Goal: Task Accomplishment & Management: Contribute content

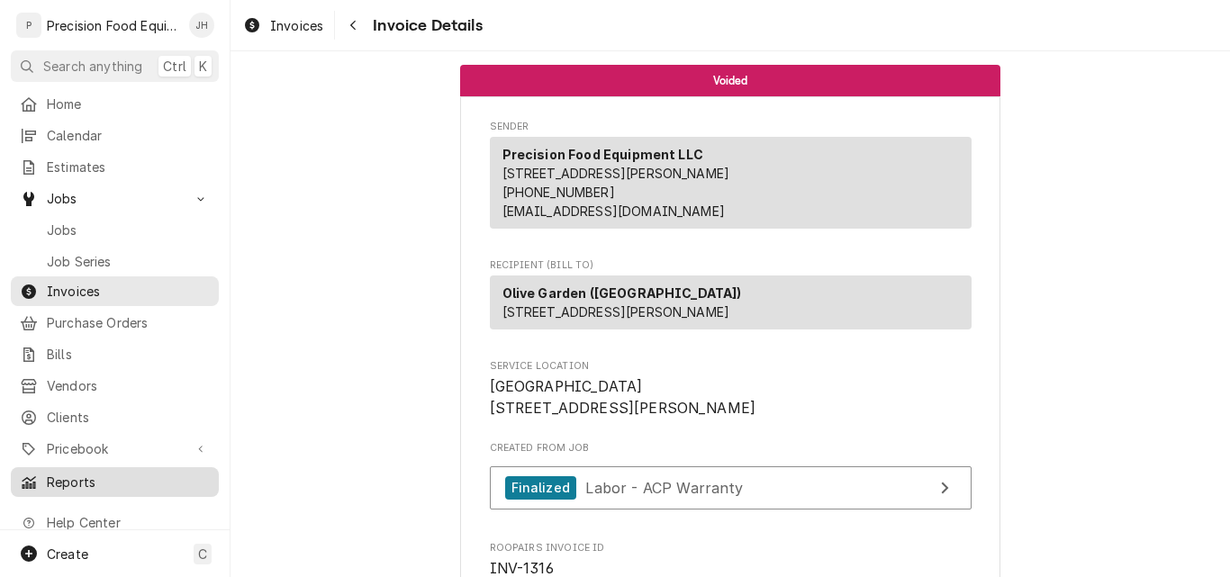
scroll to position [2141, 0]
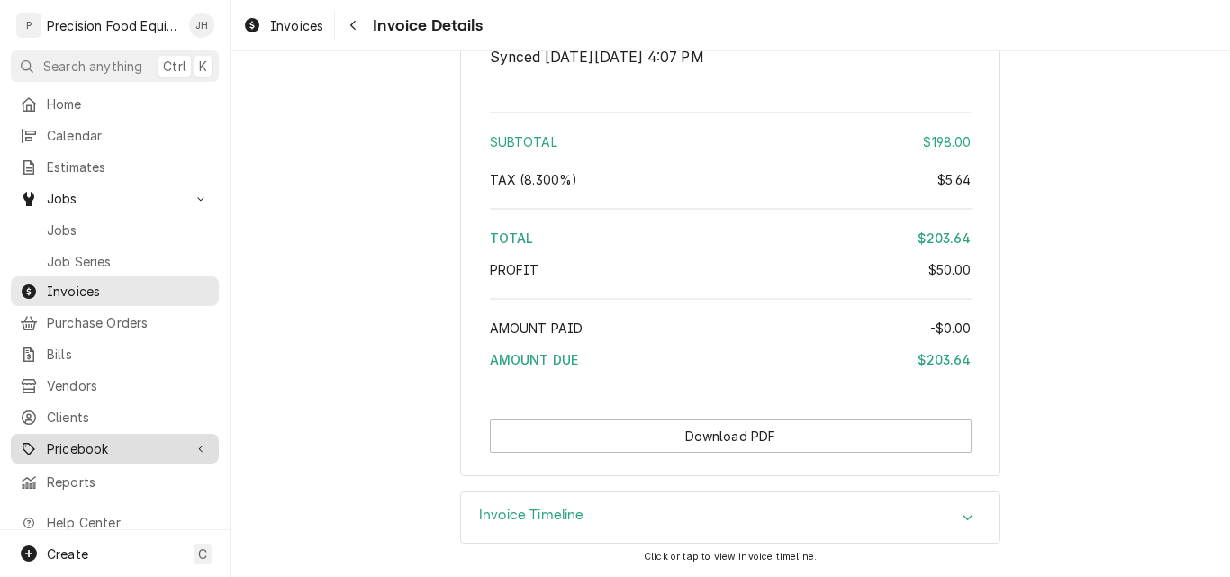
click at [78, 439] on span "Pricebook" at bounding box center [115, 448] width 136 height 19
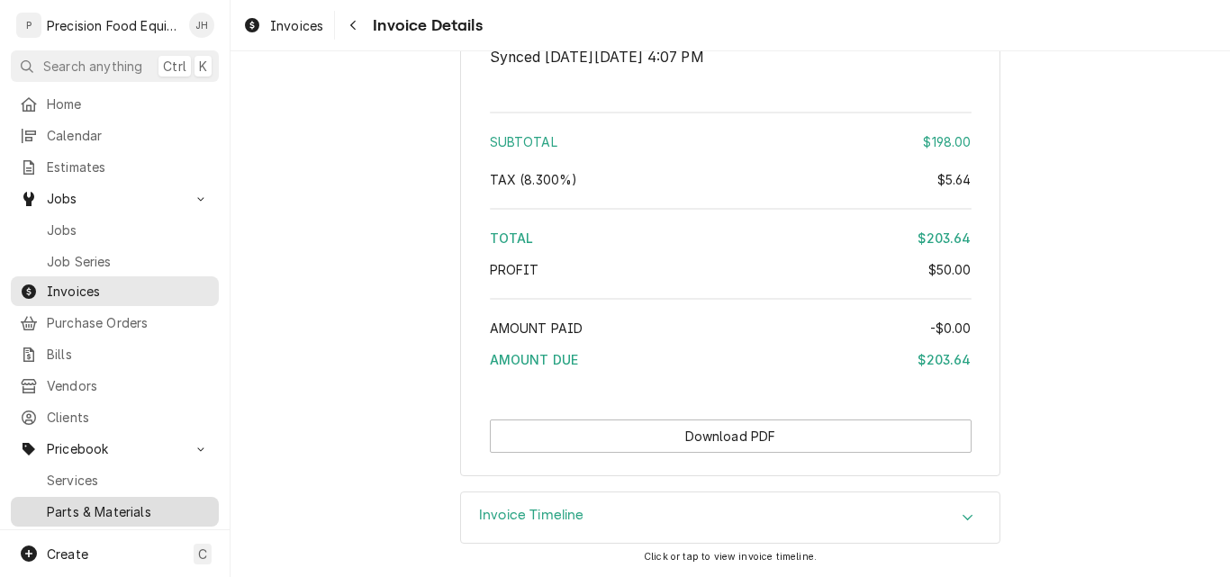
click at [75, 502] on span "Parts & Materials" at bounding box center [128, 511] width 163 height 19
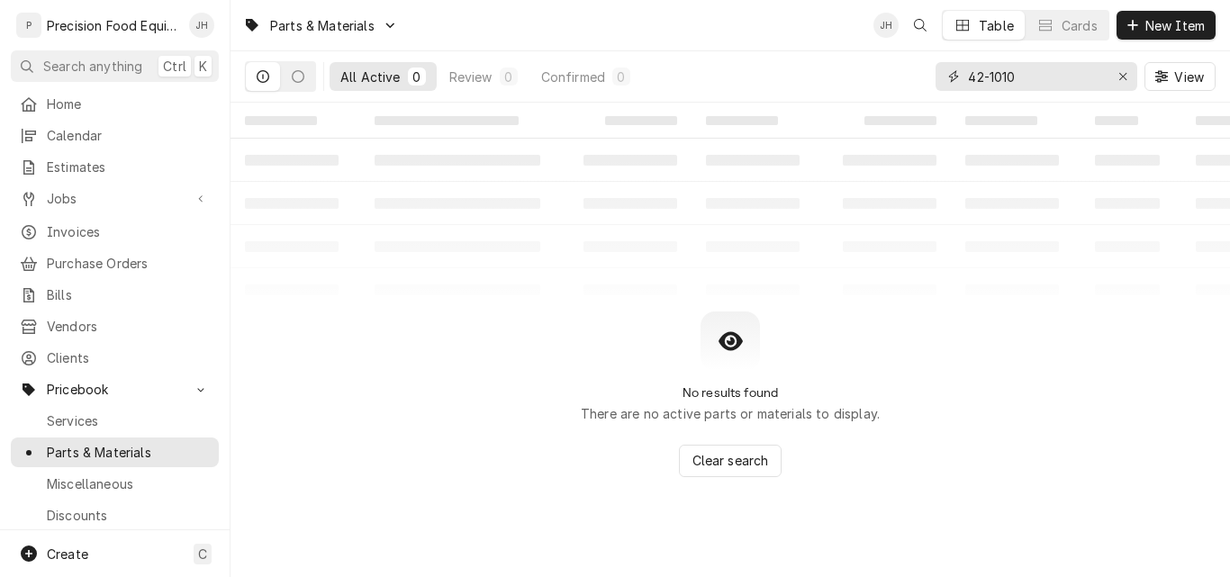
drag, startPoint x: 1080, startPoint y: 74, endPoint x: 759, endPoint y: 65, distance: 321.5
click at [763, 65] on div "All Active 0 Review 0 Confirmed 0 42-1010 View" at bounding box center [730, 76] width 970 height 50
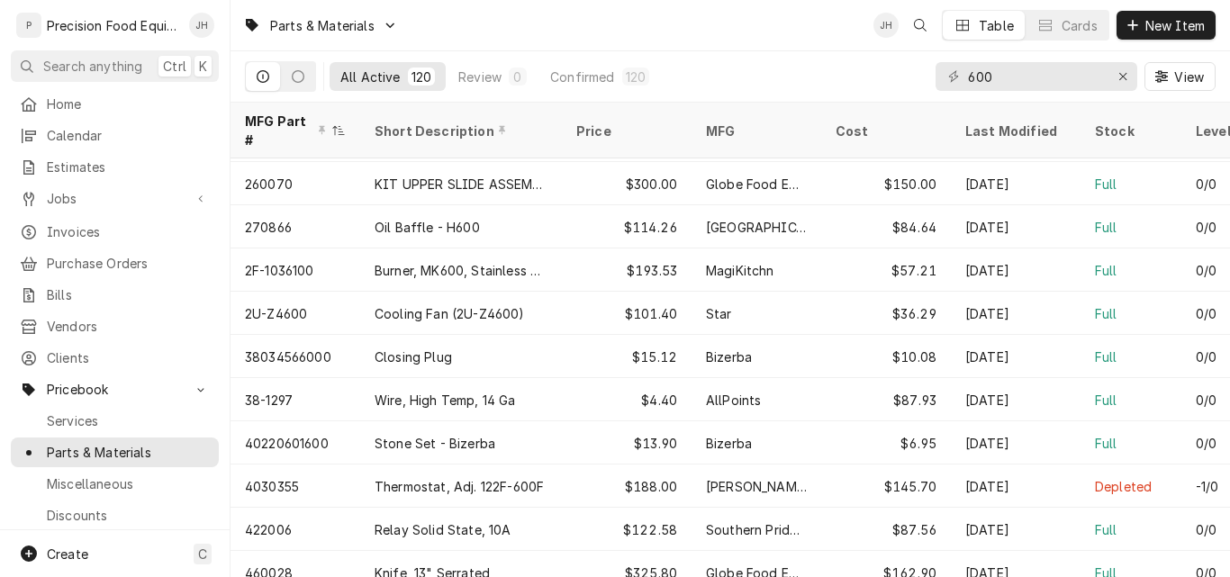
scroll to position [1468, 0]
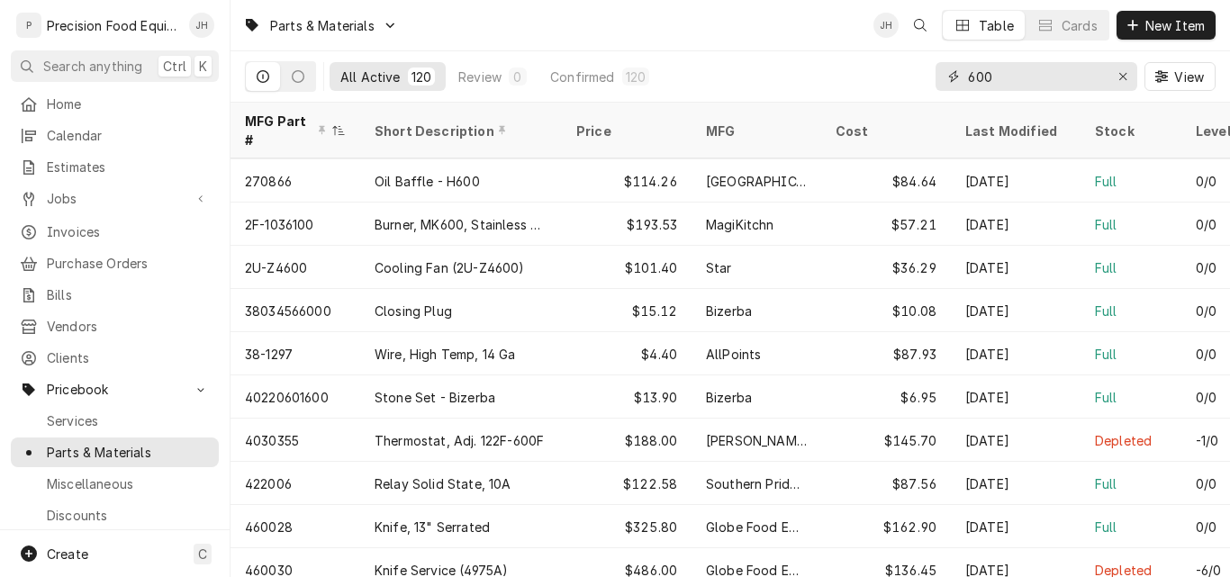
click at [1017, 76] on input "600" at bounding box center [1035, 76] width 135 height 29
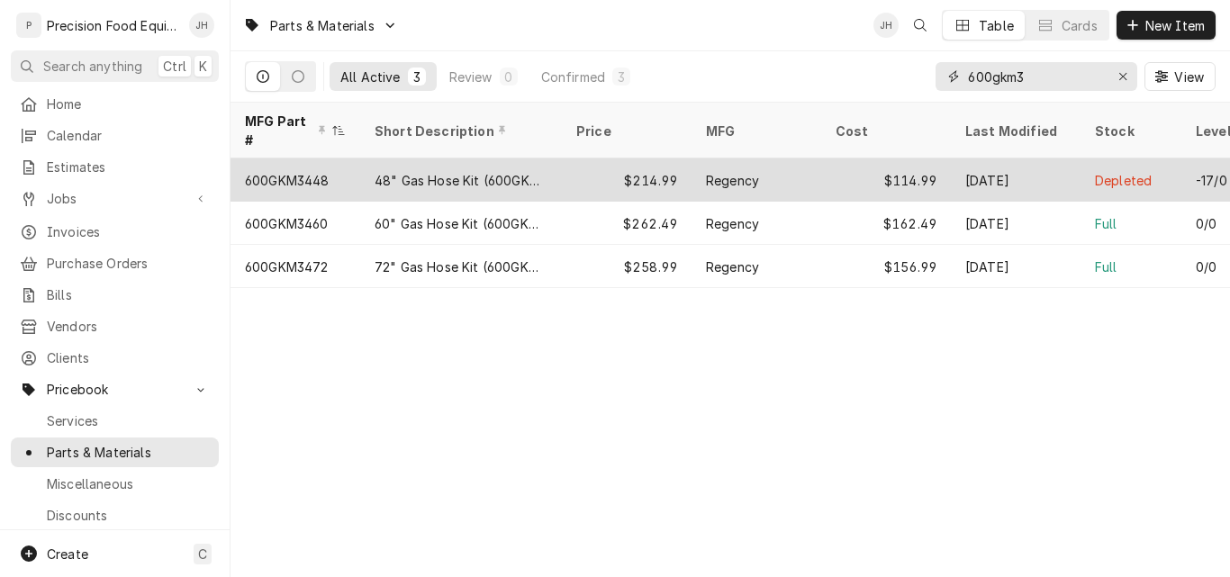
type input "600gkm3"
click at [556, 158] on div "48" Gas Hose Kit (600GKM3448)" at bounding box center [461, 179] width 202 height 43
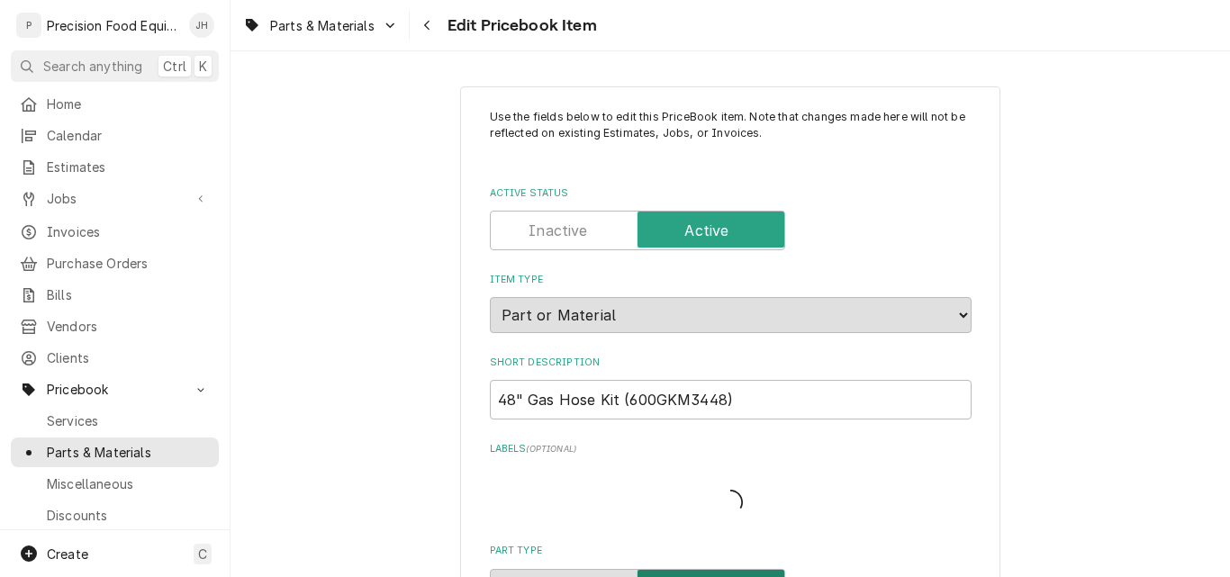
type textarea "x"
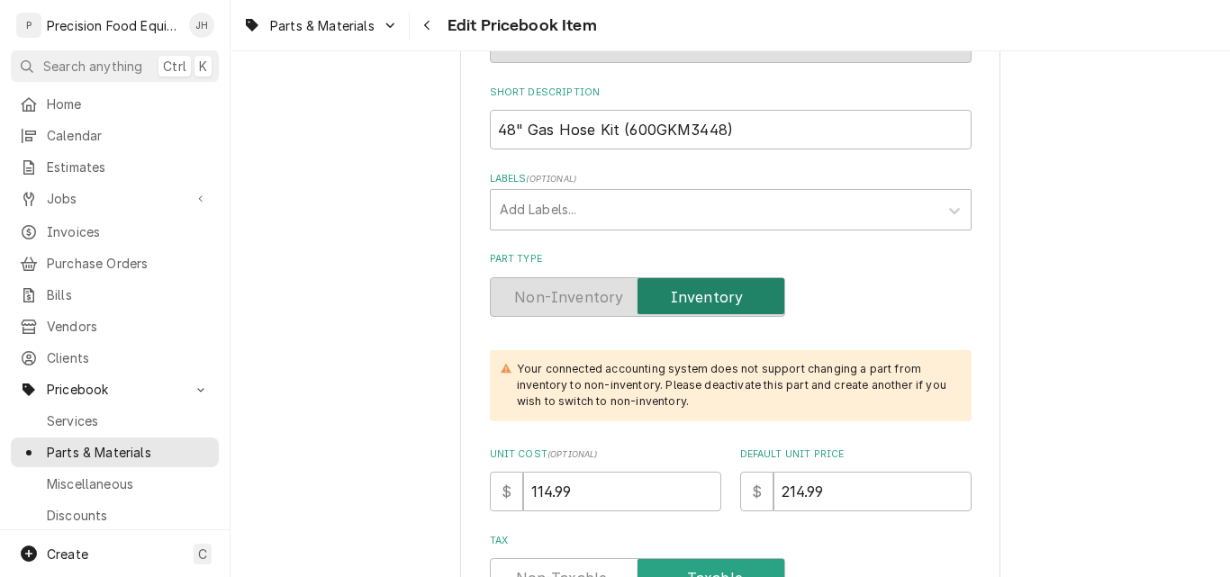
scroll to position [360, 0]
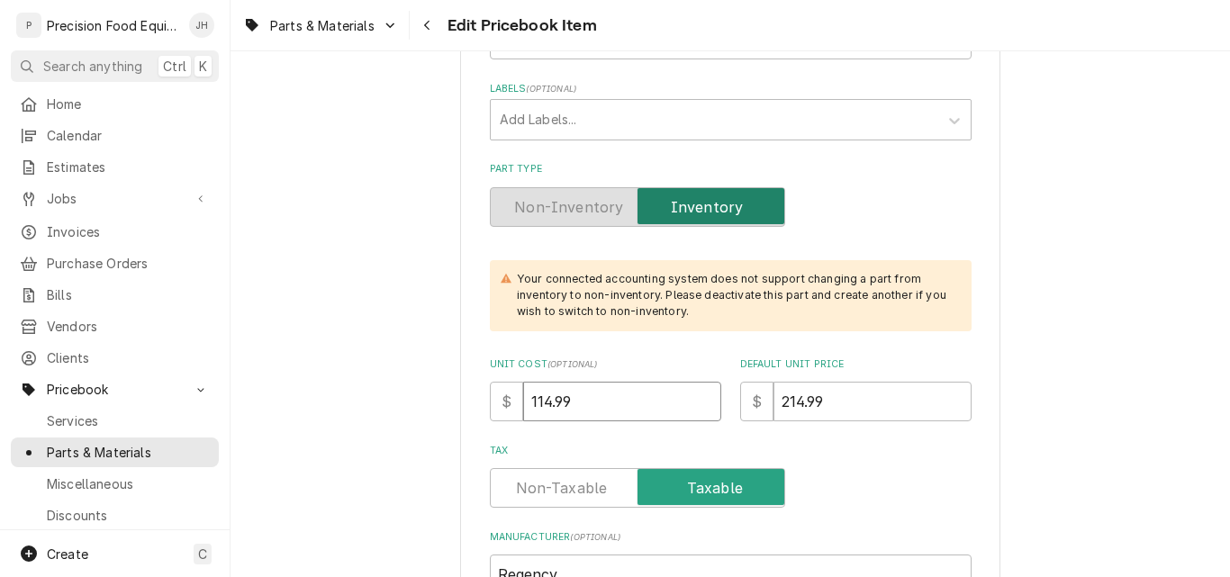
drag, startPoint x: 583, startPoint y: 407, endPoint x: 500, endPoint y: 415, distance: 84.1
click at [500, 415] on div "$ 114.99" at bounding box center [605, 402] width 231 height 40
type input "1"
type textarea "x"
type input "16"
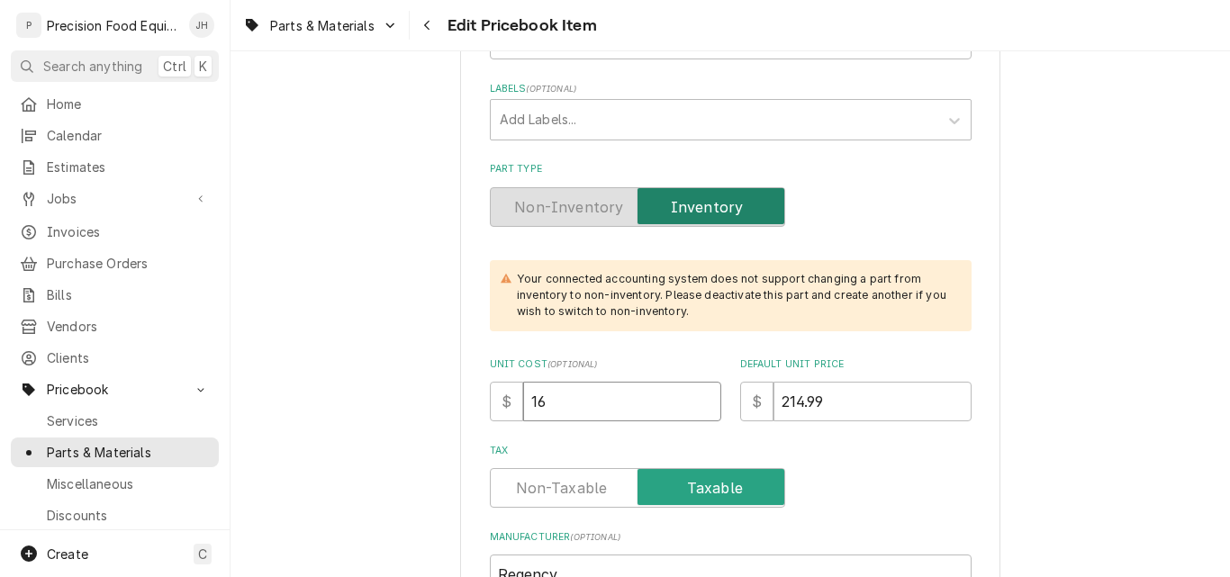
type textarea "x"
type input "162"
type textarea "x"
type input "162.4"
type textarea "x"
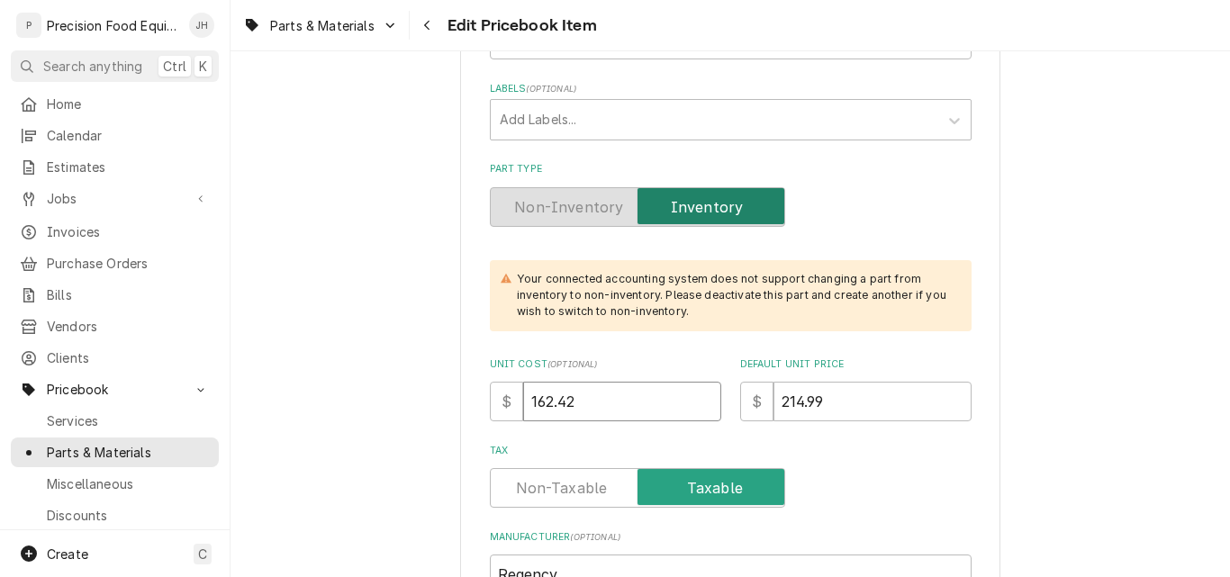
type input "162.42"
drag, startPoint x: 834, startPoint y: 408, endPoint x: 739, endPoint y: 407, distance: 94.5
click at [740, 407] on div "$ 214.99" at bounding box center [855, 402] width 231 height 40
type textarea "x"
type input "3"
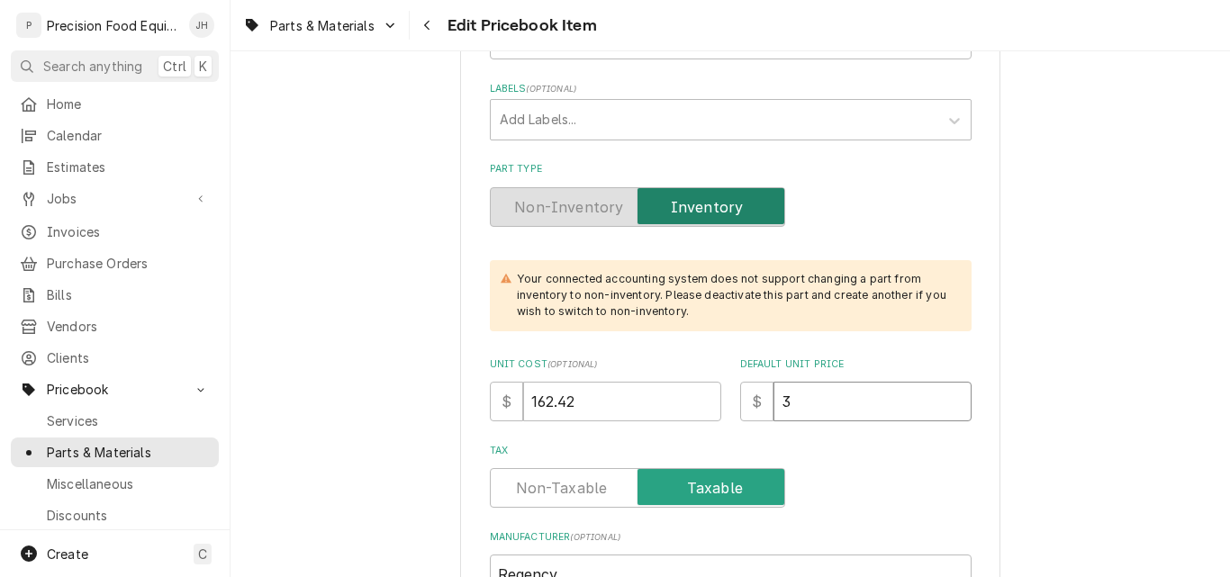
type textarea "x"
type input "32"
type textarea "x"
type input "322"
type textarea "x"
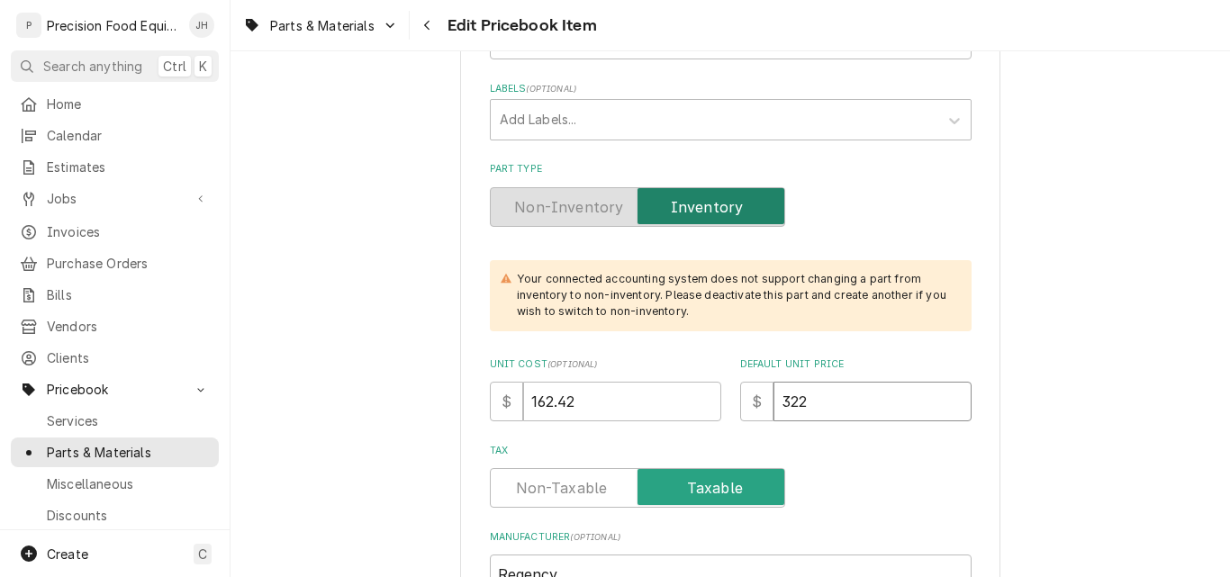
type input "32"
type textarea "x"
type input "324"
type textarea "x"
type input "324.8"
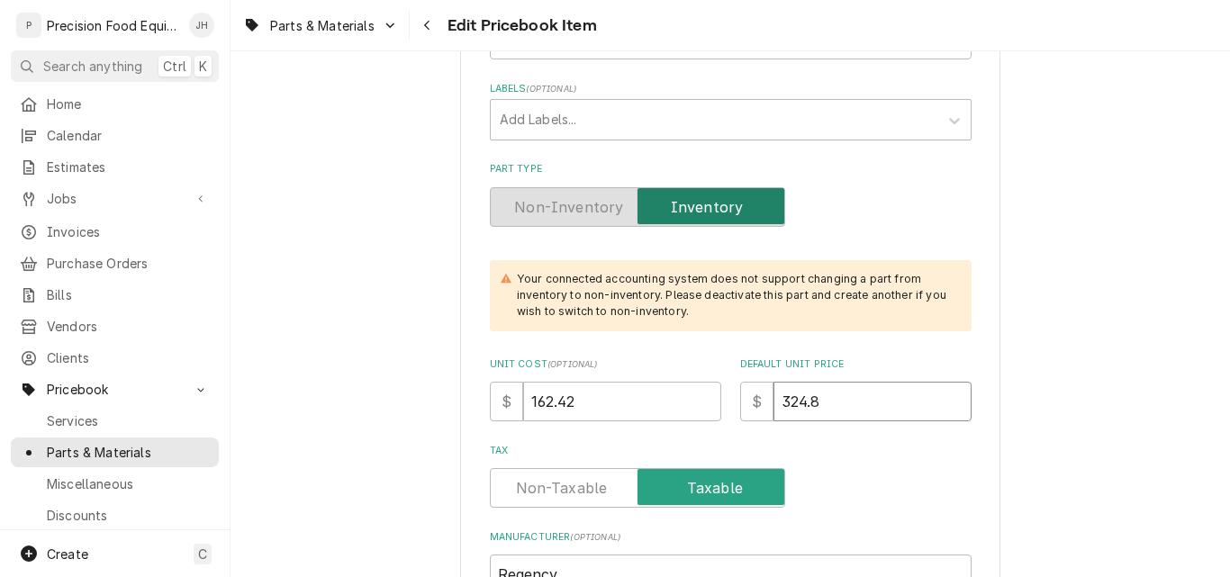
type textarea "x"
type input "324.84"
click at [905, 403] on input "324.84" at bounding box center [872, 402] width 198 height 40
drag, startPoint x: 860, startPoint y: 403, endPoint x: 637, endPoint y: 406, distance: 222.4
click at [653, 406] on div "Unit Cost ( optional ) $ 162.42 Default Unit Price $ 324.84" at bounding box center [731, 389] width 482 height 64
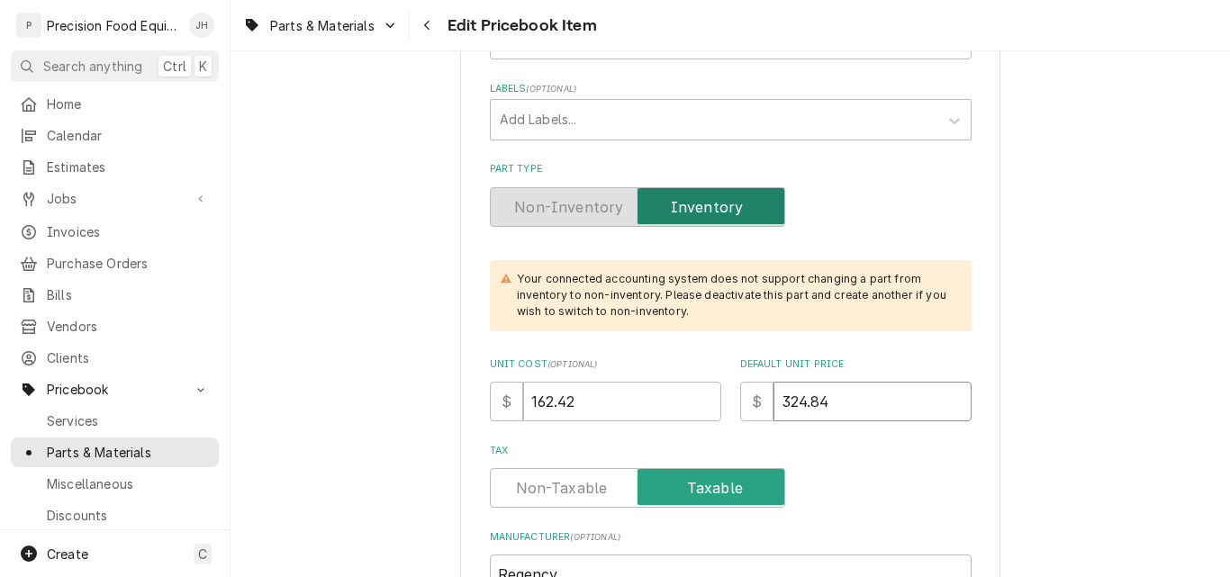
type textarea "x"
type input "2"
type textarea "x"
type input "29"
type textarea "x"
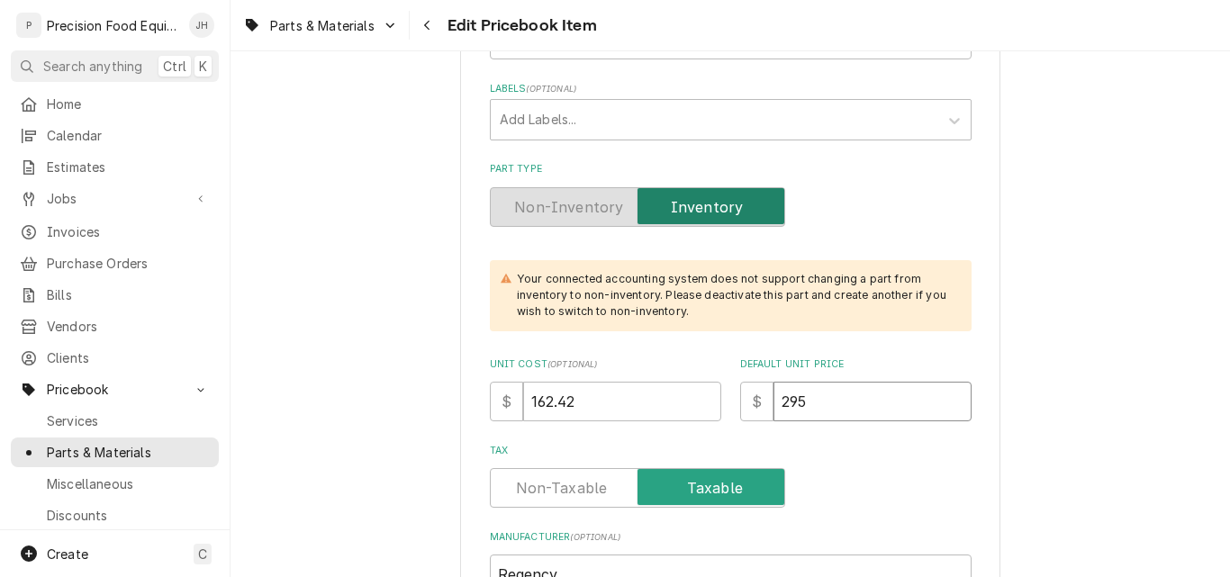
type input "295"
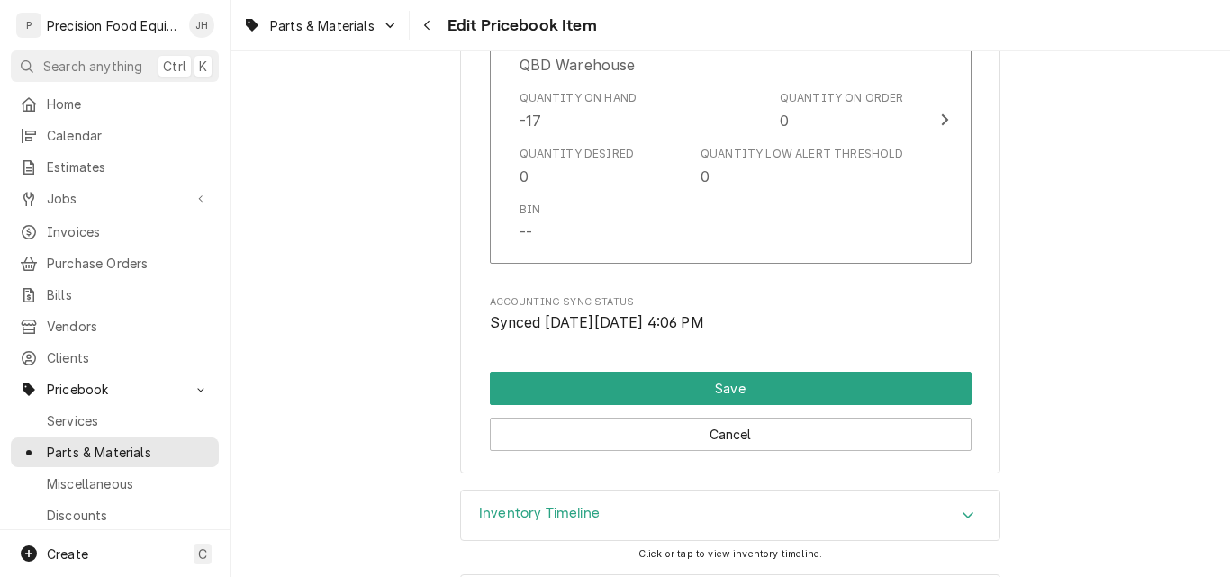
scroll to position [1891, 0]
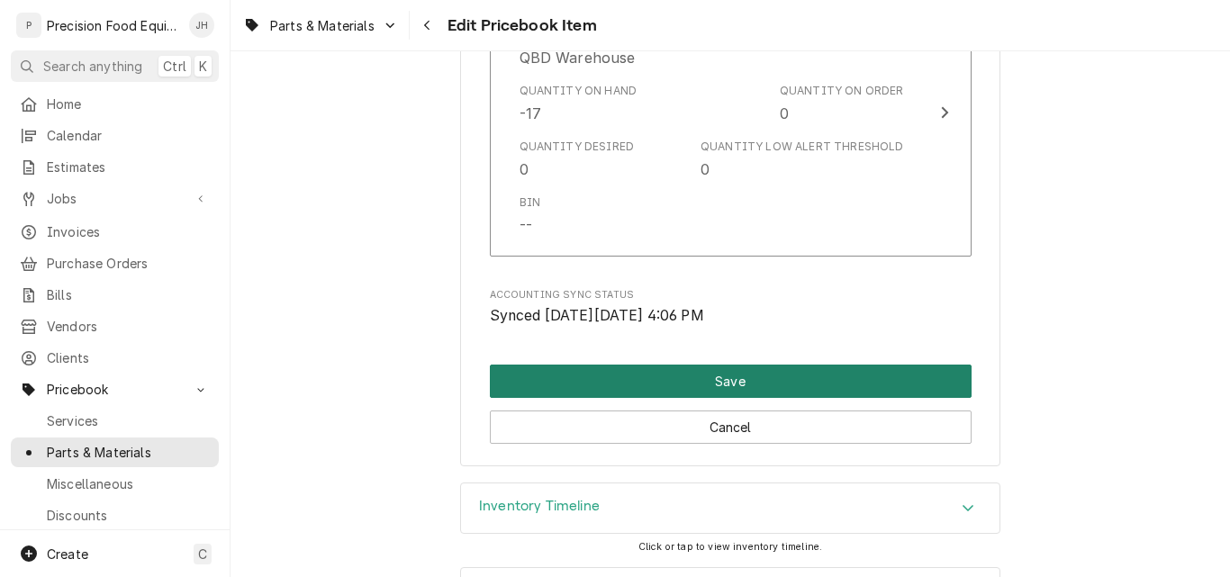
click at [725, 374] on button "Save" at bounding box center [731, 381] width 482 height 33
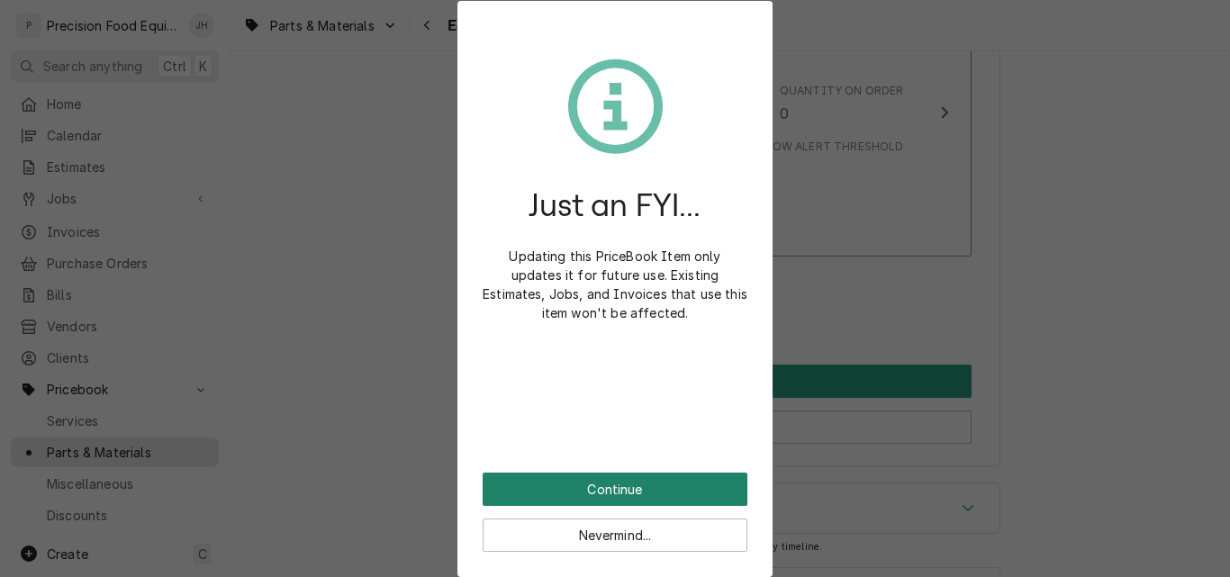
click at [674, 484] on button "Continue" at bounding box center [615, 489] width 265 height 33
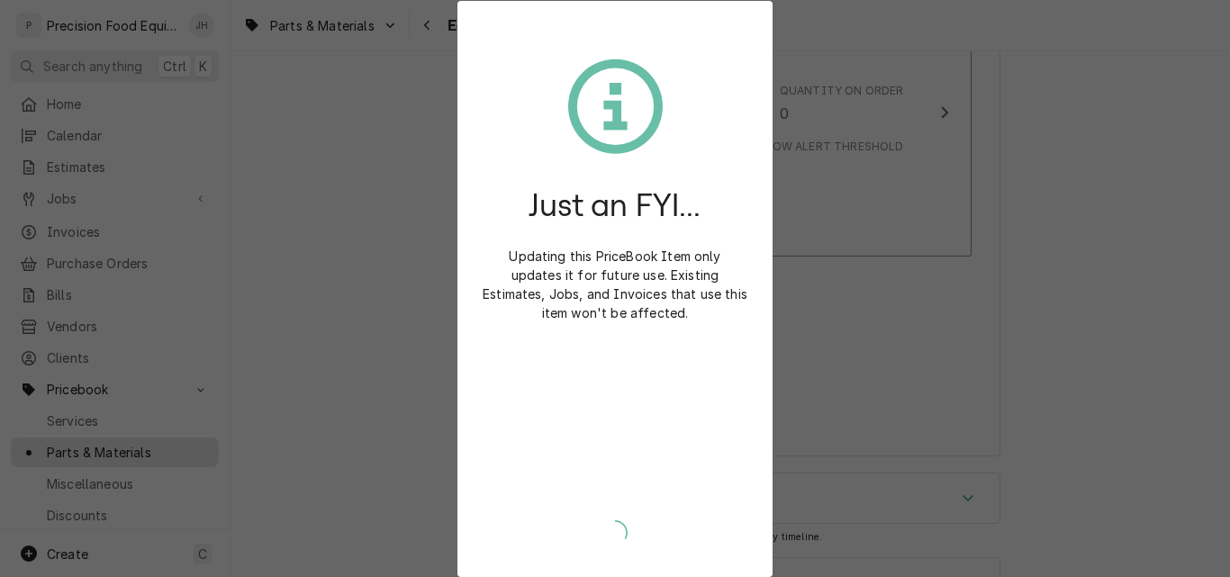
type textarea "x"
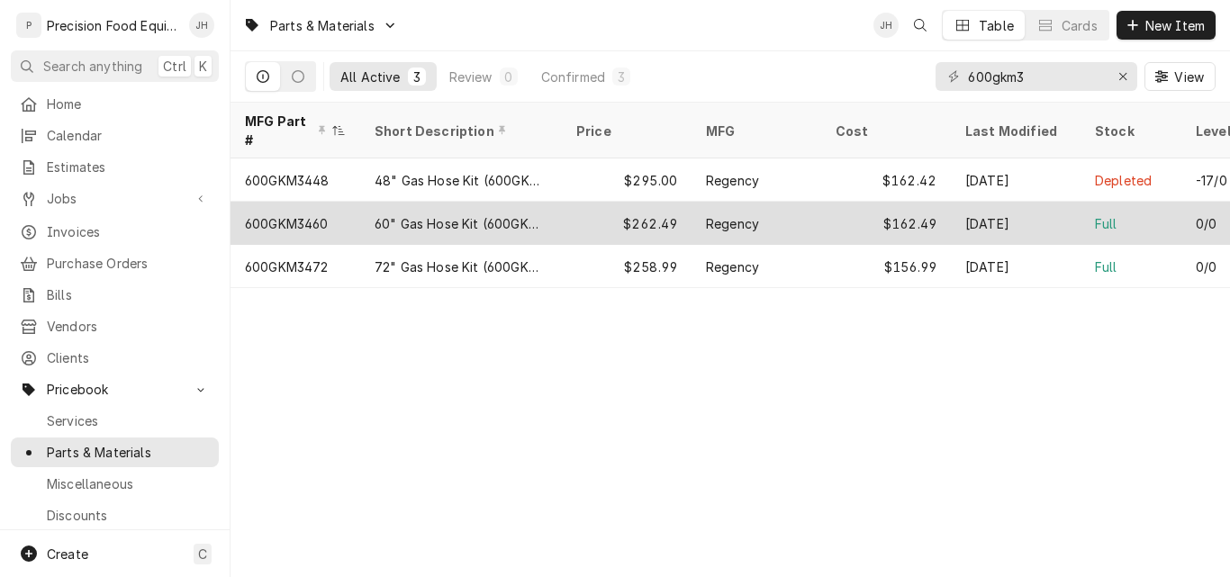
click at [339, 203] on div "600GKM3460" at bounding box center [295, 223] width 130 height 43
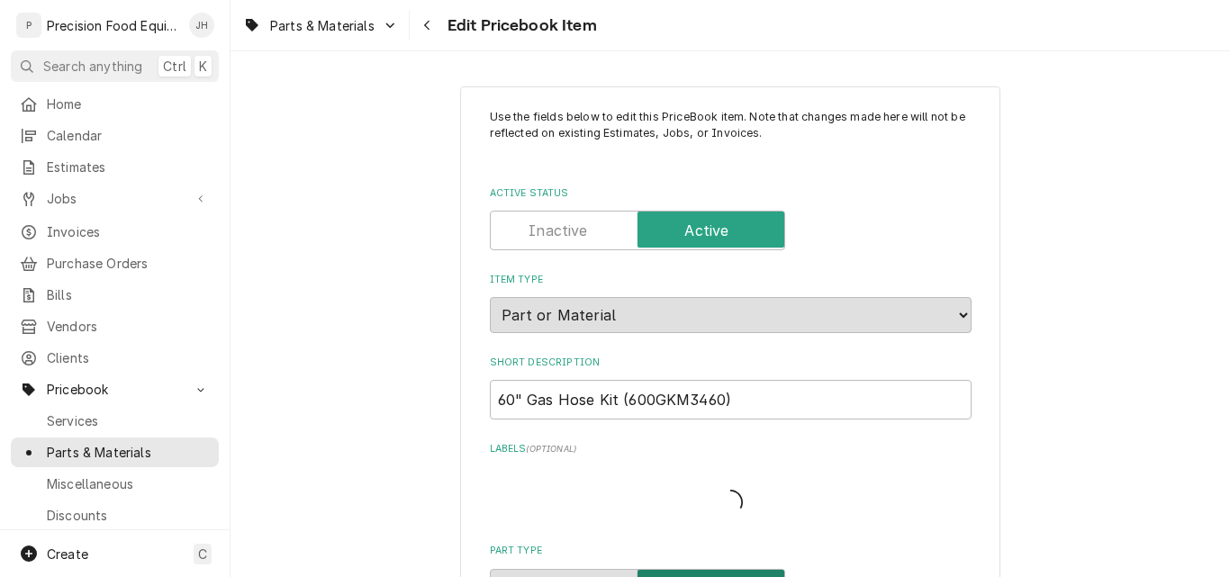
type textarea "x"
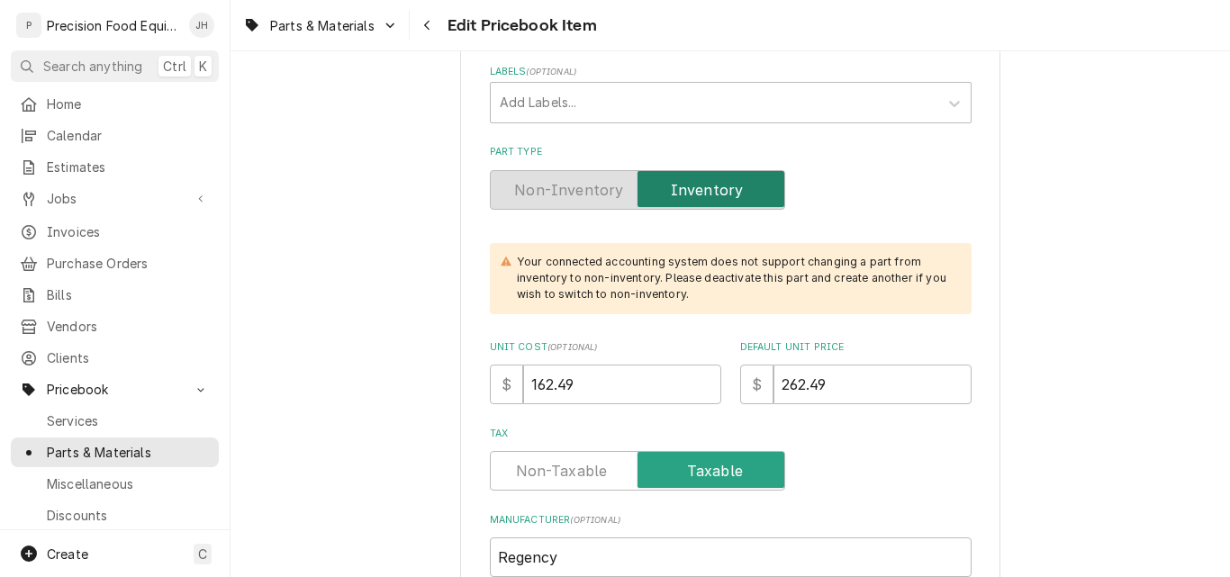
scroll to position [540, 0]
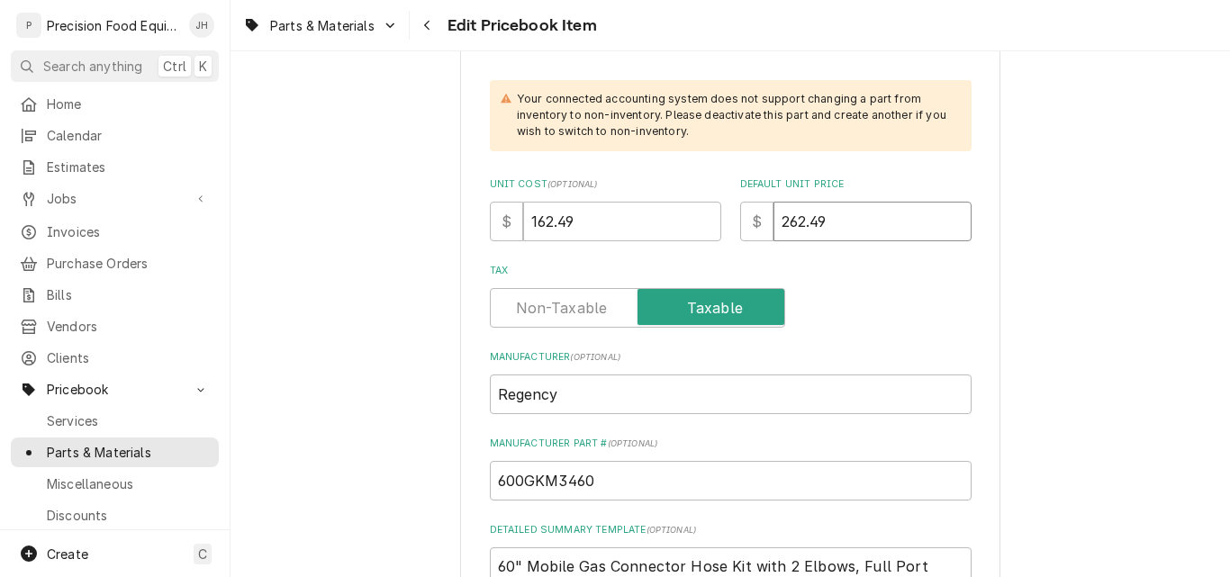
drag, startPoint x: 845, startPoint y: 215, endPoint x: 714, endPoint y: 213, distance: 131.4
click at [713, 216] on div "Unit Cost ( optional ) $ 162.49 Default Unit Price $ 262.49" at bounding box center [731, 209] width 482 height 64
type input "3"
type textarea "x"
type input "32"
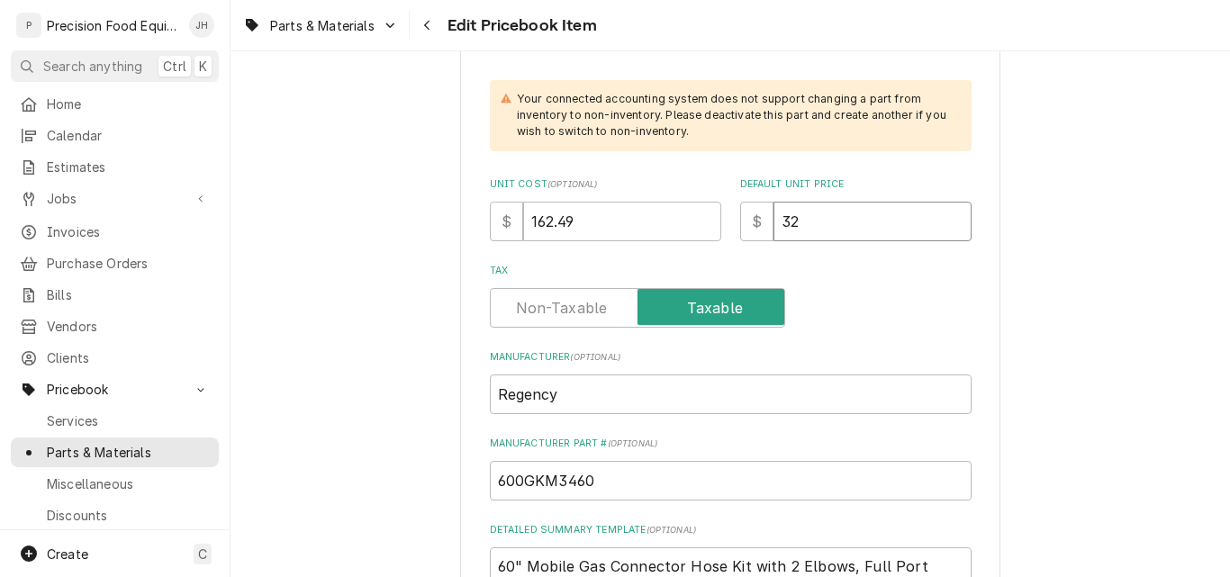
type textarea "x"
type input "325"
drag, startPoint x: 618, startPoint y: 212, endPoint x: 267, endPoint y: 227, distance: 350.5
type textarea "x"
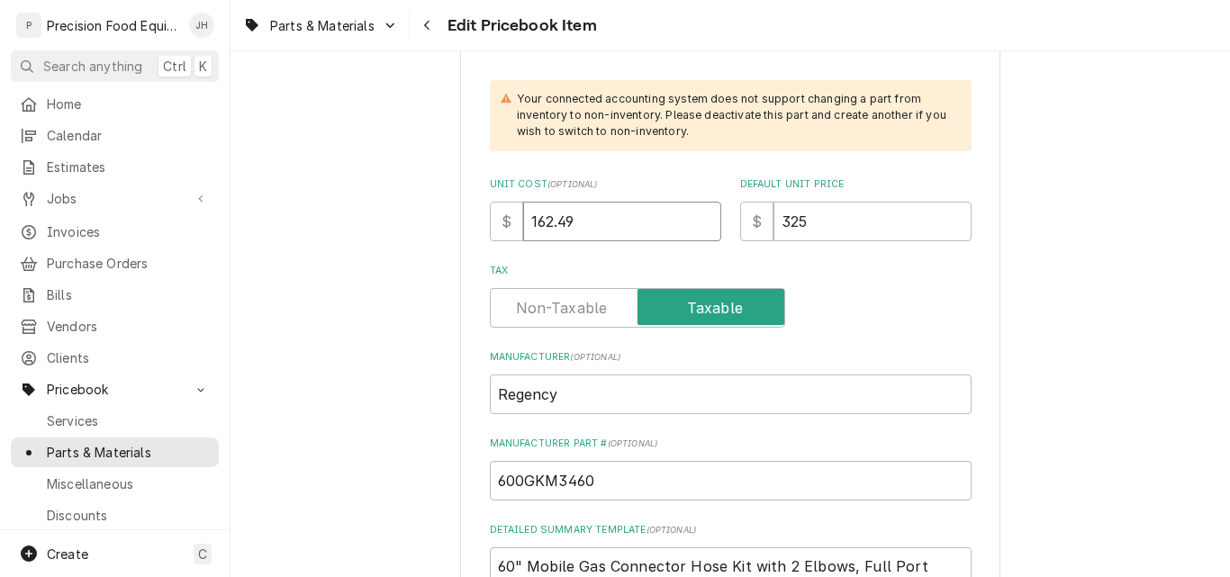
type input "1"
type textarea "x"
type input "17"
type textarea "x"
type input "171"
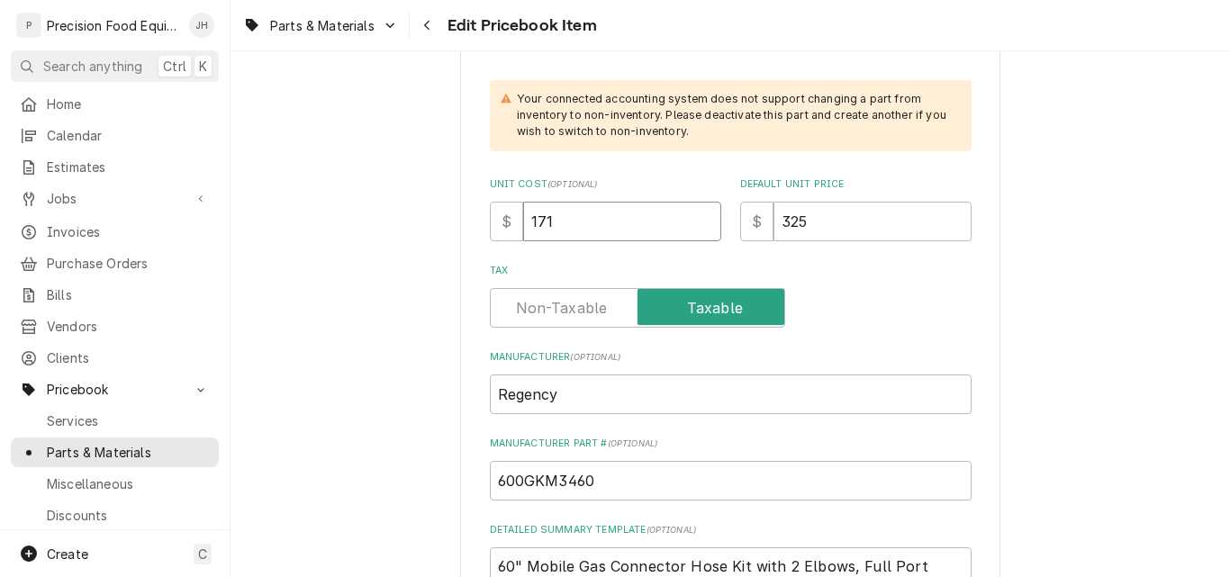
type textarea "x"
type input "171.2"
type textarea "x"
type input "171.27"
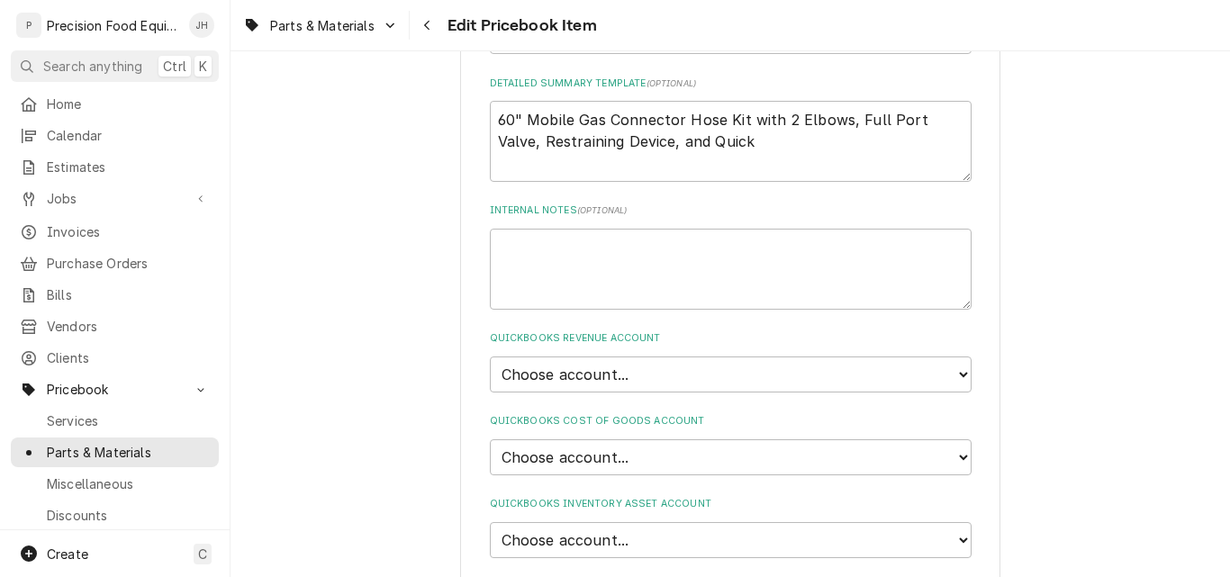
scroll to position [990, 0]
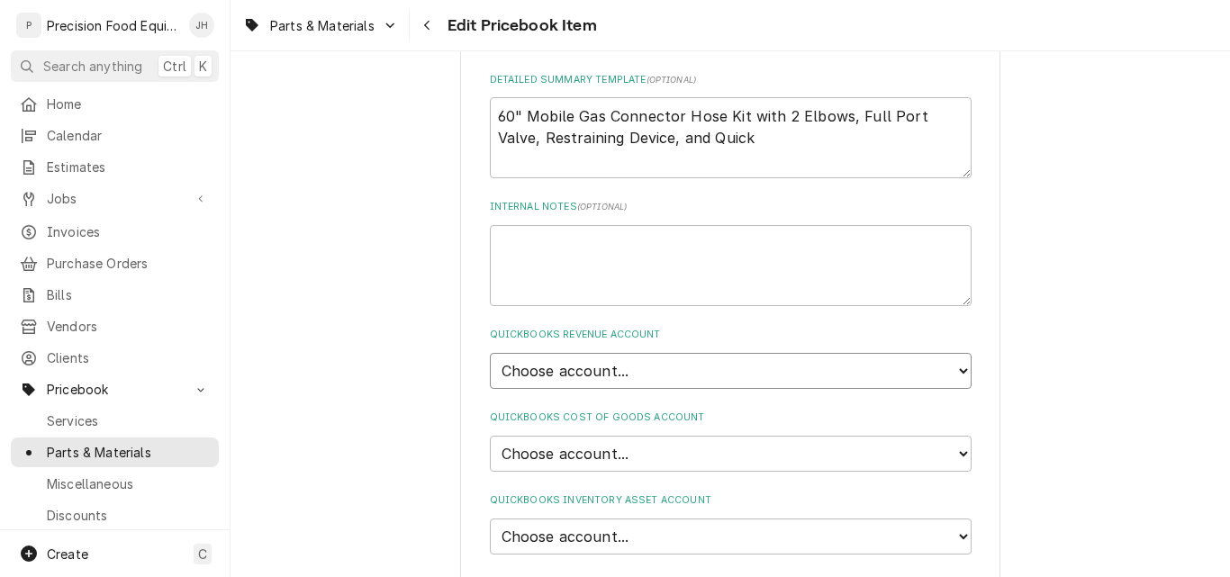
click at [694, 366] on select "Choose account... Discount Income Misc Income Non taxable issues 46600: Parts a…" at bounding box center [731, 371] width 482 height 36
select select "8000000A-1210141275"
click at [490, 353] on select "Choose account... Discount Income Misc Income Non taxable issues 46600: Parts a…" at bounding box center [731, 371] width 482 height 36
type textarea "x"
click at [671, 457] on select "Choose account... Loss Expense Loss Expense 11/3/2014 Loss Expense 11/4/2014 Co…" at bounding box center [731, 454] width 482 height 36
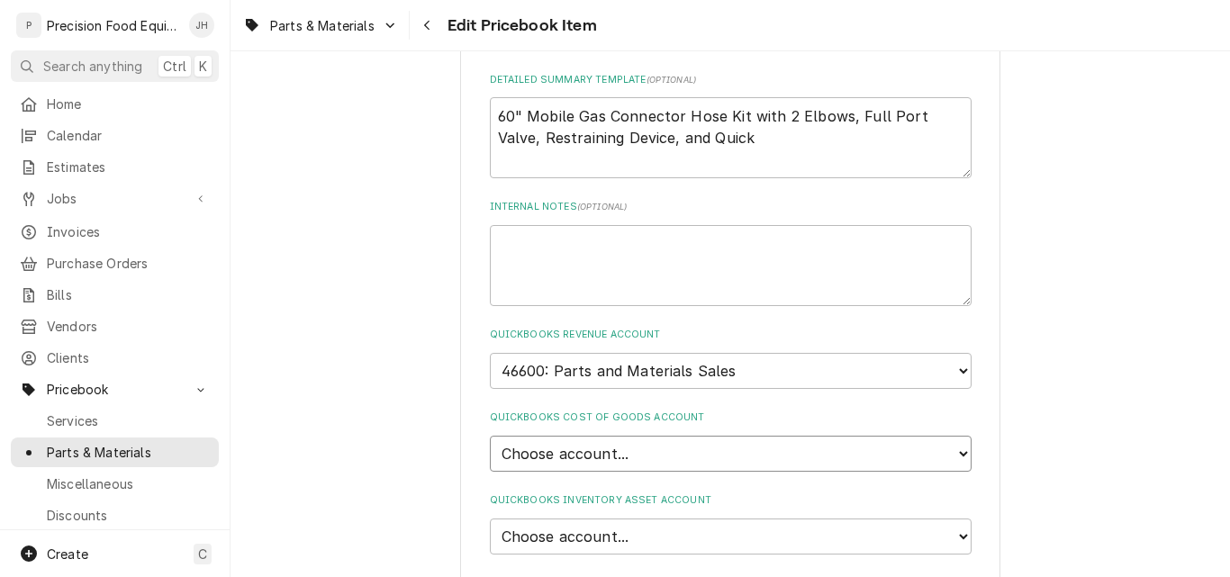
select select "80000023-1210145225"
click at [490, 436] on select "Choose account... Loss Expense Loss Expense 11/3/2014 Loss Expense 11/4/2014 Co…" at bounding box center [731, 454] width 482 height 36
type textarea "x"
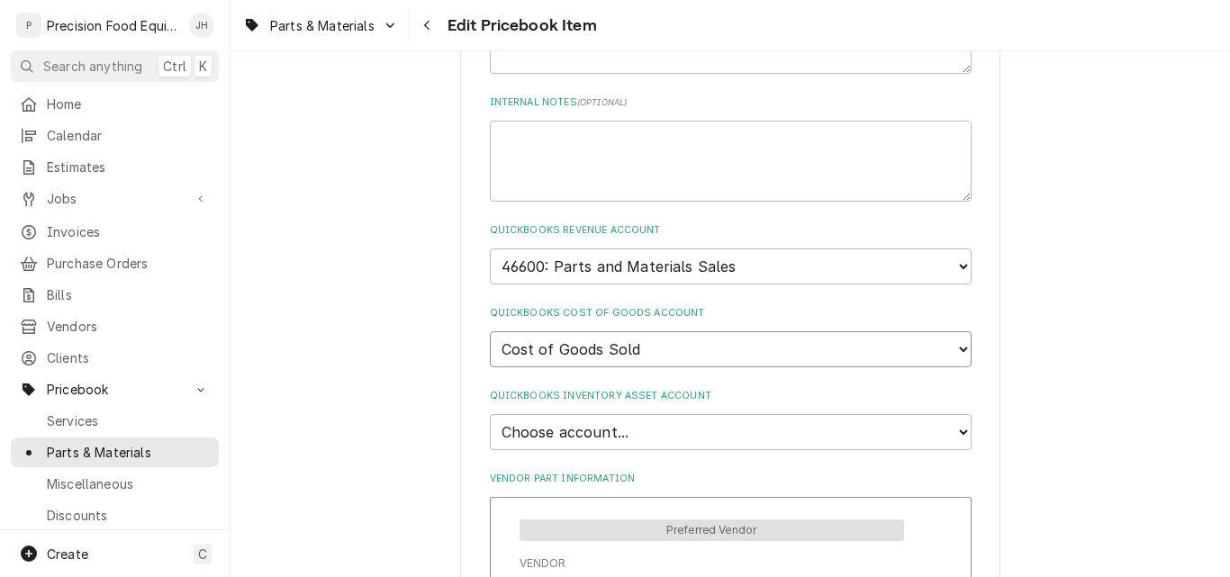
scroll to position [1260, 0]
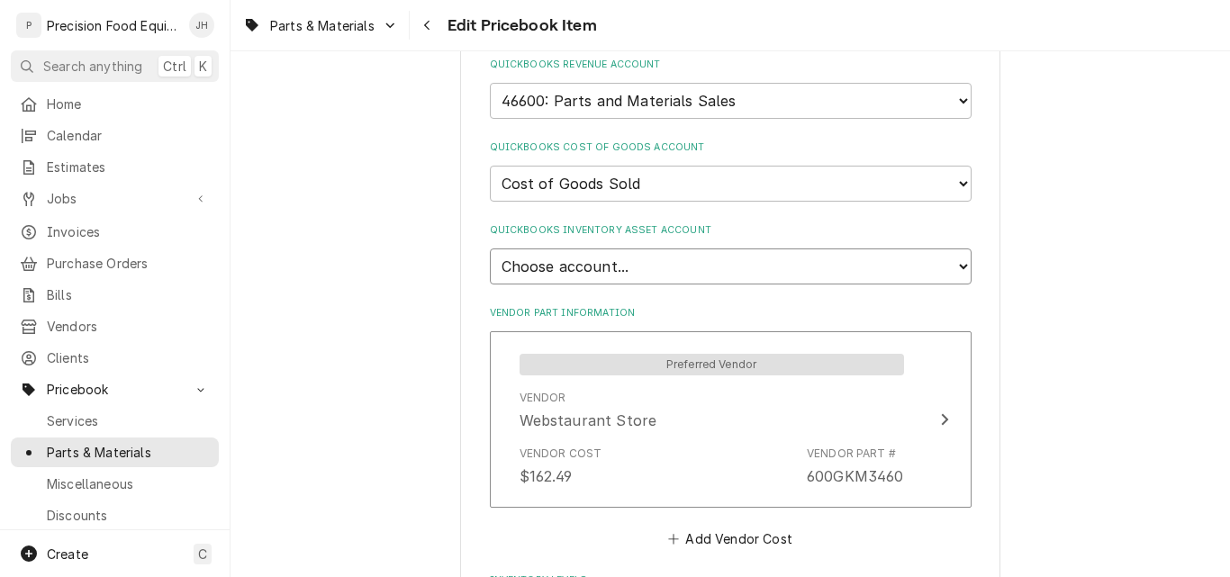
click at [647, 266] on select "Choose account... Undeposited Funds Inventory Asset Payroll Asset" at bounding box center [731, 266] width 482 height 36
select select "80000022-1210145225"
click at [490, 248] on select "Choose account... Undeposited Funds Inventory Asset Payroll Asset" at bounding box center [731, 266] width 482 height 36
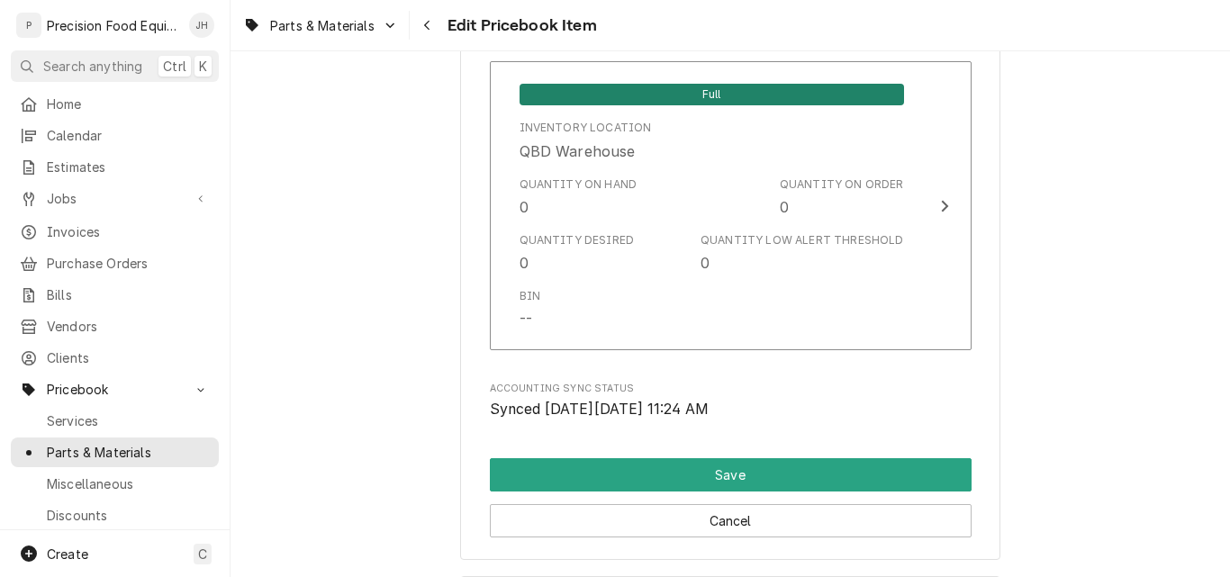
scroll to position [1800, 0]
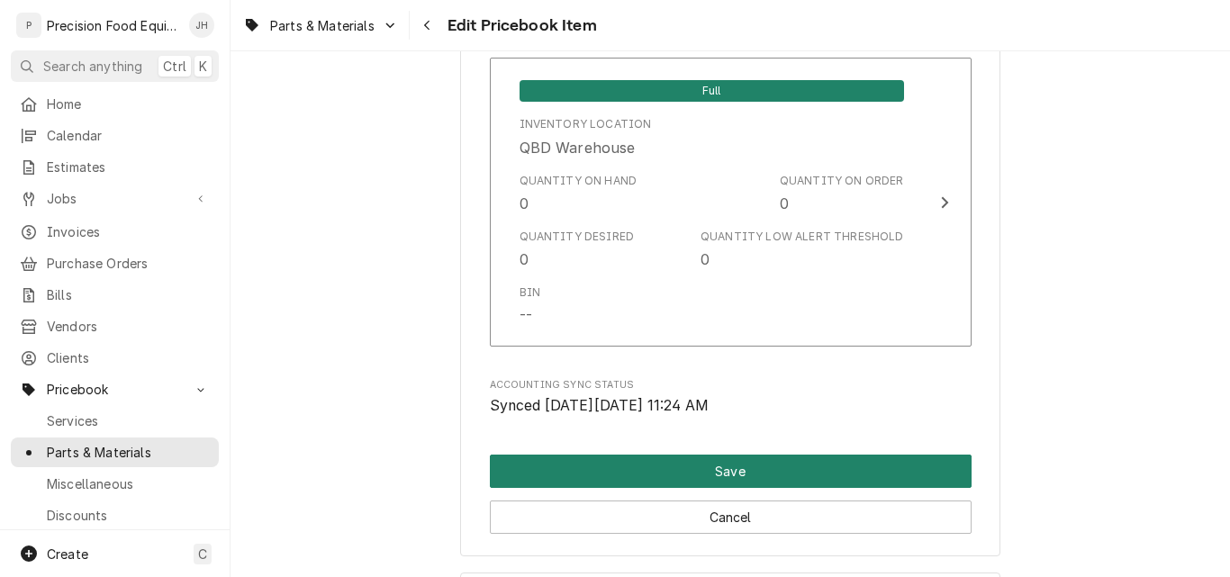
click at [710, 470] on button "Save" at bounding box center [731, 471] width 482 height 33
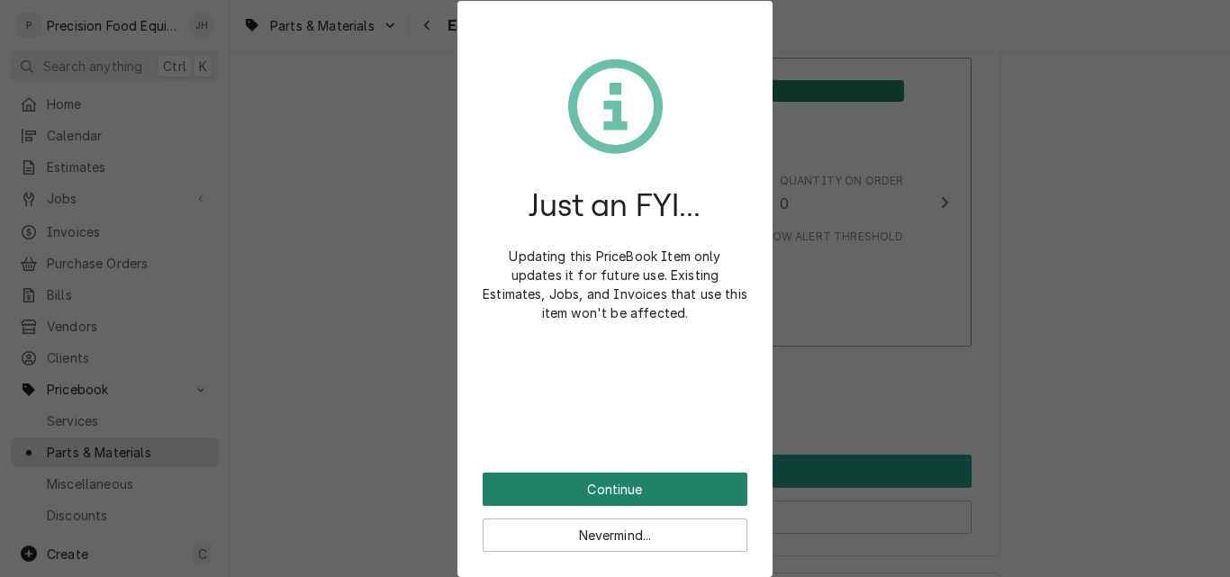
click at [630, 496] on button "Continue" at bounding box center [615, 489] width 265 height 33
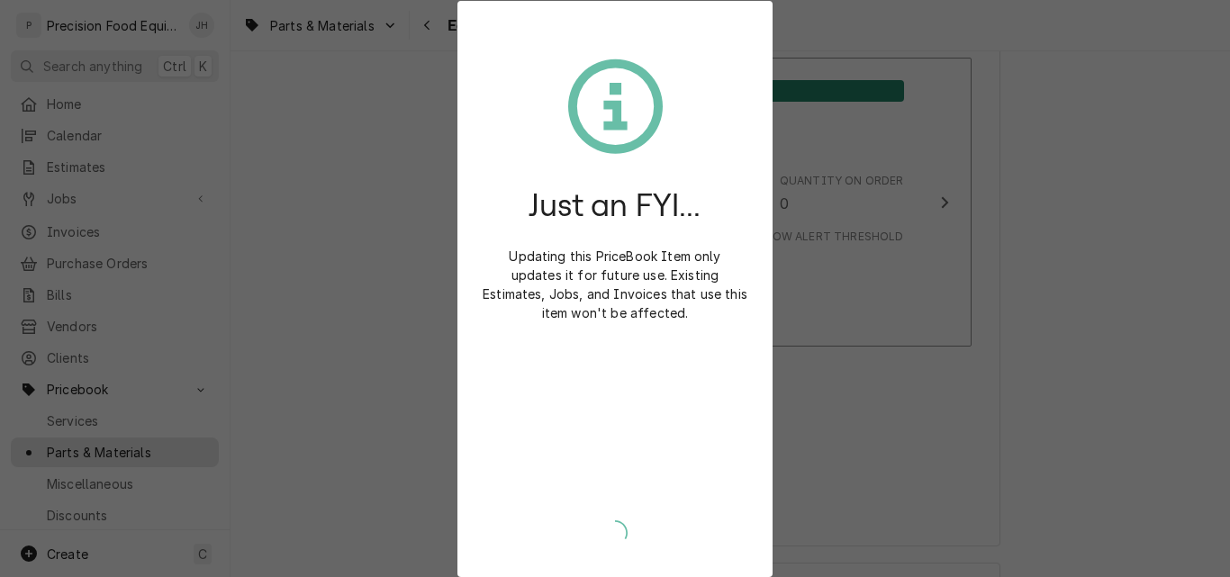
type textarea "x"
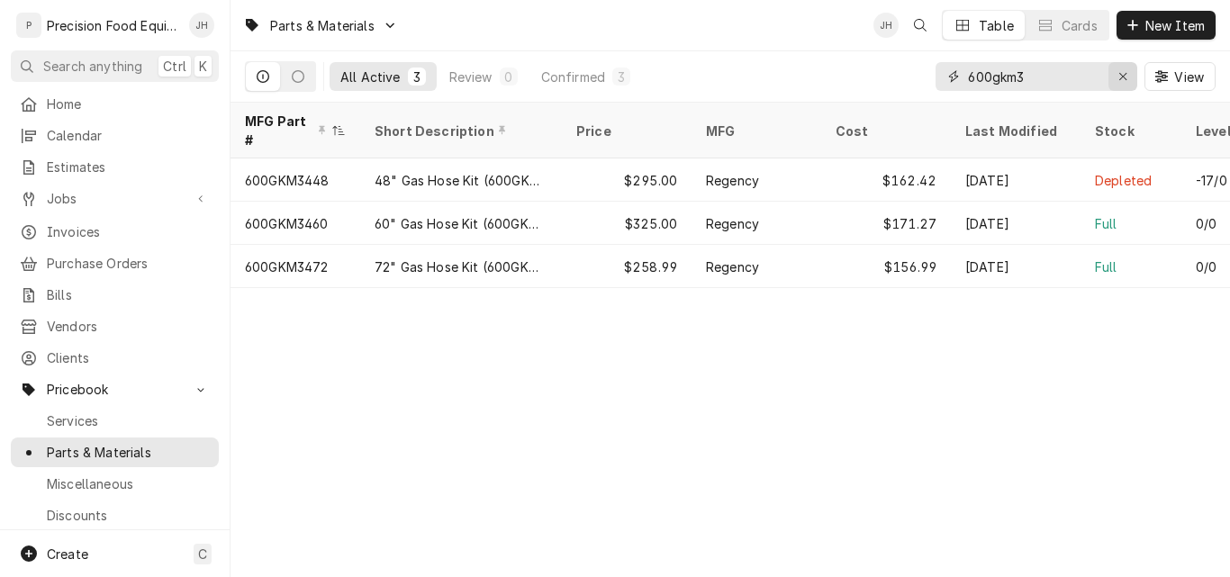
click at [1124, 71] on icon "Erase input" at bounding box center [1123, 76] width 10 height 13
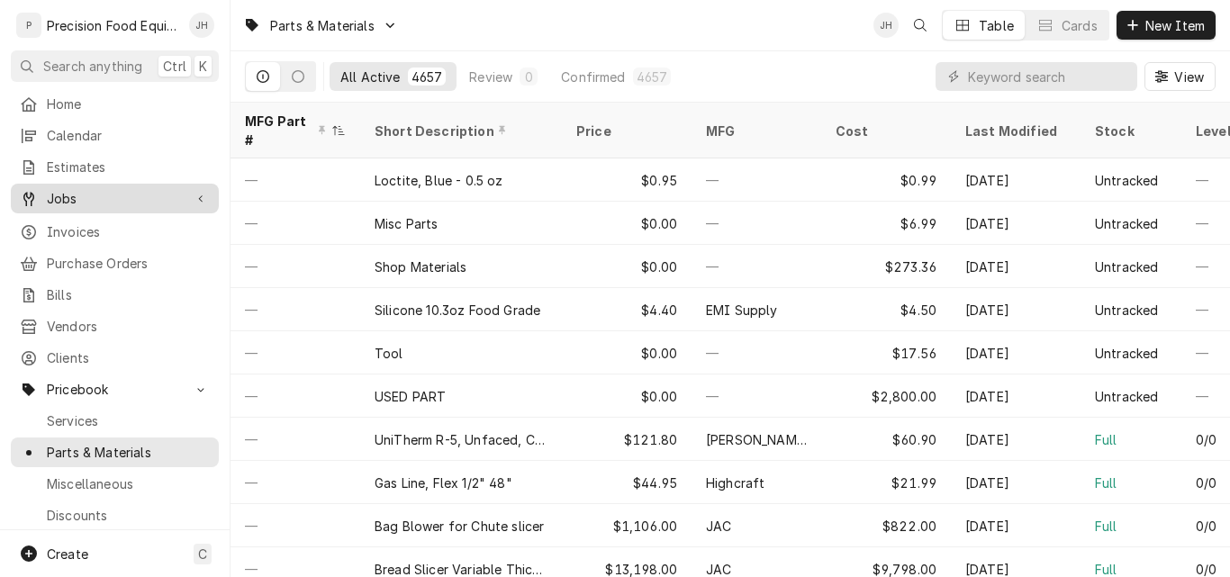
click at [70, 191] on span "Jobs" at bounding box center [115, 198] width 136 height 19
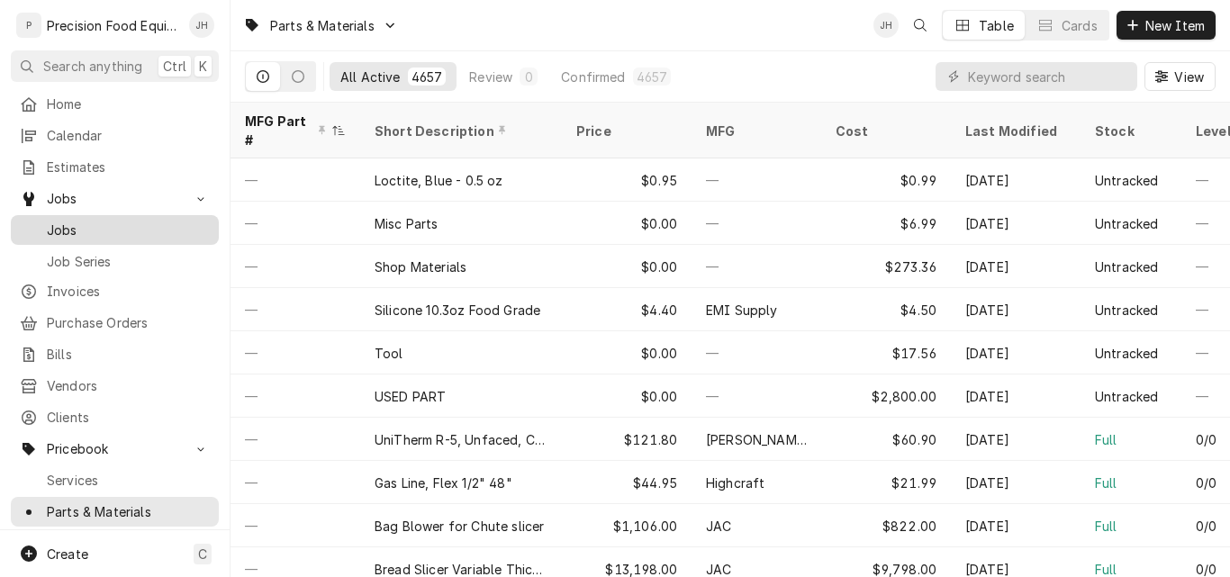
click at [89, 224] on span "Jobs" at bounding box center [128, 230] width 163 height 19
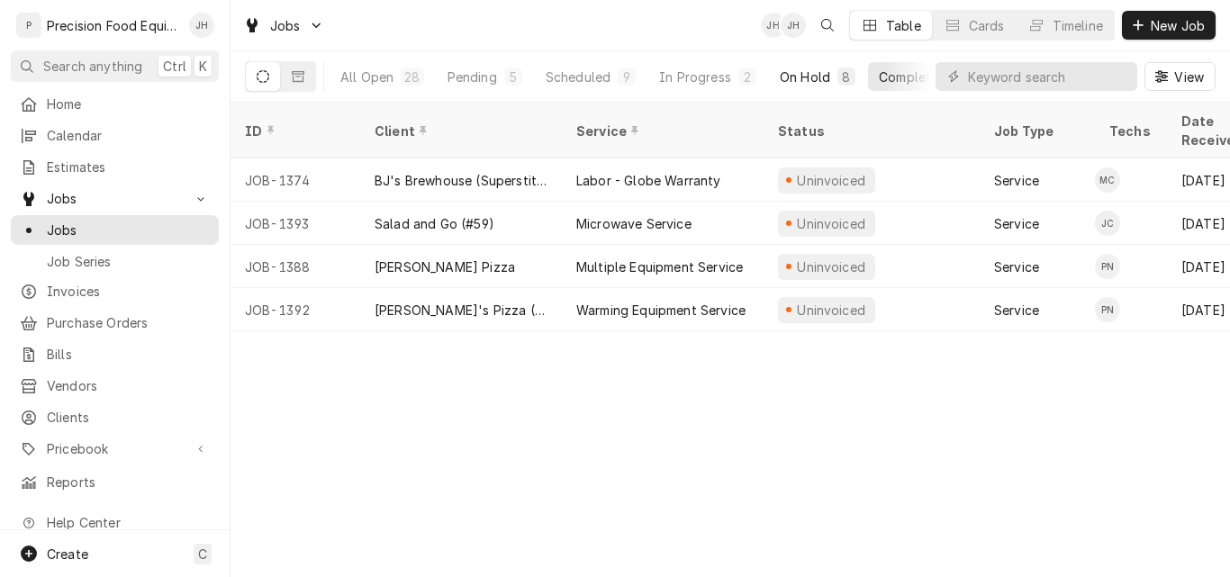
click at [799, 79] on div "On Hold" at bounding box center [805, 77] width 50 height 19
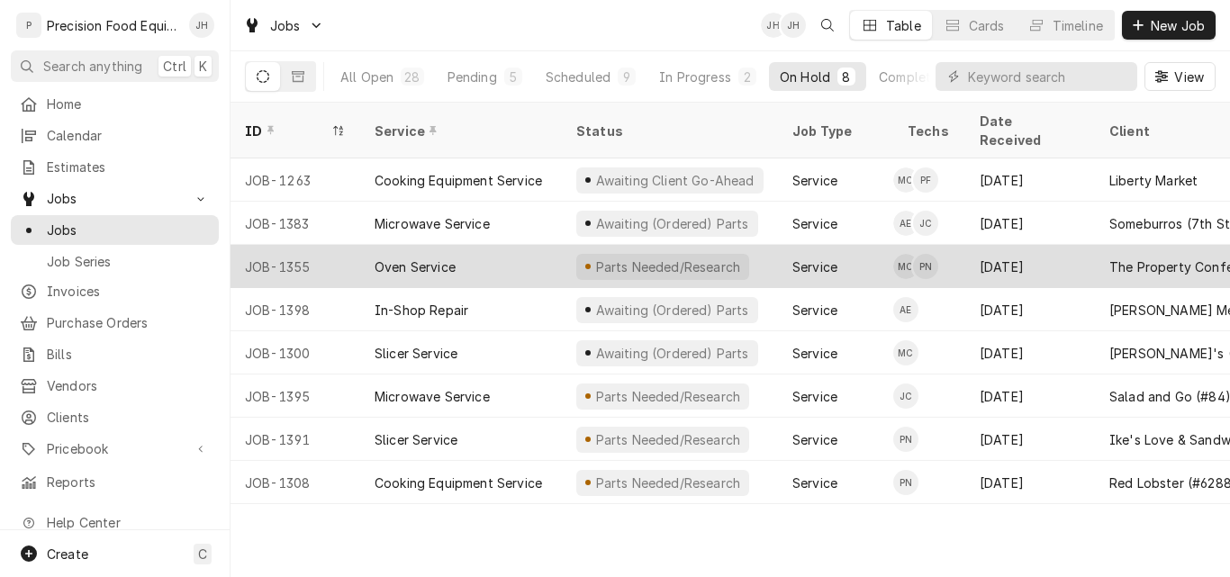
click at [496, 245] on div "Oven Service" at bounding box center [461, 266] width 202 height 43
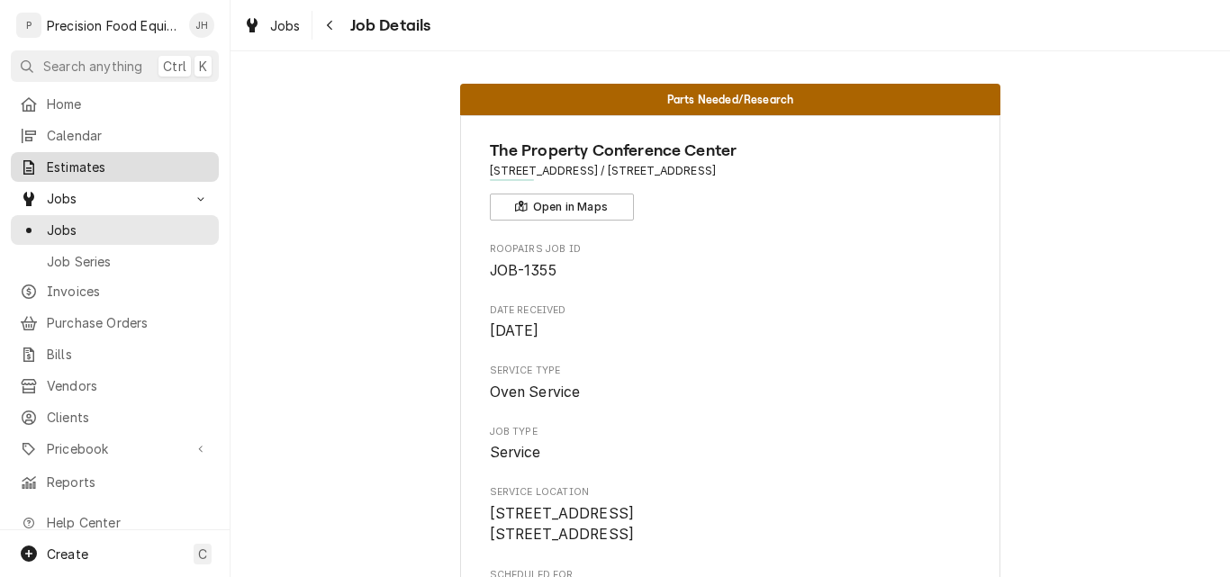
click at [103, 164] on span "Estimates" at bounding box center [128, 167] width 163 height 19
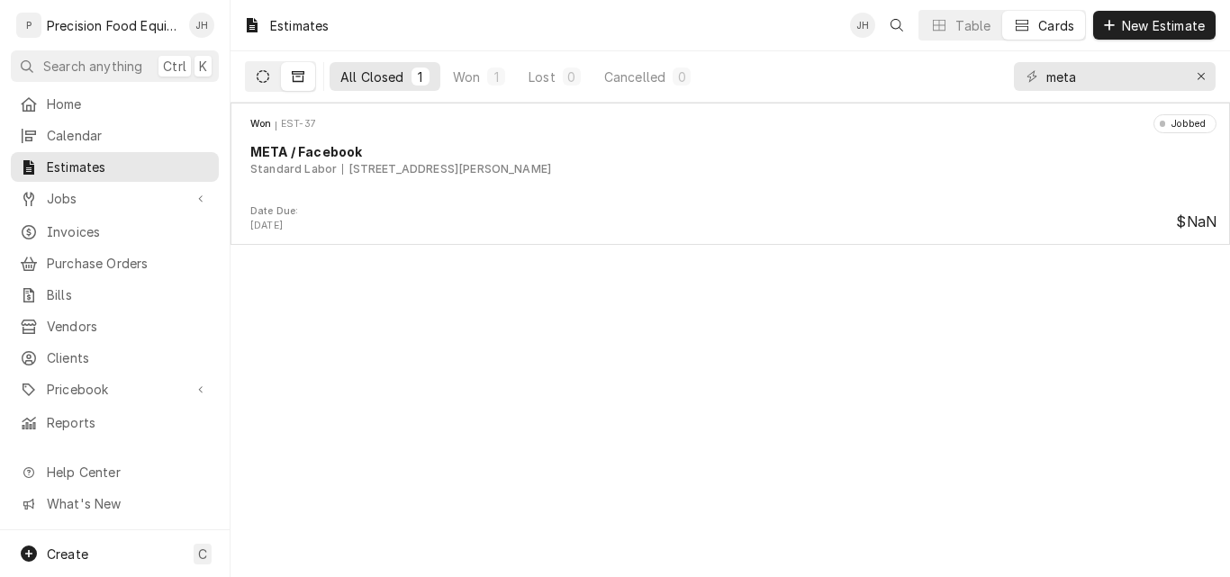
click at [268, 77] on icon "Dynamic Content Wrapper" at bounding box center [263, 76] width 13 height 13
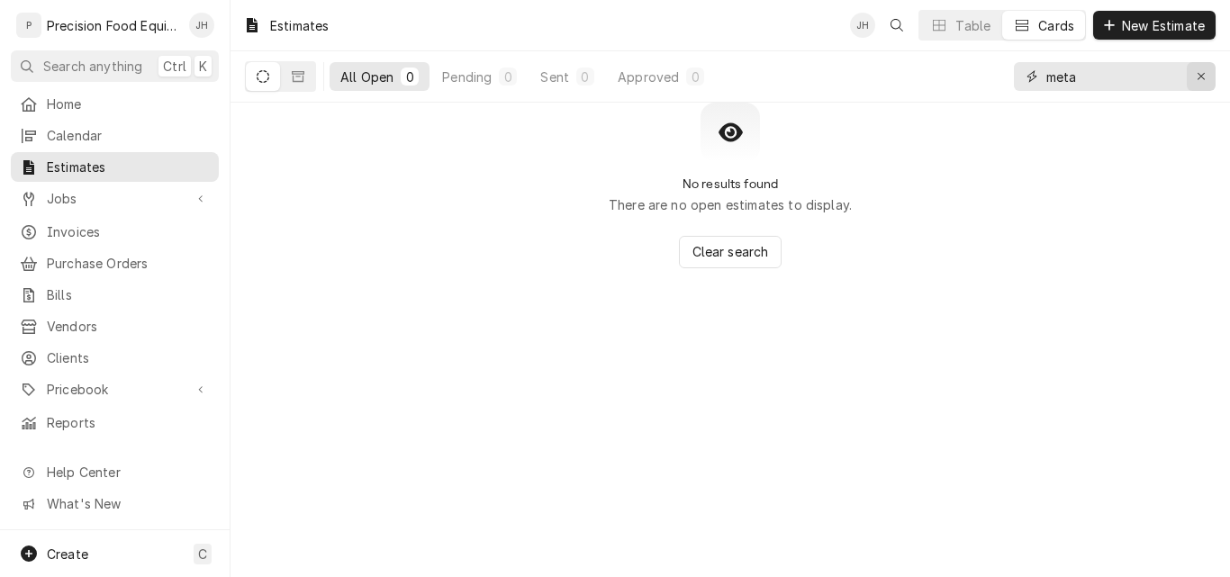
click at [1200, 81] on icon "Erase input" at bounding box center [1201, 76] width 10 height 13
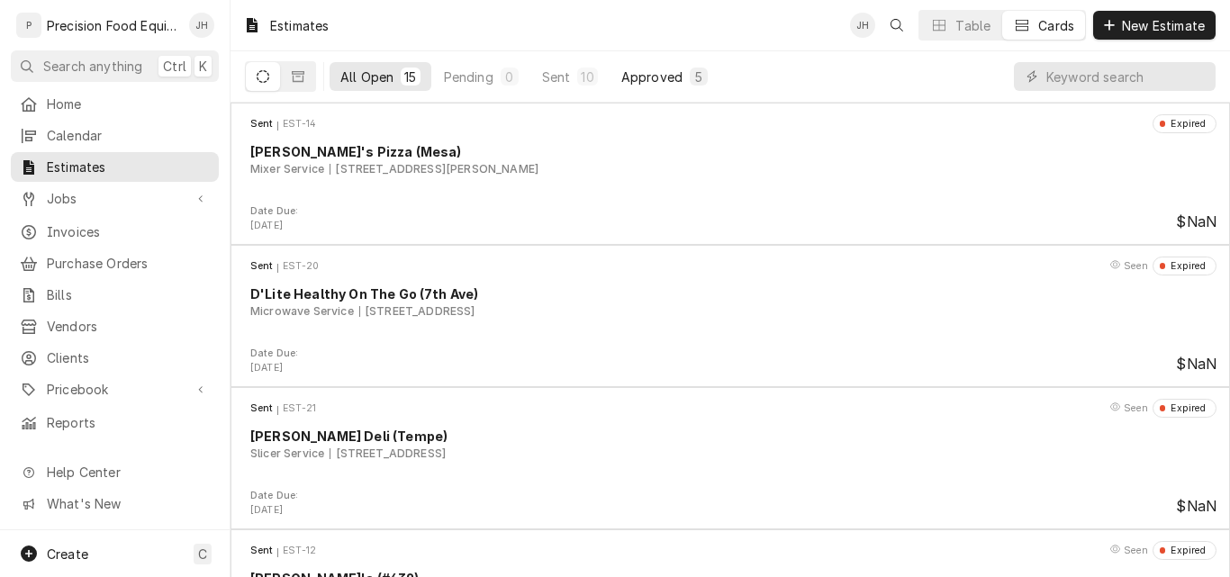
click at [639, 77] on div "Approved" at bounding box center [651, 77] width 61 height 19
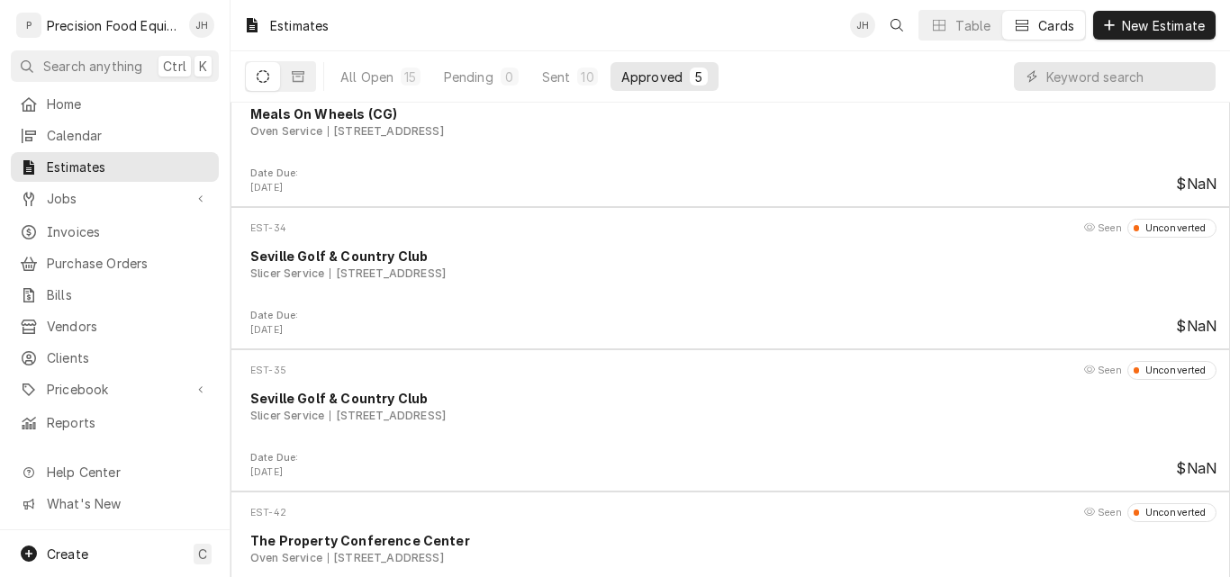
scroll to position [237, 0]
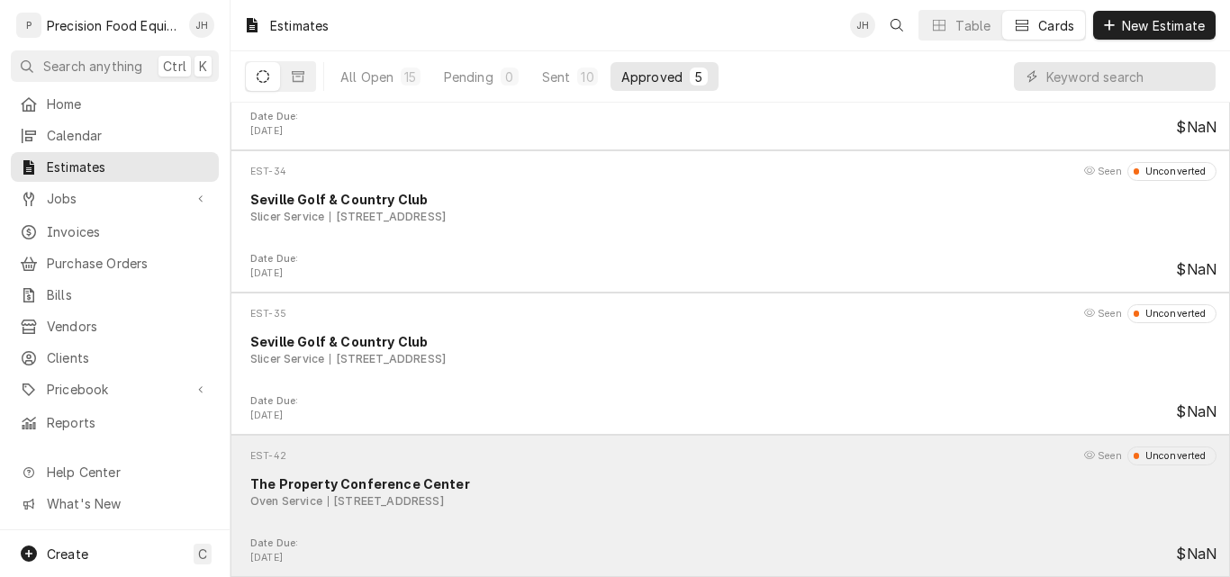
click at [765, 502] on div "Oven Service 1251 W Gila Bend Hwy, Casa Grande, AZ 85193" at bounding box center [733, 501] width 966 height 16
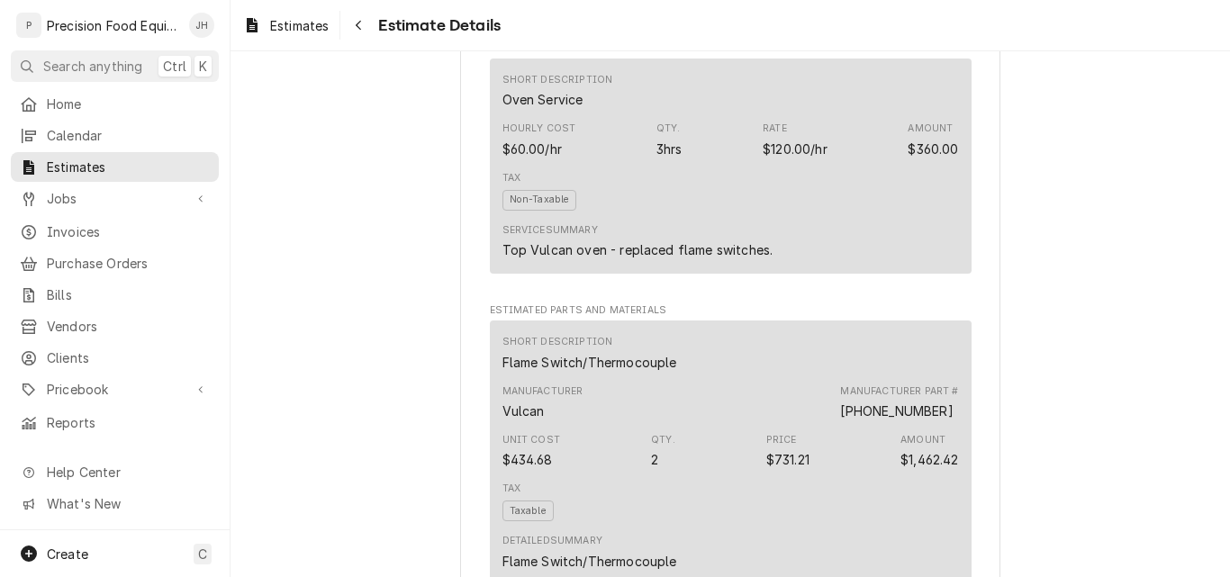
scroll to position [1080, 0]
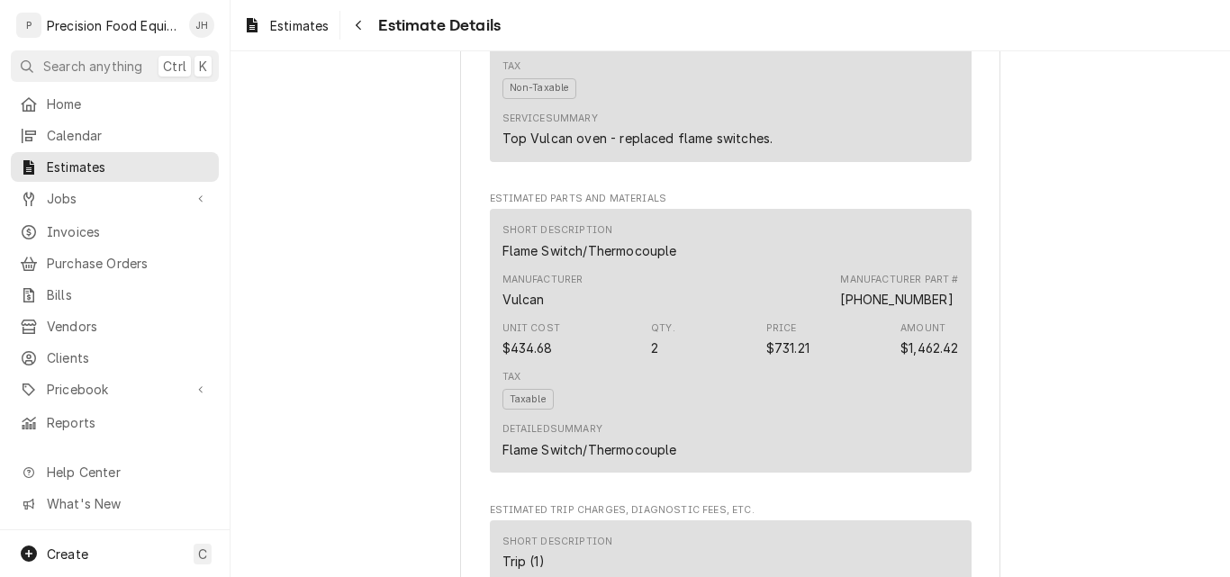
drag, startPoint x: 943, startPoint y: 359, endPoint x: 835, endPoint y: 356, distance: 108.1
click at [840, 309] on div "00-913145-00002" at bounding box center [896, 299] width 113 height 19
copy div "00-913145-00002"
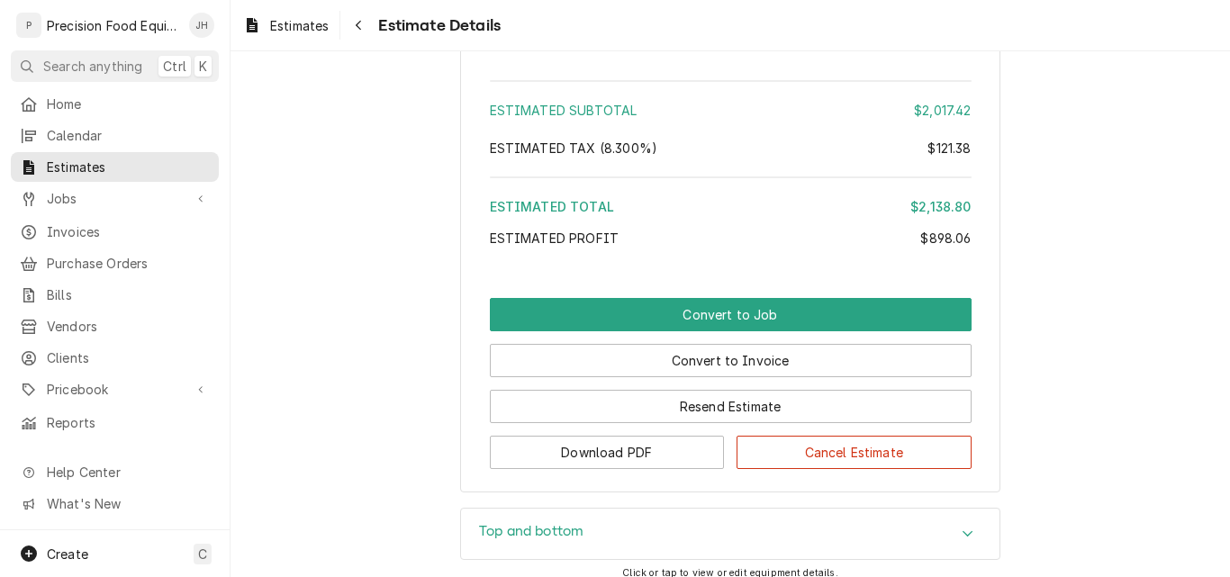
scroll to position [2251, 0]
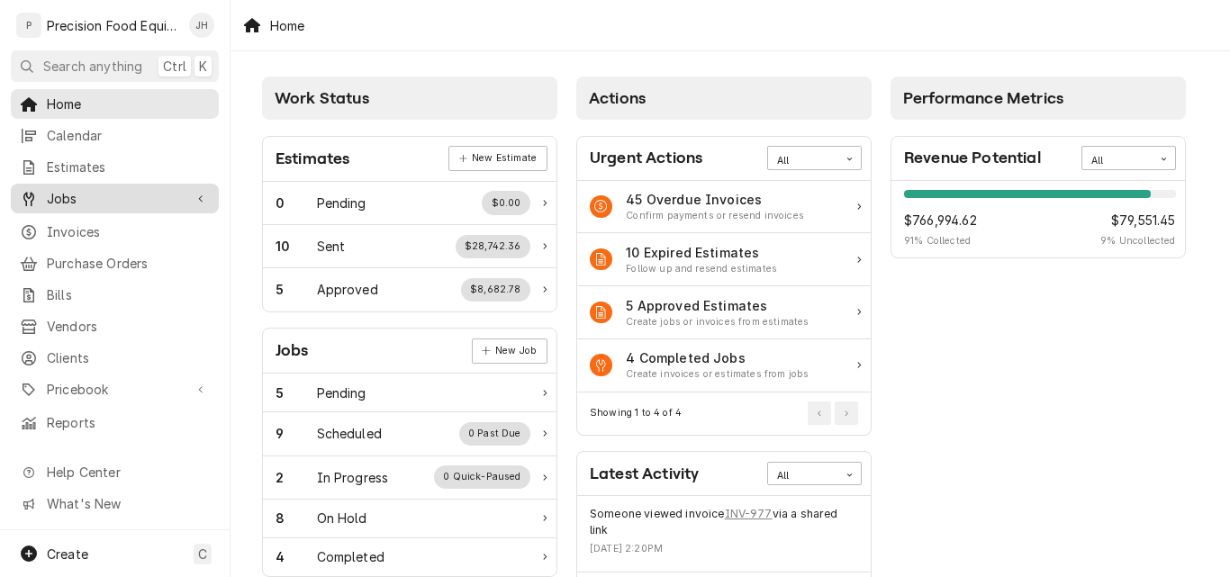
click at [82, 191] on span "Jobs" at bounding box center [115, 198] width 136 height 19
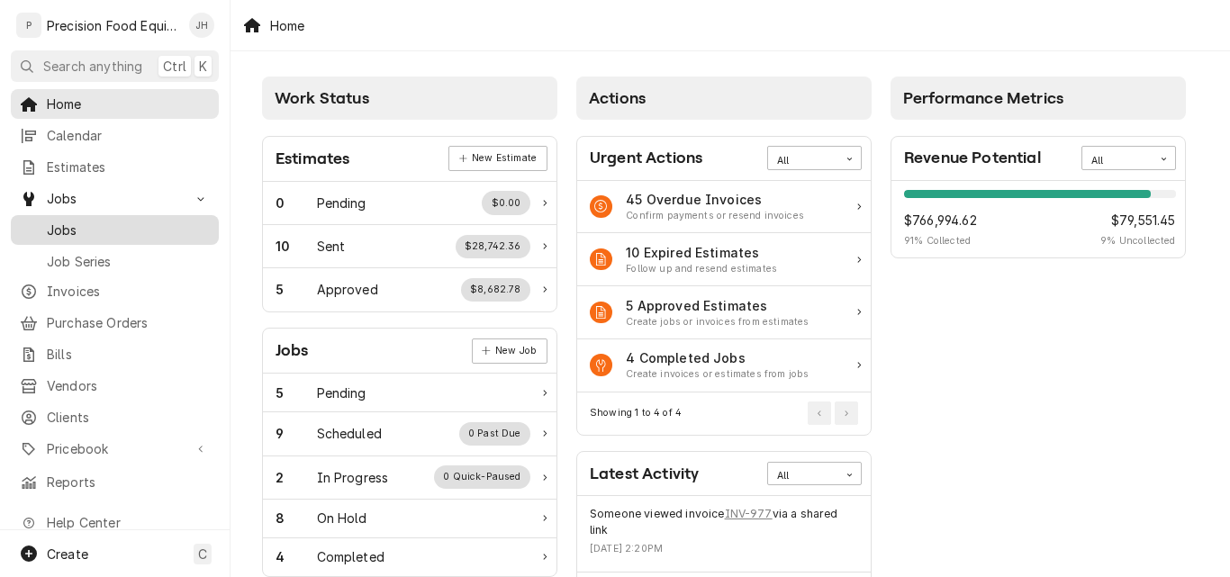
click at [86, 221] on span "Jobs" at bounding box center [128, 230] width 163 height 19
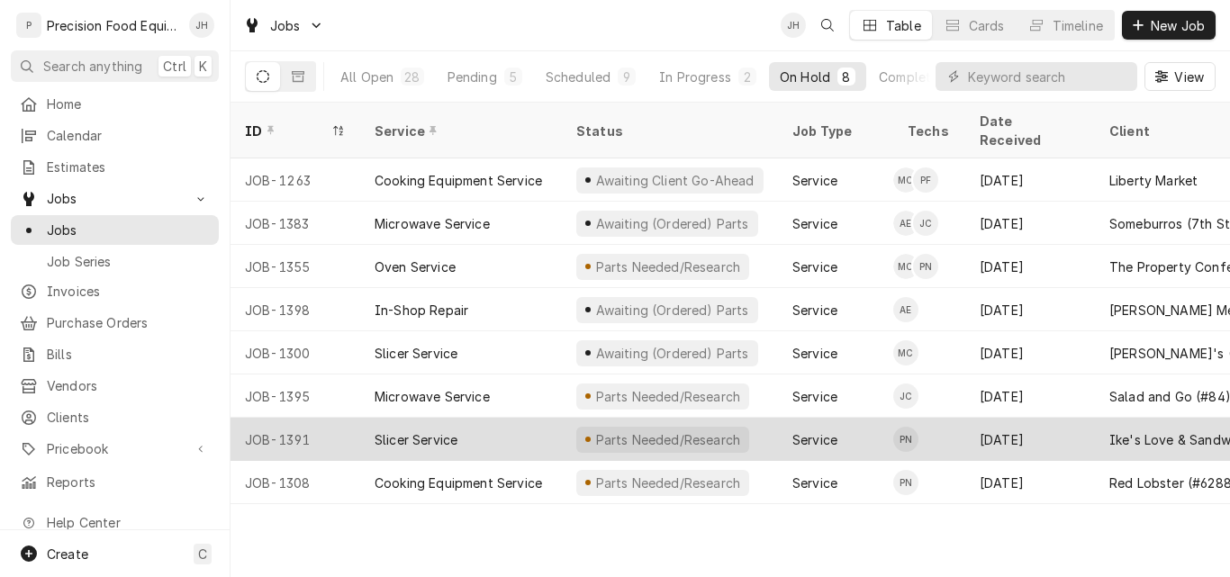
click at [505, 418] on div "Slicer Service" at bounding box center [461, 439] width 202 height 43
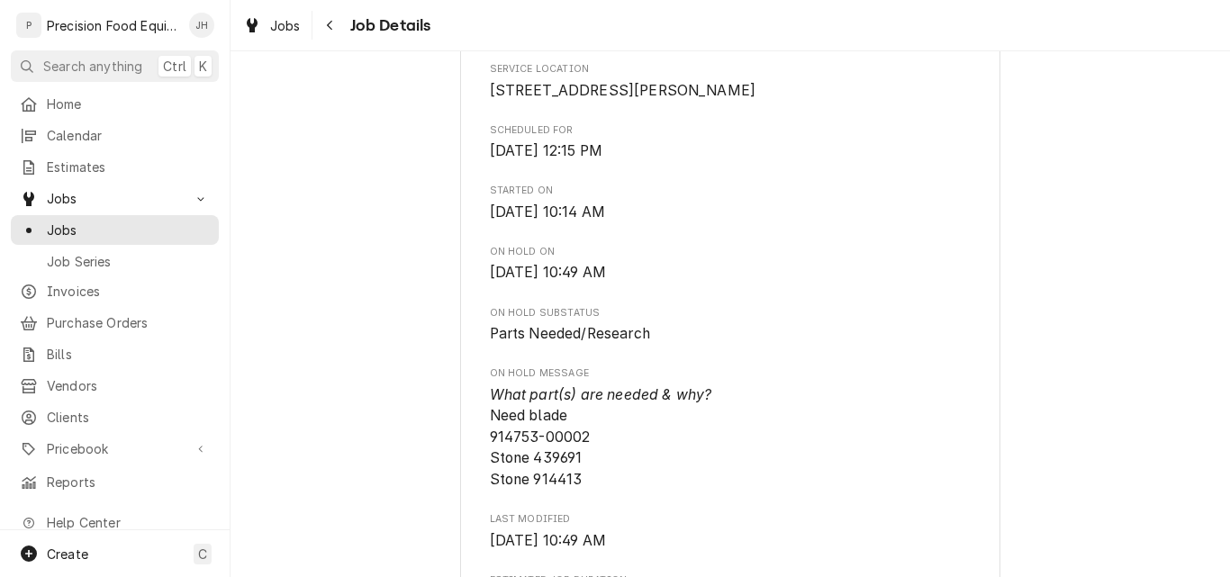
scroll to position [450, 0]
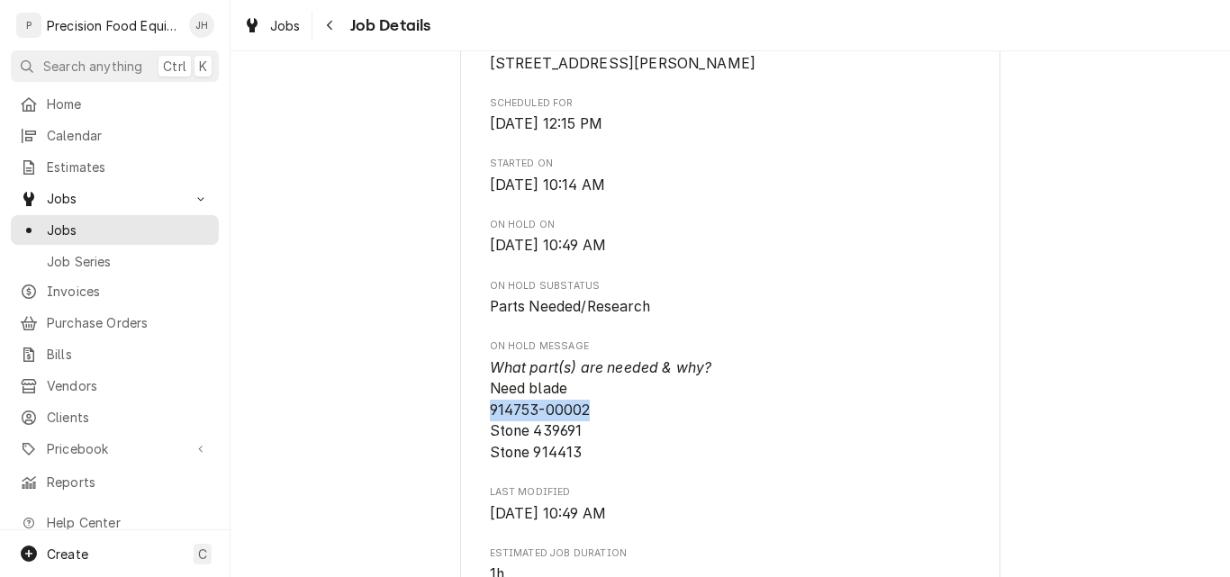
drag, startPoint x: 585, startPoint y: 434, endPoint x: 486, endPoint y: 434, distance: 99.0
click at [490, 434] on span "What part(s) are needed & why? Need blade 914753-00002 Stone 439691 Stone 914413" at bounding box center [731, 410] width 482 height 106
copy span "914753-00002"
drag, startPoint x: 576, startPoint y: 450, endPoint x: 528, endPoint y: 451, distance: 47.7
click at [528, 451] on span "What part(s) are needed & why? Need blade 914753-00002 Stone 439691 Stone 914413" at bounding box center [731, 410] width 482 height 106
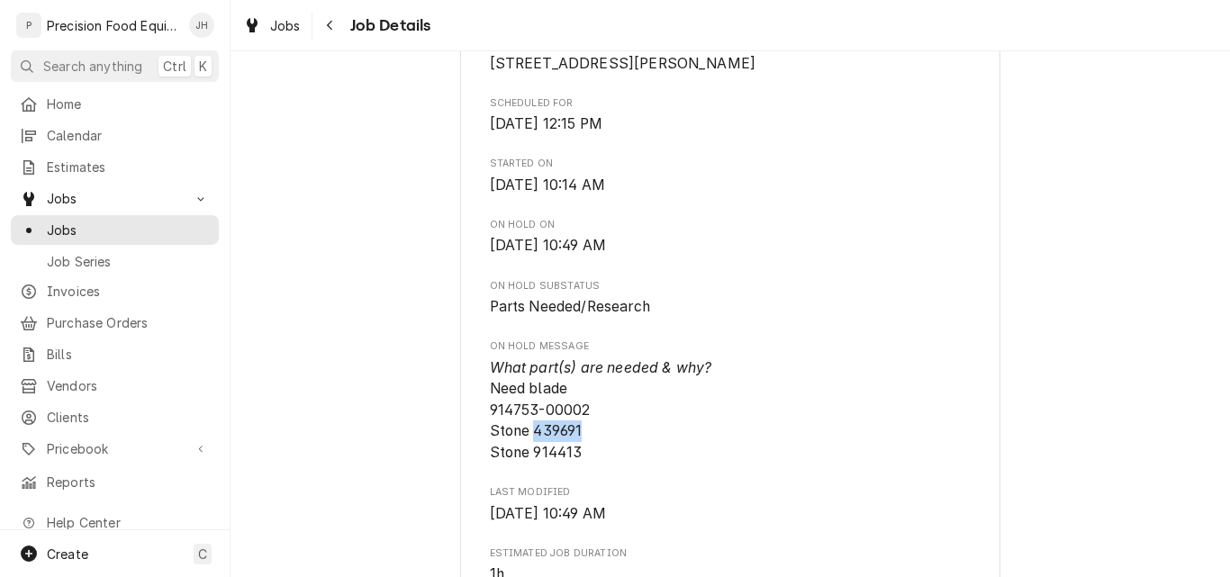
copy span "439691"
drag, startPoint x: 575, startPoint y: 475, endPoint x: 529, endPoint y: 472, distance: 46.1
click at [529, 464] on span "What part(s) are needed & why? Need blade 914753-00002 Stone 439691 Stone 914413" at bounding box center [731, 410] width 482 height 106
copy span "914413"
drag, startPoint x: 577, startPoint y: 455, endPoint x: 530, endPoint y: 455, distance: 46.8
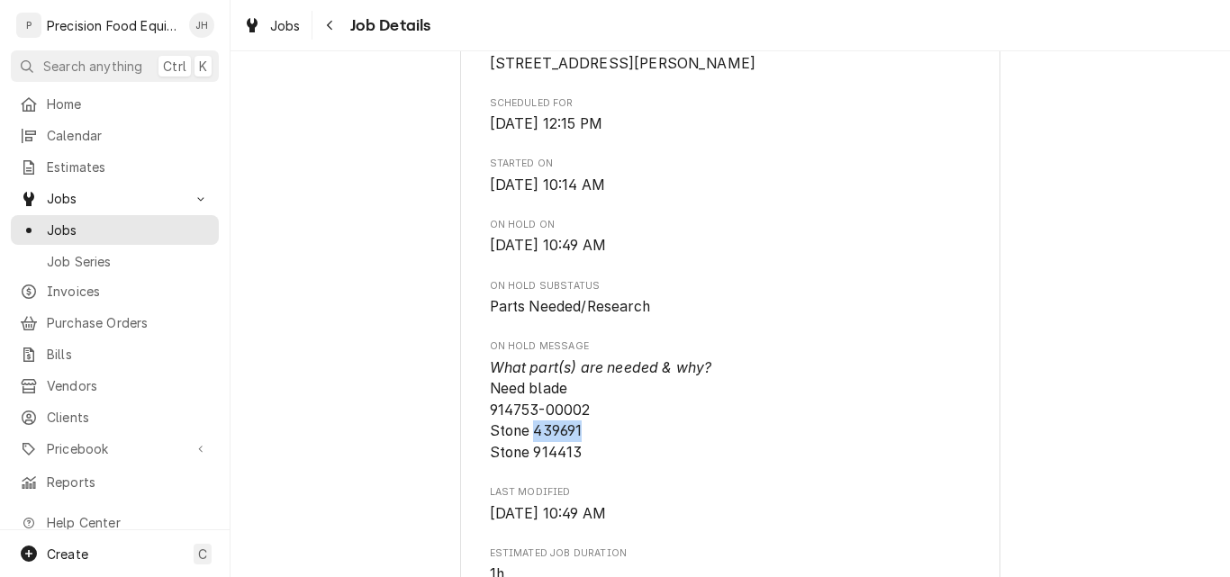
click at [530, 455] on span "What part(s) are needed & why? Need blade 914753-00002 Stone 439691 Stone 914413" at bounding box center [731, 410] width 482 height 106
copy span "439691"
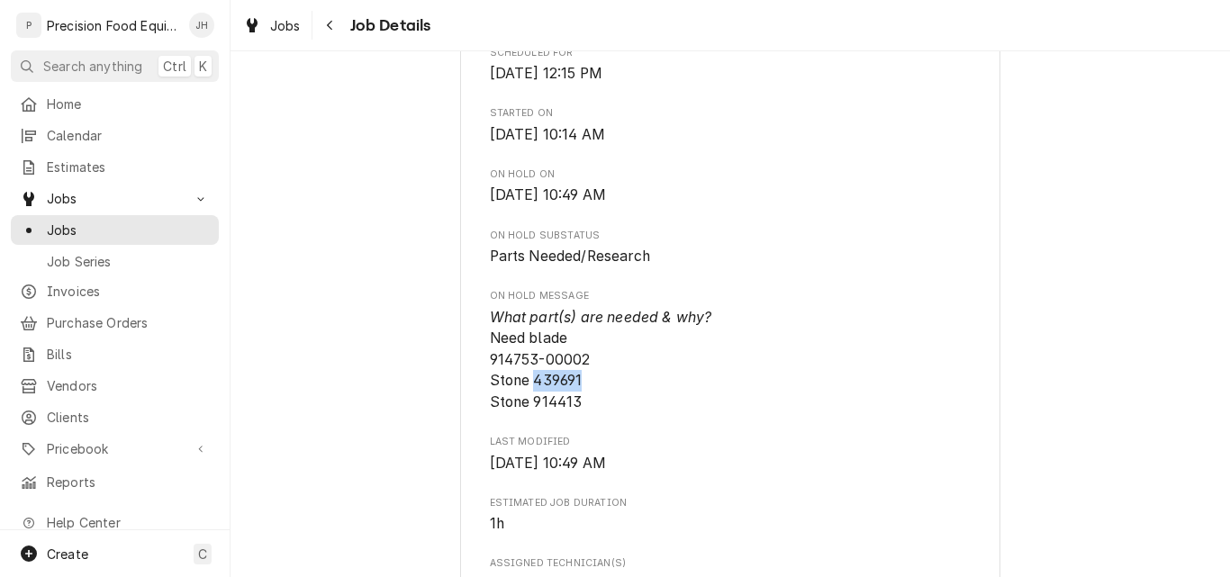
scroll to position [540, 0]
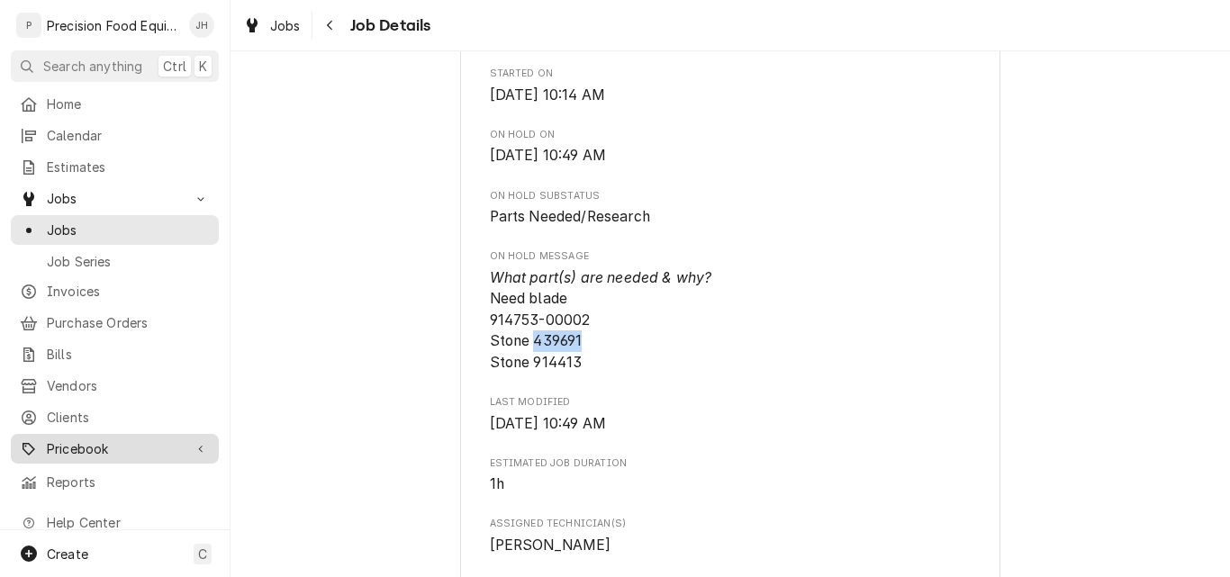
click at [97, 439] on span "Pricebook" at bounding box center [115, 448] width 136 height 19
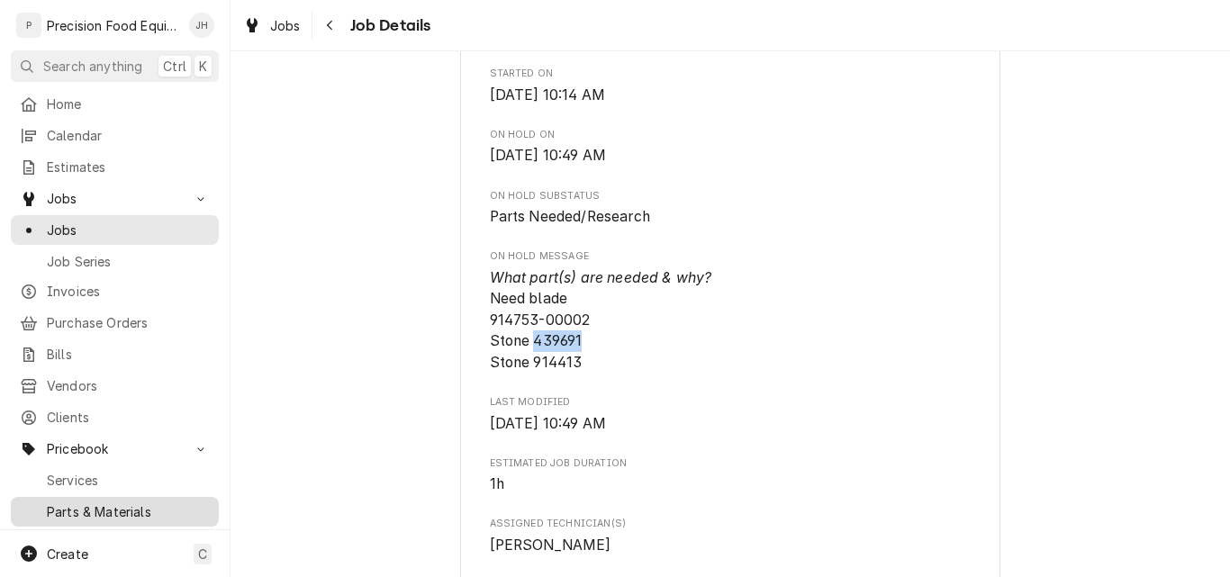
click at [89, 502] on span "Parts & Materials" at bounding box center [128, 511] width 163 height 19
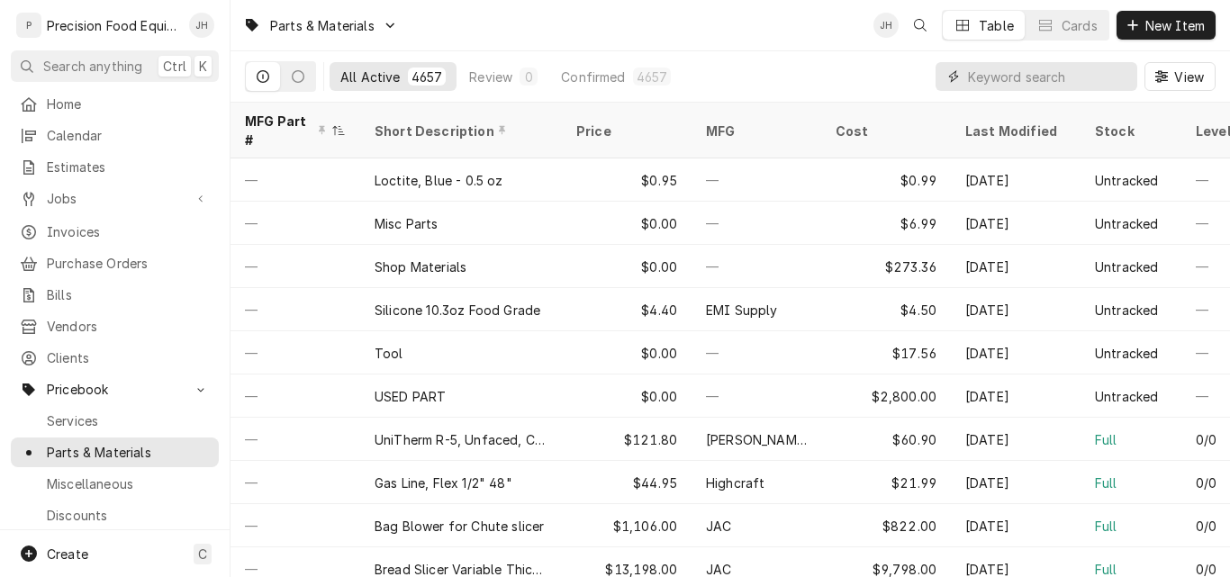
click at [985, 75] on input "Dynamic Content Wrapper" at bounding box center [1048, 76] width 160 height 29
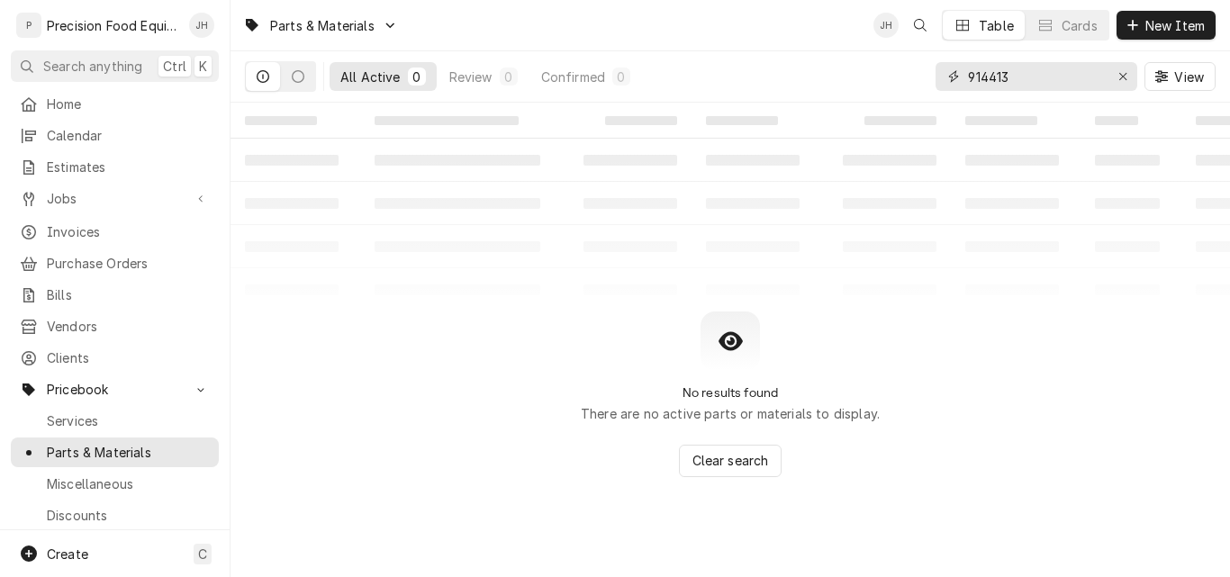
drag, startPoint x: 1036, startPoint y: 77, endPoint x: 900, endPoint y: 78, distance: 135.9
click at [900, 78] on div "All Active 0 Review 0 Confirmed 0 914413 View" at bounding box center [730, 76] width 970 height 50
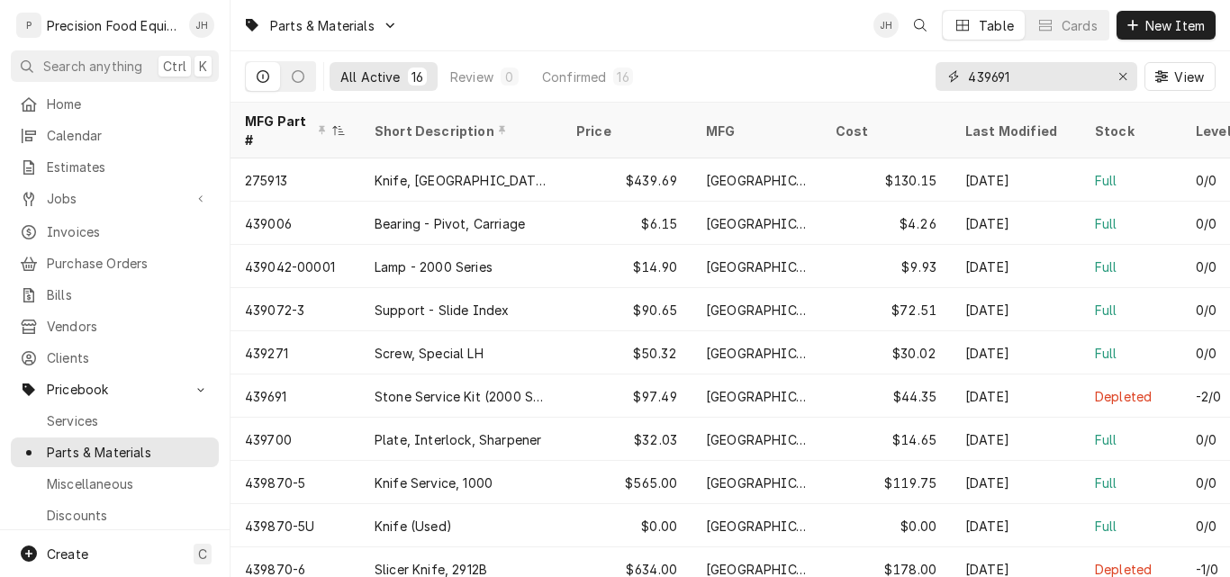
type input "439691"
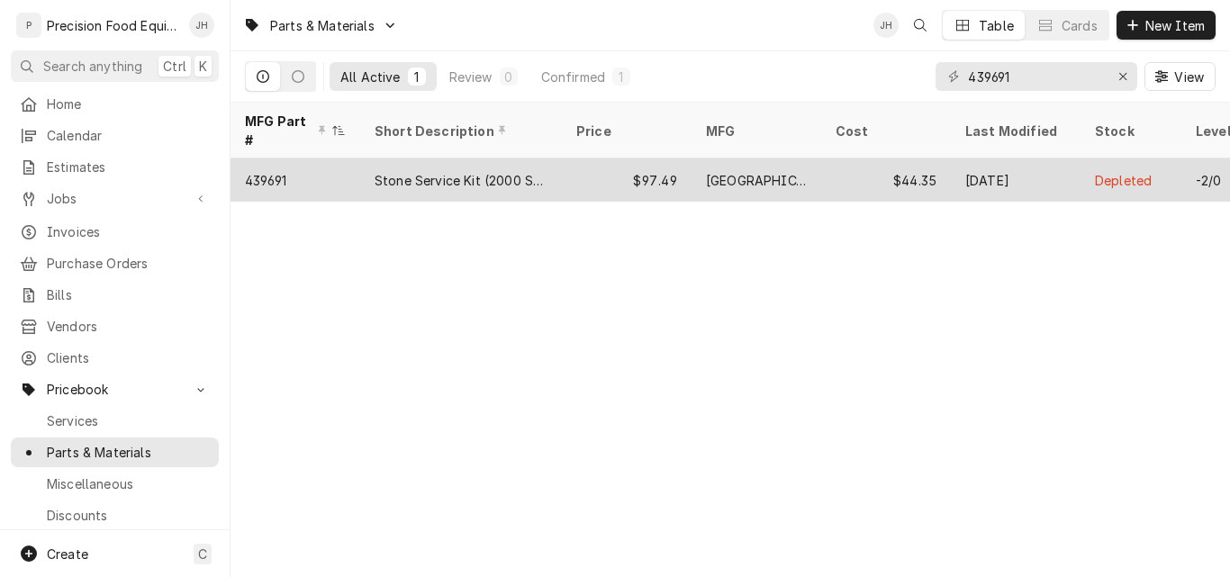
click at [816, 158] on div "Hobart" at bounding box center [756, 179] width 130 height 43
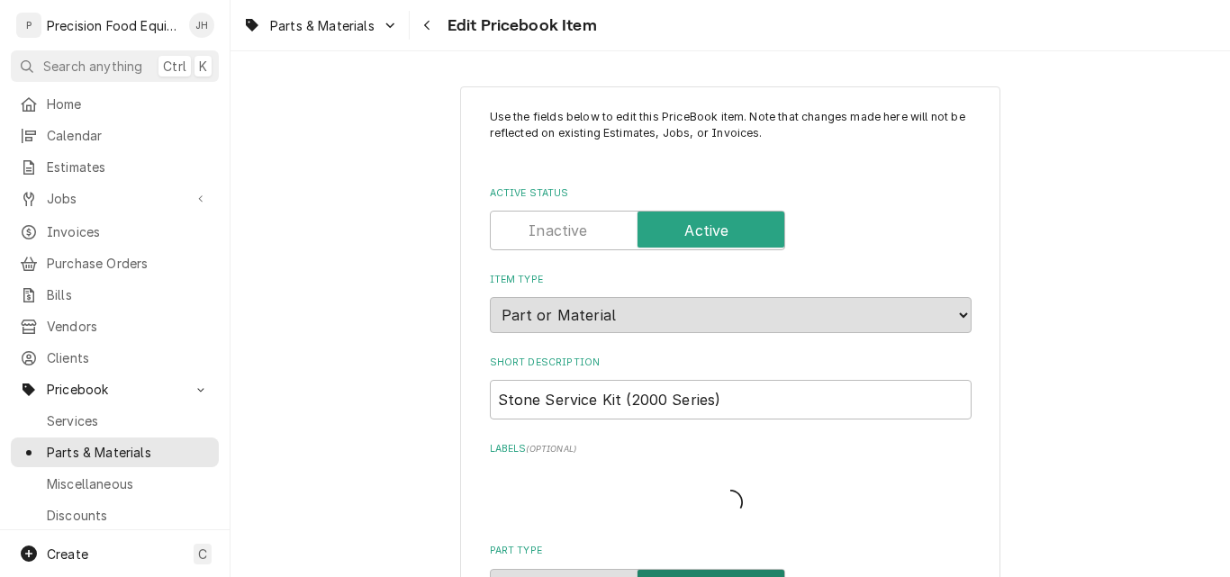
type textarea "x"
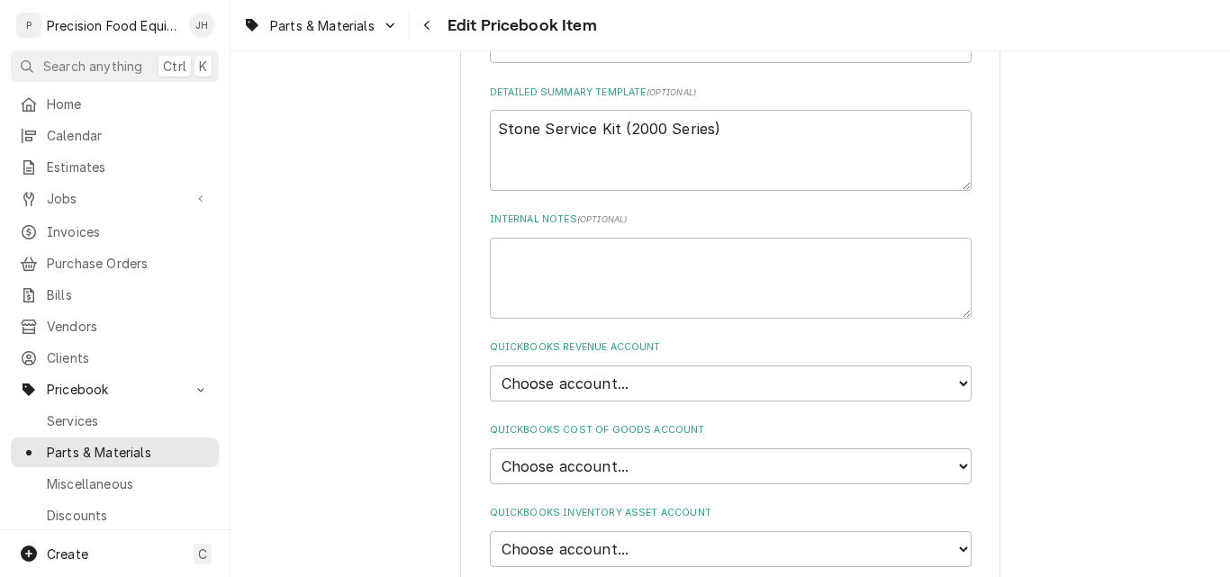
scroll to position [1080, 0]
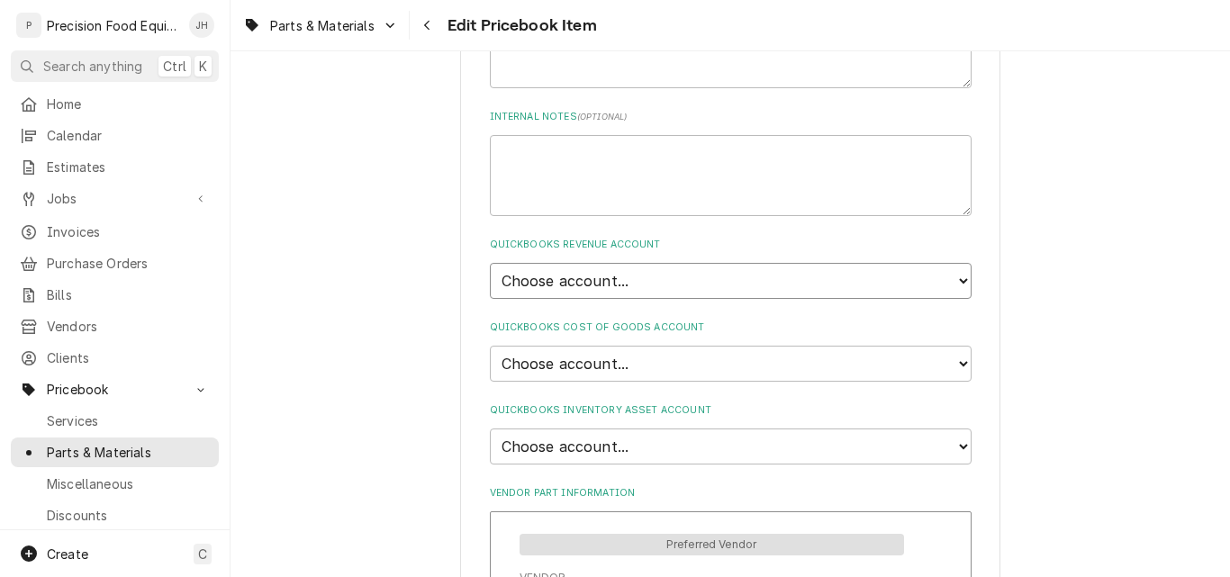
click at [678, 281] on select "Choose account... Discount Income Misc Income Non taxable issues 46600: Parts a…" at bounding box center [731, 281] width 482 height 36
select select "8000000A-1210141275"
click at [490, 263] on select "Choose account... Discount Income Misc Income Non taxable issues 46600: Parts a…" at bounding box center [731, 281] width 482 height 36
type textarea "x"
click at [644, 353] on select "Choose account... Loss Expense Loss Expense [DATE] Loss Expense [DATE] Cost of …" at bounding box center [731, 364] width 482 height 36
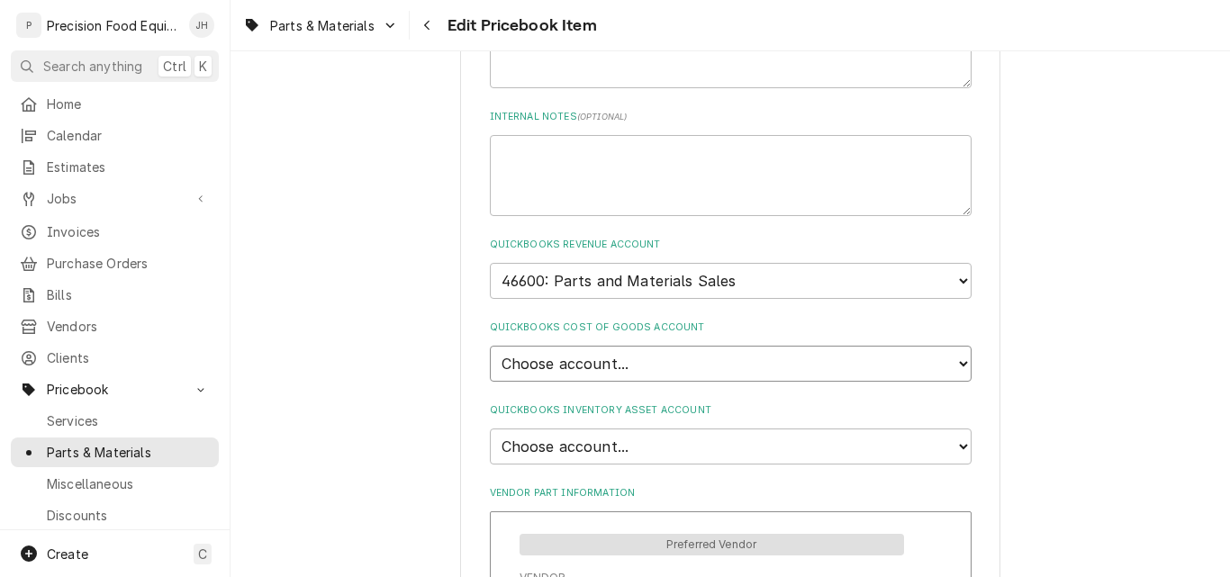
select select "80000023-1210145225"
click at [490, 346] on select "Choose account... Loss Expense Loss Expense [DATE] Loss Expense [DATE] Cost of …" at bounding box center [731, 364] width 482 height 36
type textarea "x"
click at [645, 447] on select "Choose account... Undeposited Funds Inventory Asset Payroll Asset" at bounding box center [731, 447] width 482 height 36
select select "80000022-1210145225"
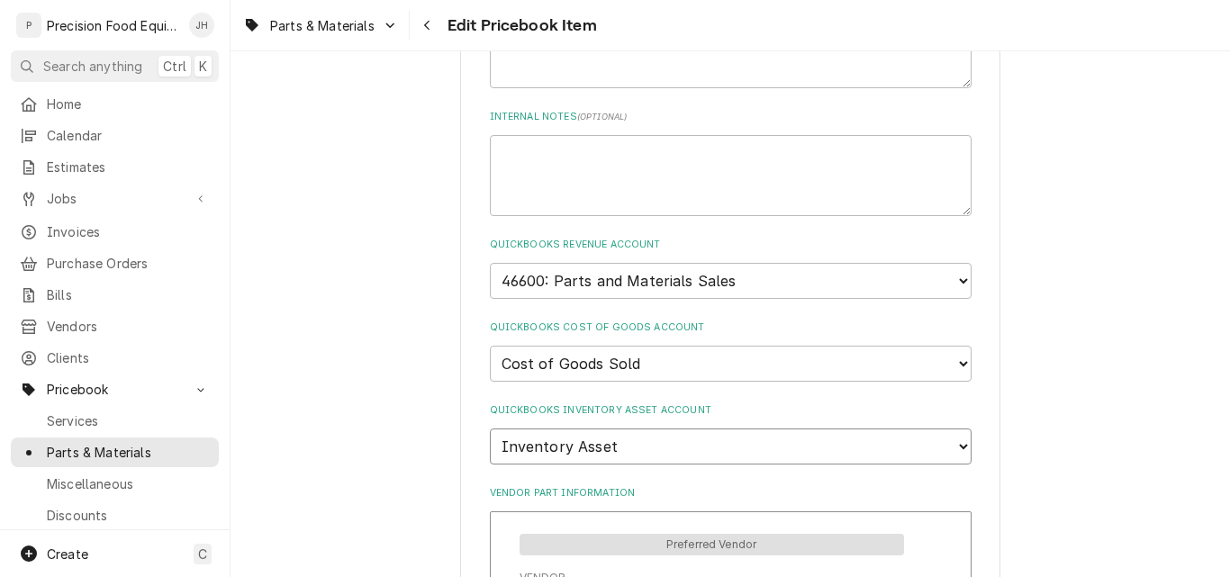
click at [490, 429] on select "Choose account... Undeposited Funds Inventory Asset Payroll Asset" at bounding box center [731, 447] width 482 height 36
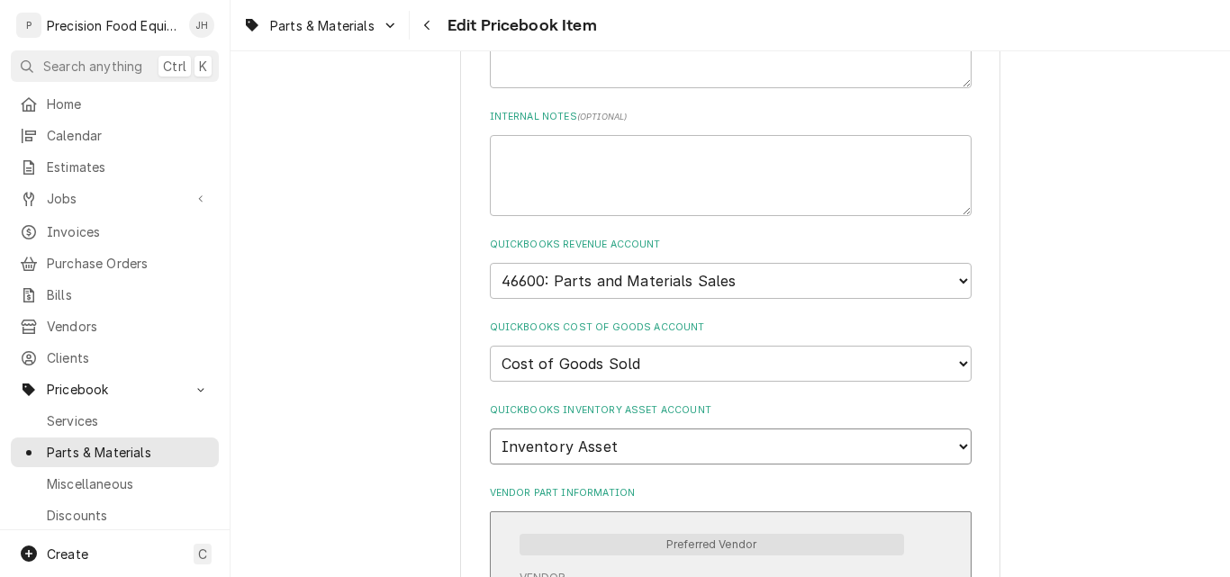
type textarea "x"
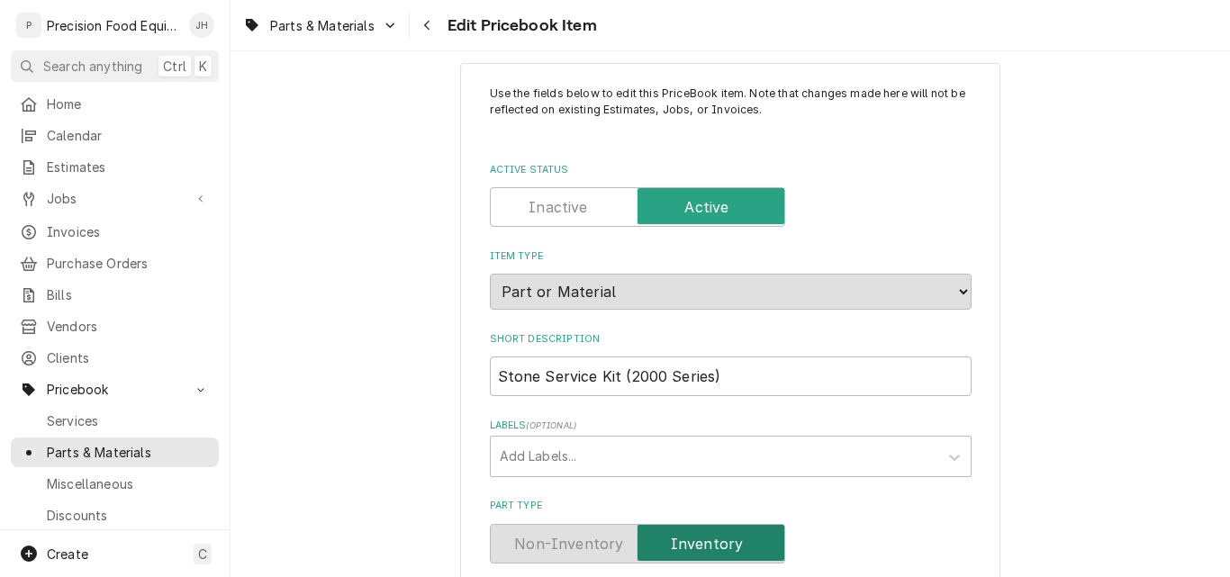
scroll to position [0, 0]
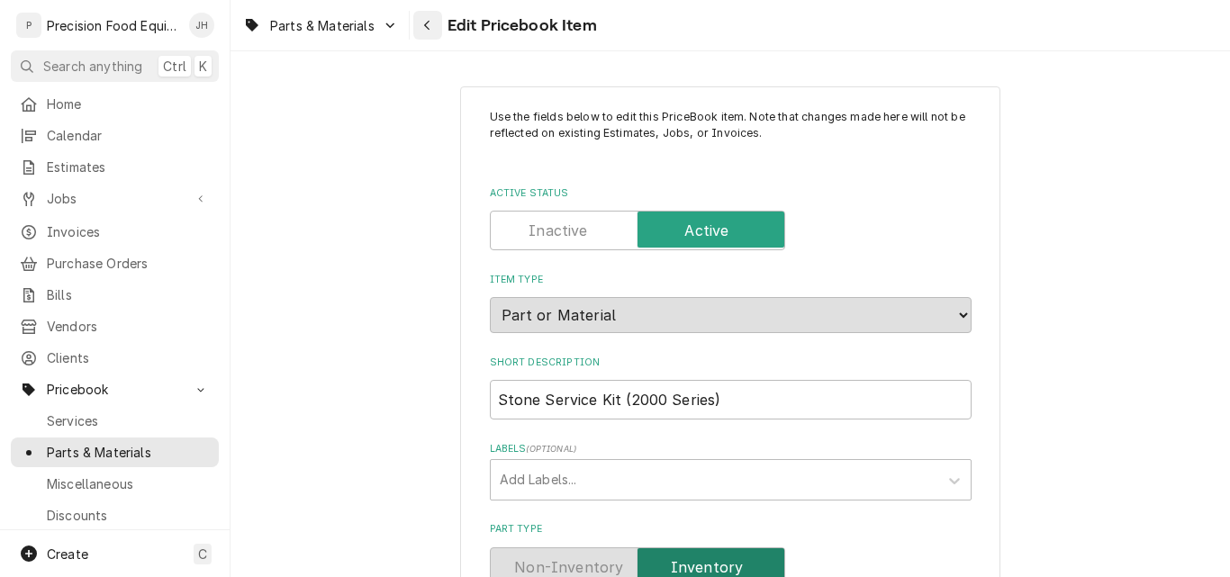
click at [424, 24] on icon "Navigate back" at bounding box center [427, 25] width 8 height 13
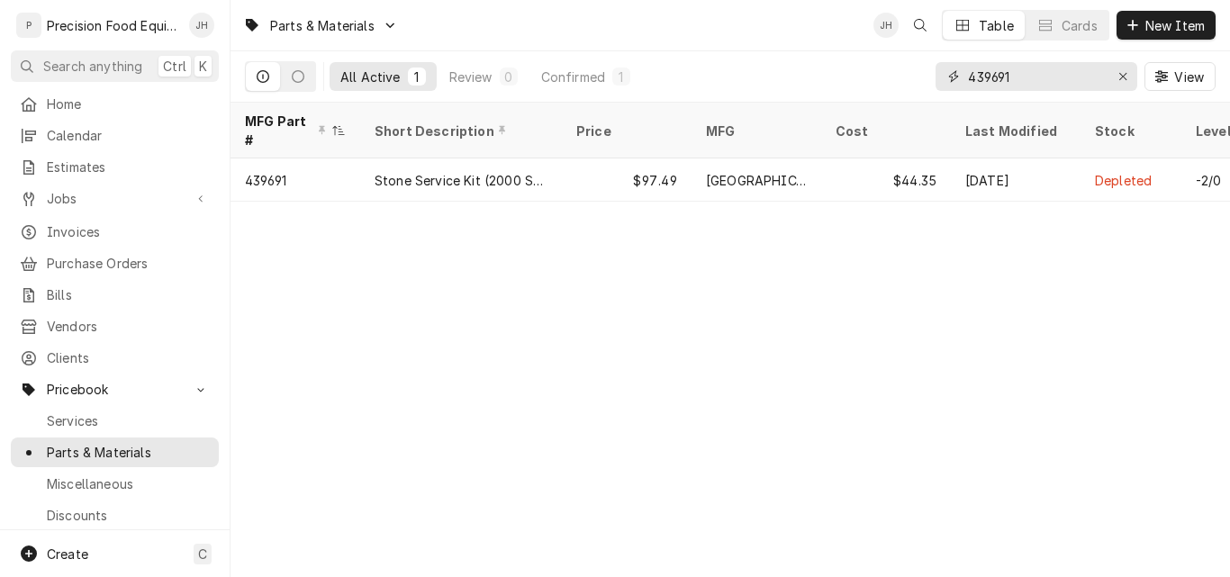
drag, startPoint x: 1033, startPoint y: 75, endPoint x: 808, endPoint y: 77, distance: 225.1
click at [808, 77] on div "All Active 1 Review 0 Confirmed 1 439691 View" at bounding box center [730, 76] width 970 height 50
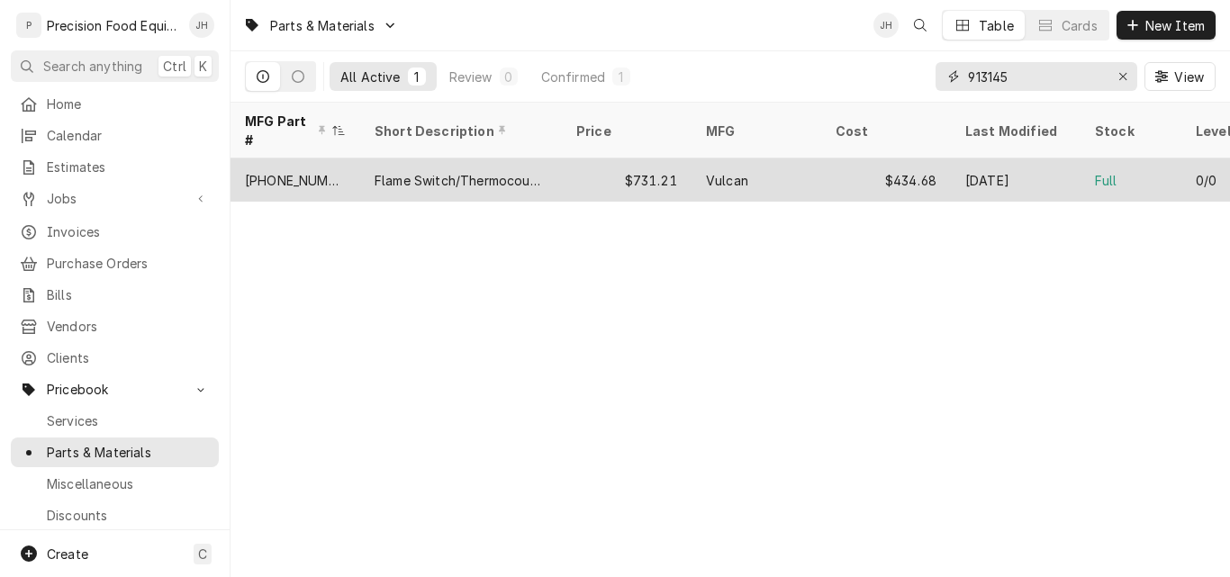
type input "913145"
click at [489, 171] on div "Flame Switch/Thermocouple" at bounding box center [461, 180] width 173 height 19
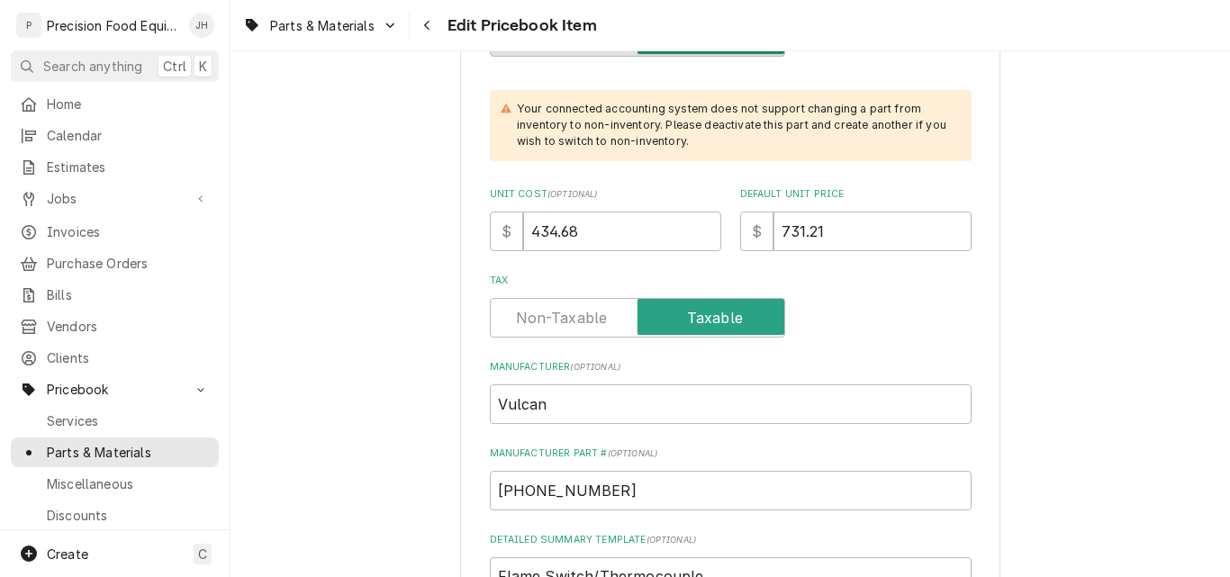
scroll to position [540, 0]
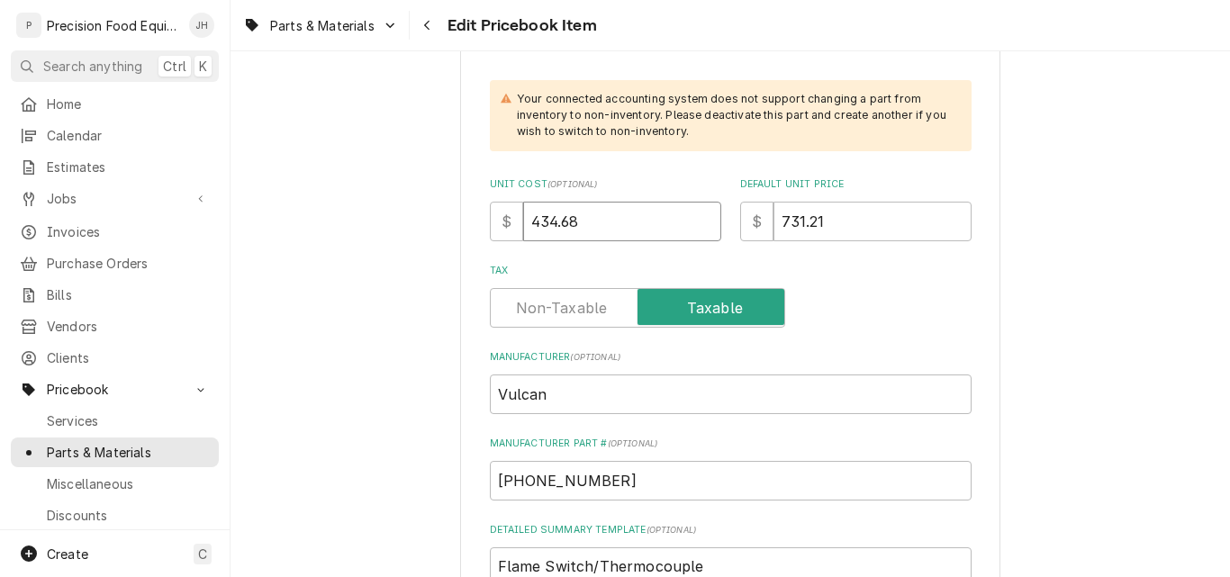
drag, startPoint x: 590, startPoint y: 230, endPoint x: 491, endPoint y: 234, distance: 99.1
click at [491, 234] on div "$ 434.68" at bounding box center [605, 222] width 231 height 40
type textarea "x"
type input "3"
type textarea "x"
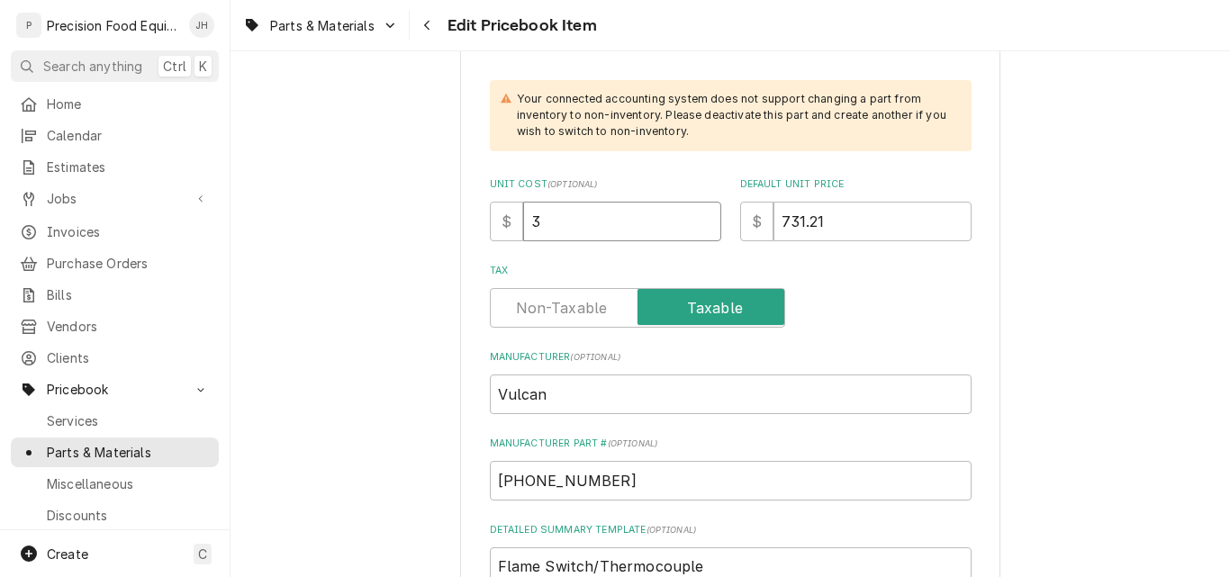
type input "31"
type textarea "x"
type input "311"
type textarea "x"
type input "311.9"
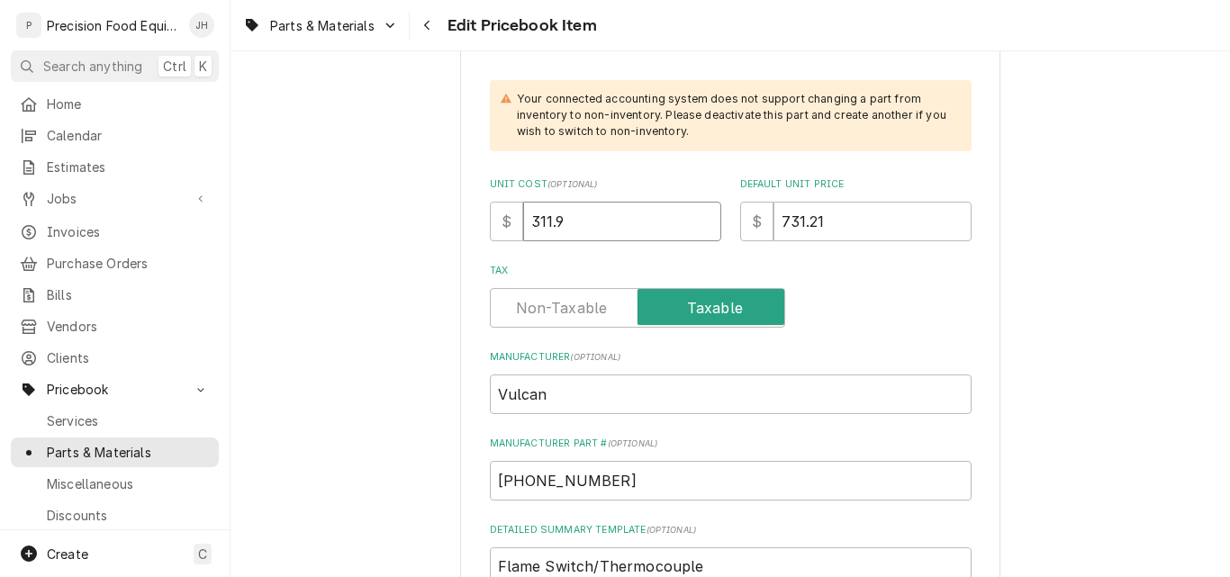
type textarea "x"
type input "311.91"
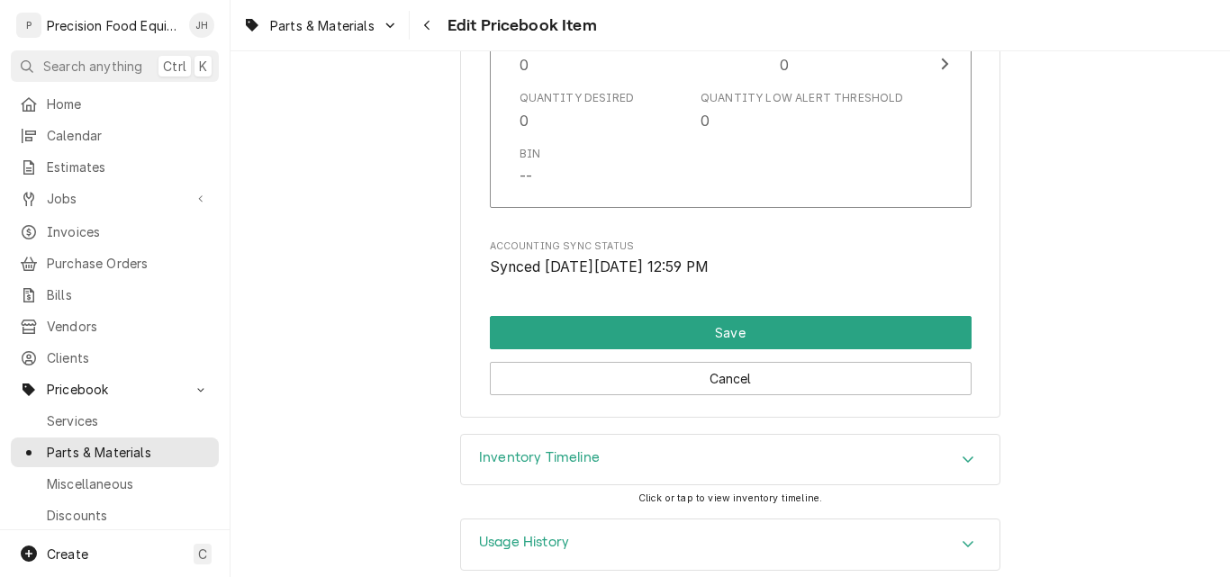
scroll to position [1965, 0]
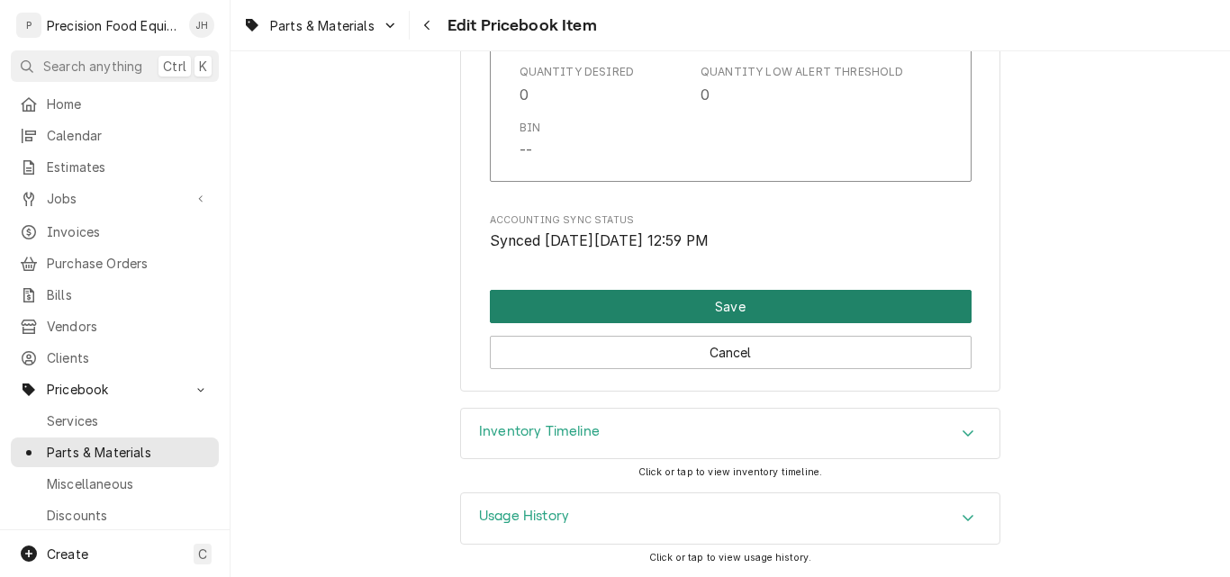
click at [799, 313] on button "Save" at bounding box center [731, 306] width 482 height 33
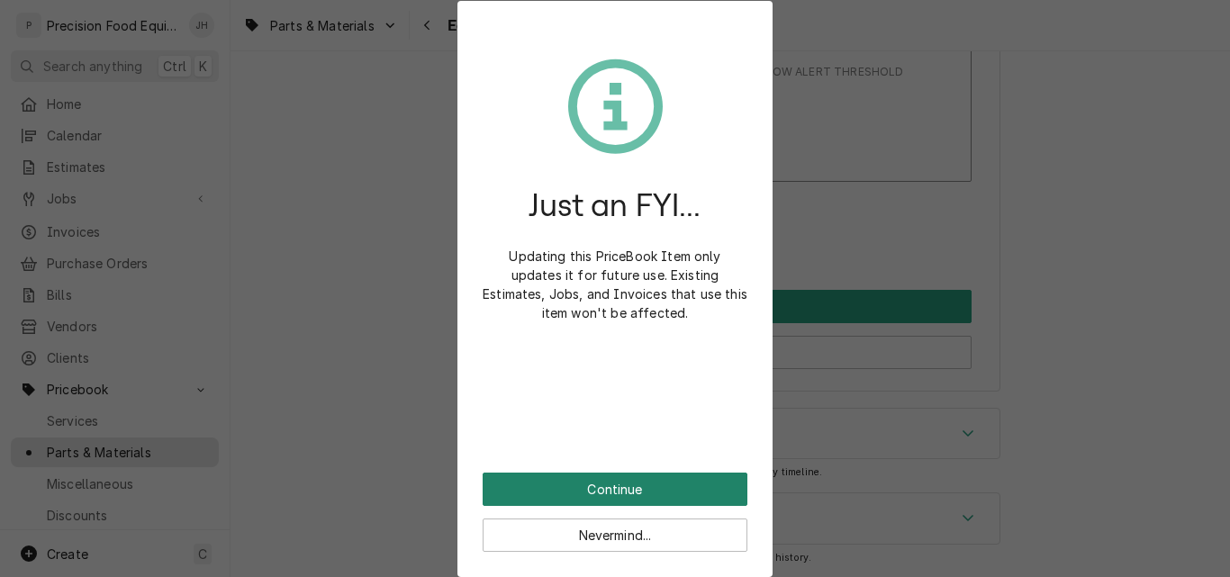
click at [668, 479] on button "Continue" at bounding box center [615, 489] width 265 height 33
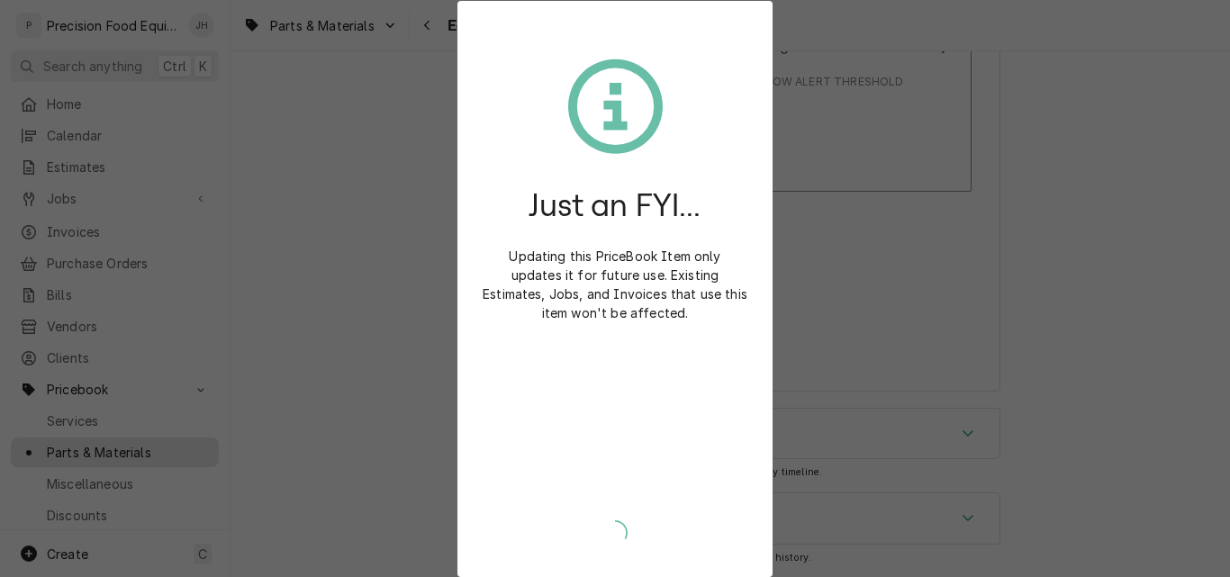
scroll to position [1955, 0]
type textarea "x"
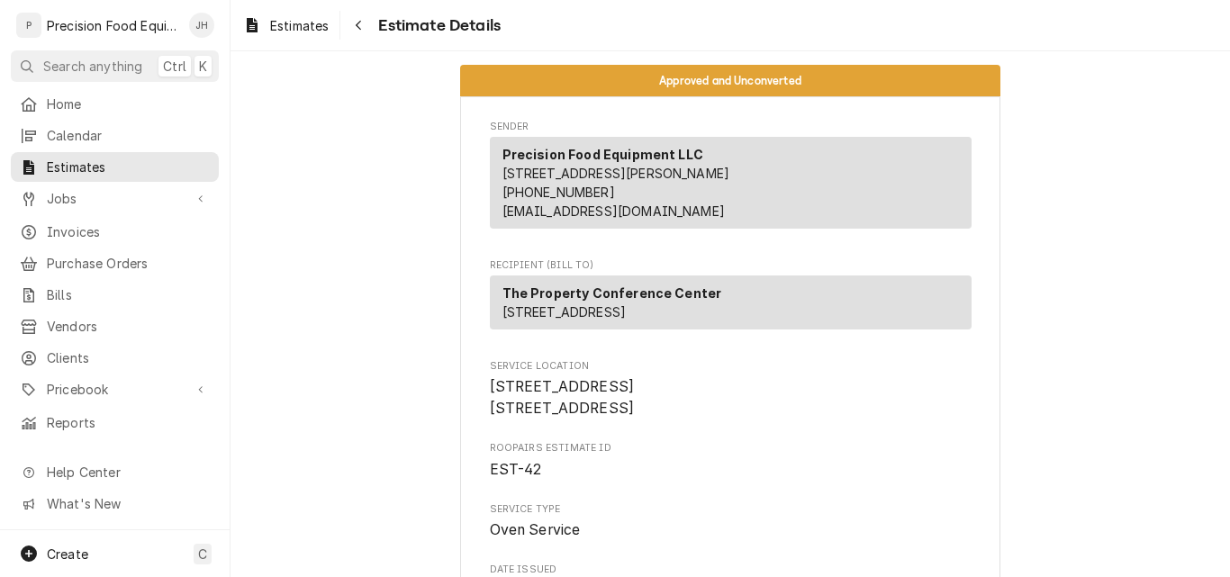
scroll to position [2251, 0]
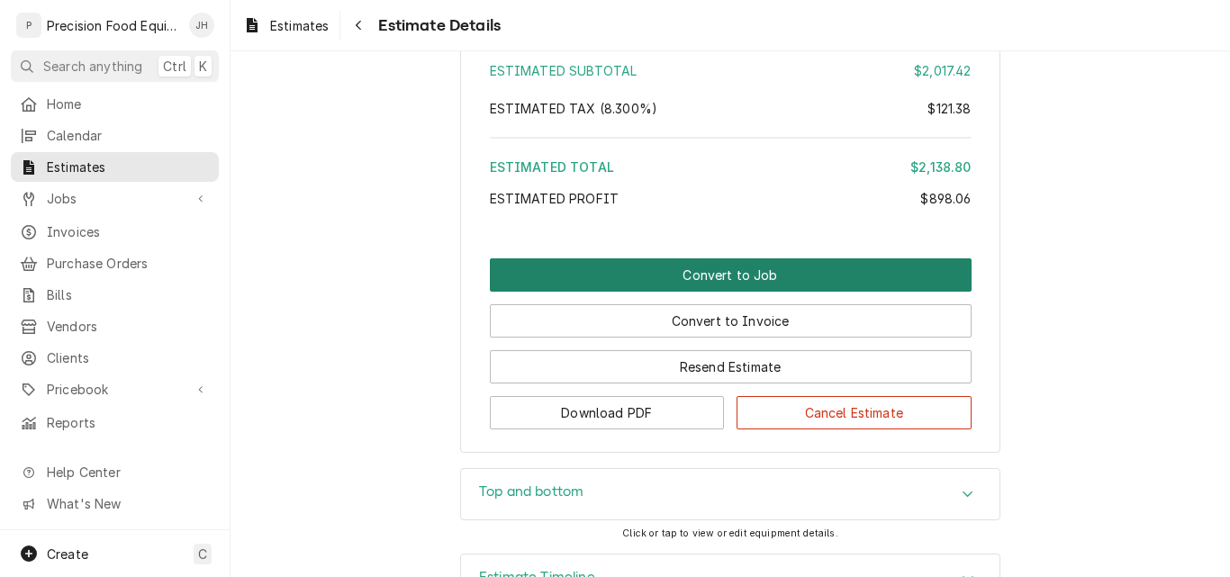
click at [725, 292] on button "Convert to Job" at bounding box center [731, 274] width 482 height 33
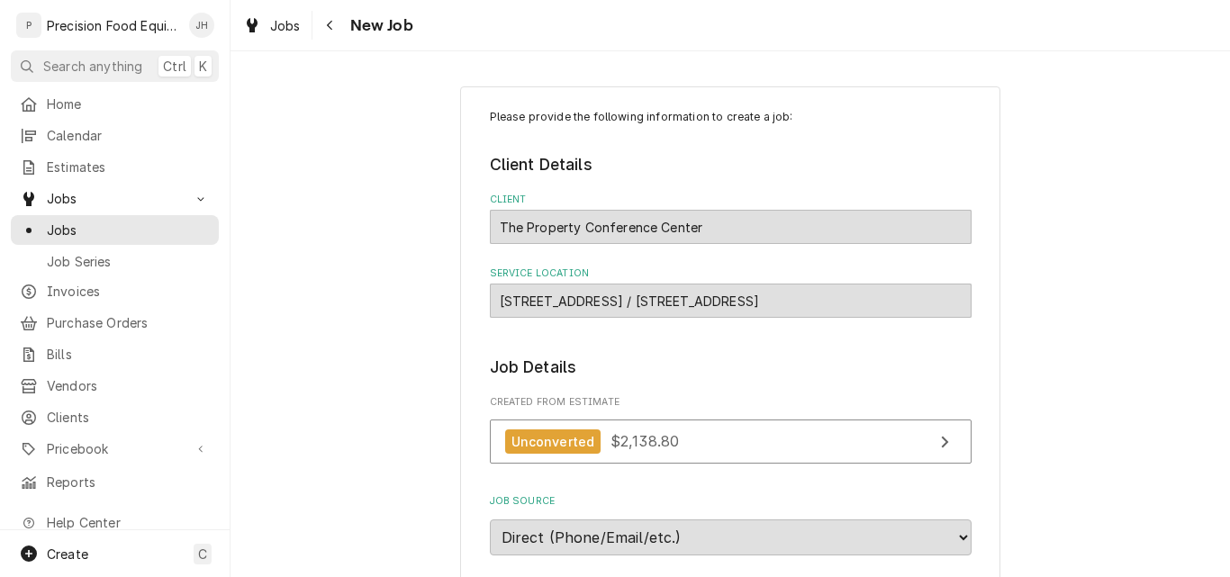
type textarea "x"
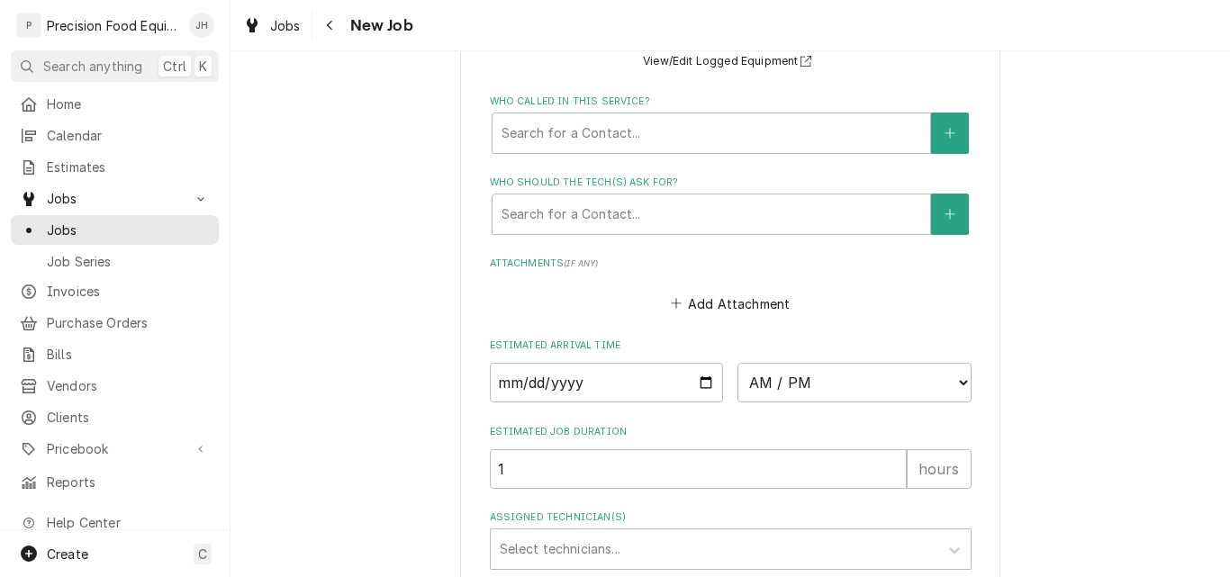
scroll to position [1499, 0]
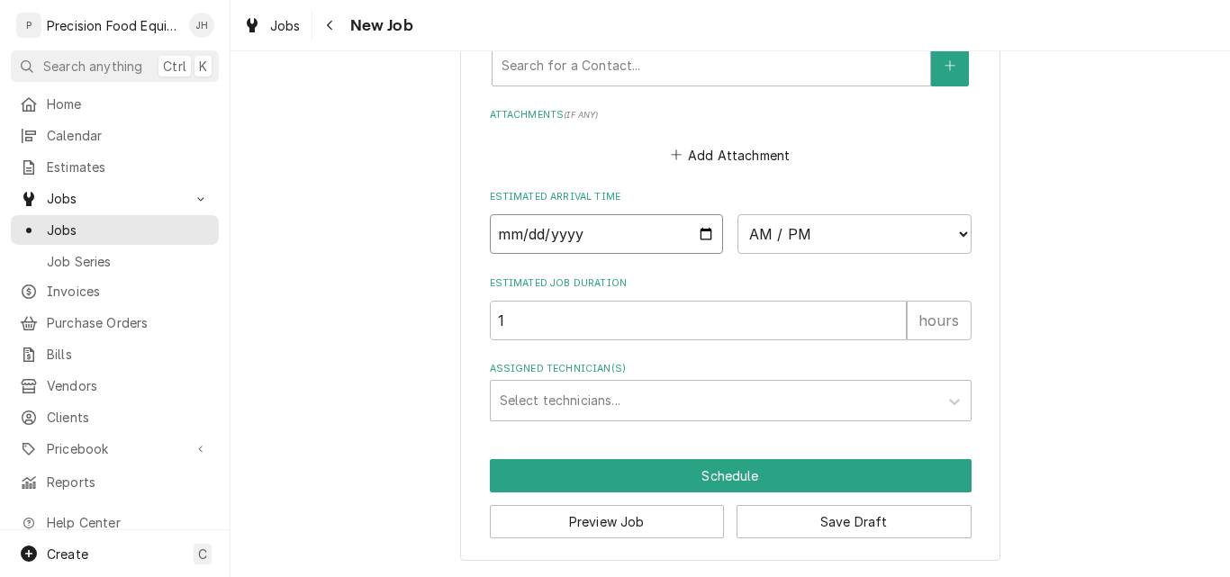
click at [699, 239] on input "Date" at bounding box center [607, 234] width 234 height 40
type input "[DATE]"
type textarea "x"
click at [842, 239] on select "AM / PM 6:00 AM 6:15 AM 6:30 AM 6:45 AM 7:00 AM 7:15 AM 7:30 AM 7:45 AM 8:00 AM…" at bounding box center [854, 234] width 234 height 40
select select "08:00:00"
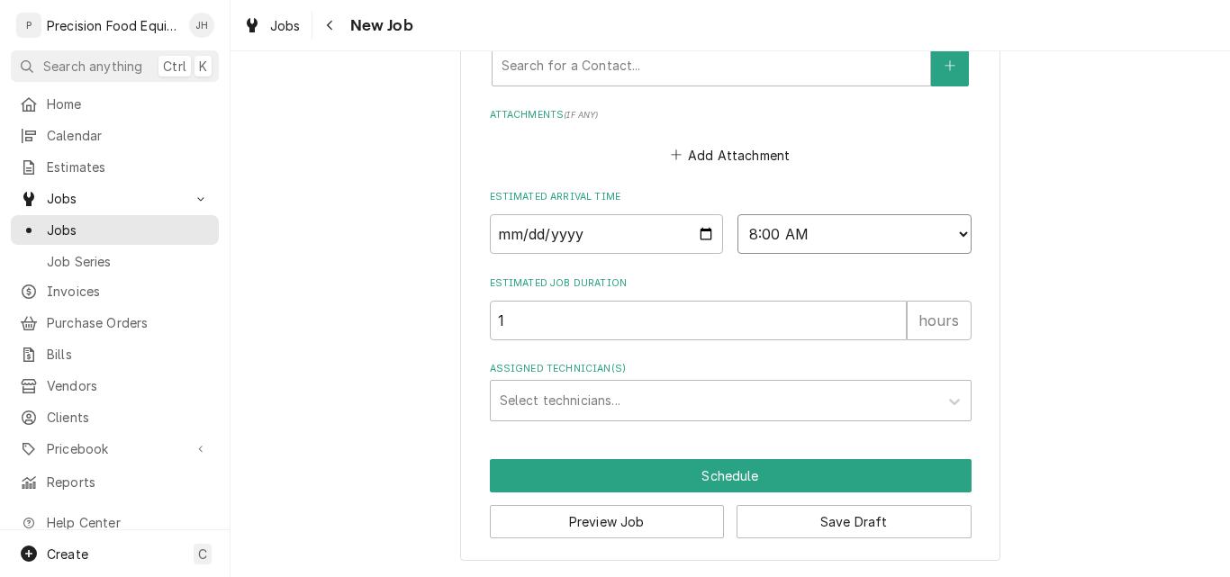
click at [737, 214] on select "AM / PM 6:00 AM 6:15 AM 6:30 AM 6:45 AM 7:00 AM 7:15 AM 7:30 AM 7:45 AM 8:00 AM…" at bounding box center [854, 234] width 234 height 40
click at [571, 408] on div "Assigned Technician(s)" at bounding box center [714, 400] width 429 height 32
click at [656, 402] on div "Assigned Technician(s)" at bounding box center [714, 400] width 429 height 32
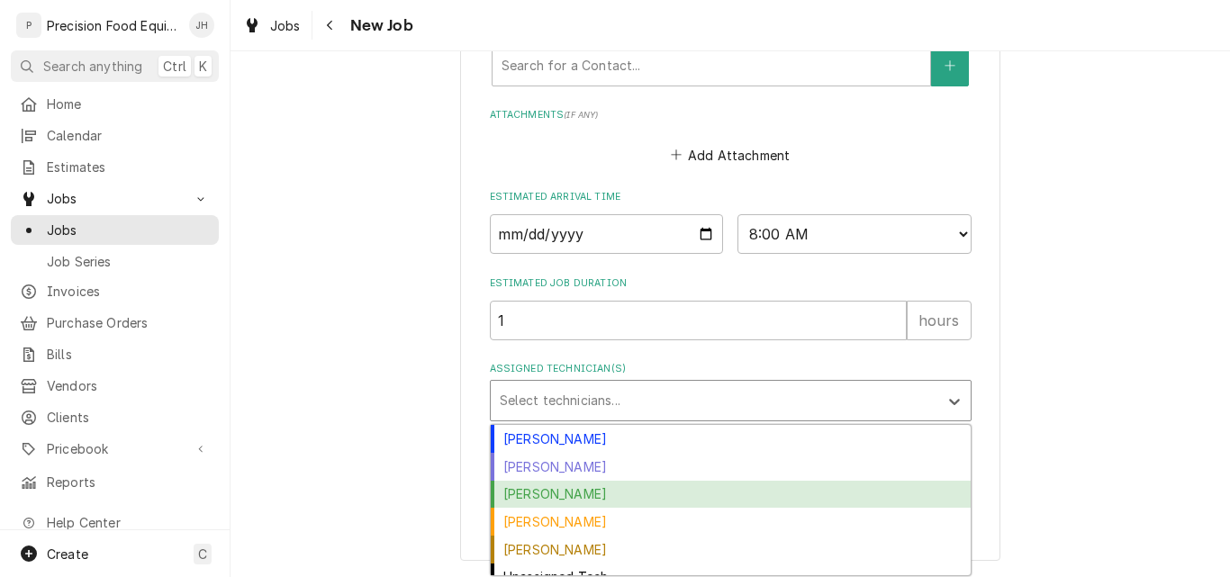
scroll to position [15, 0]
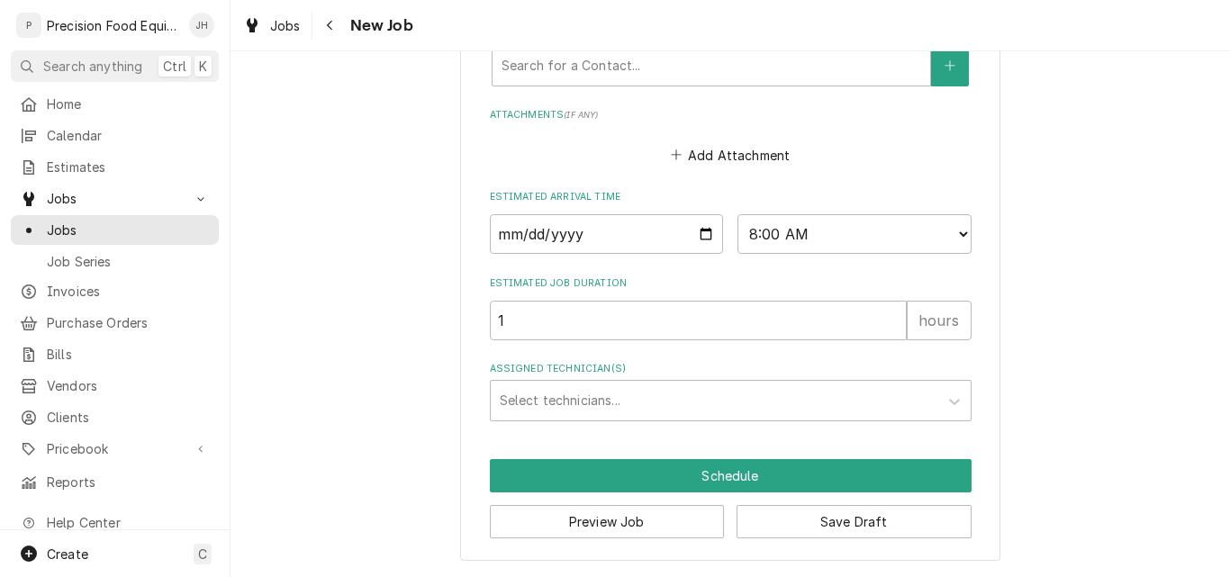
click at [794, 521] on button "Save Draft" at bounding box center [853, 521] width 235 height 33
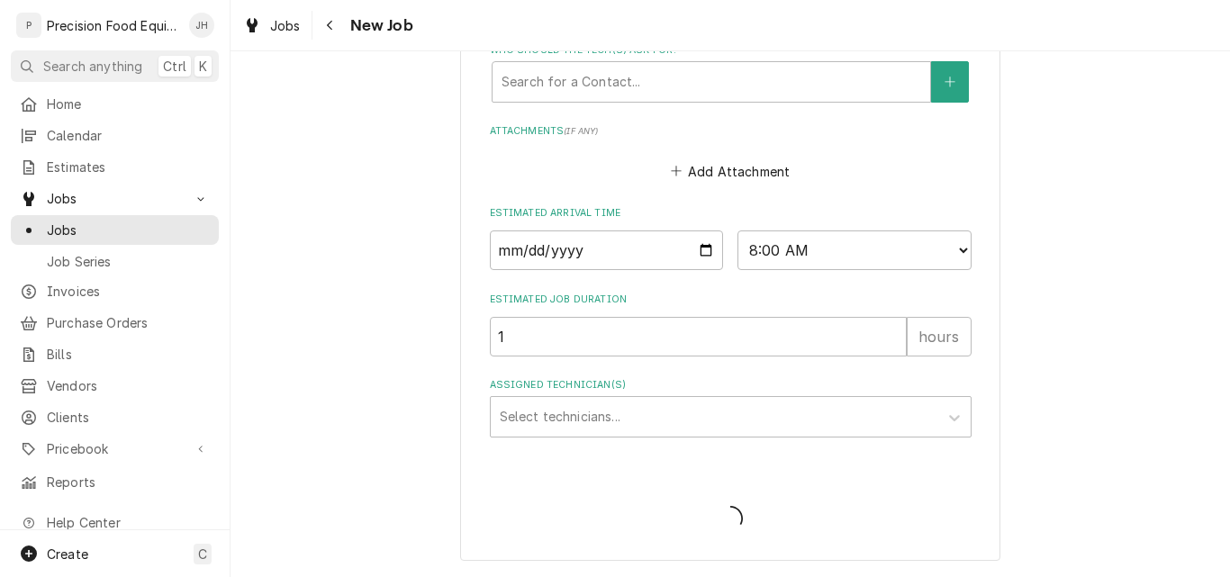
scroll to position [1483, 0]
type textarea "x"
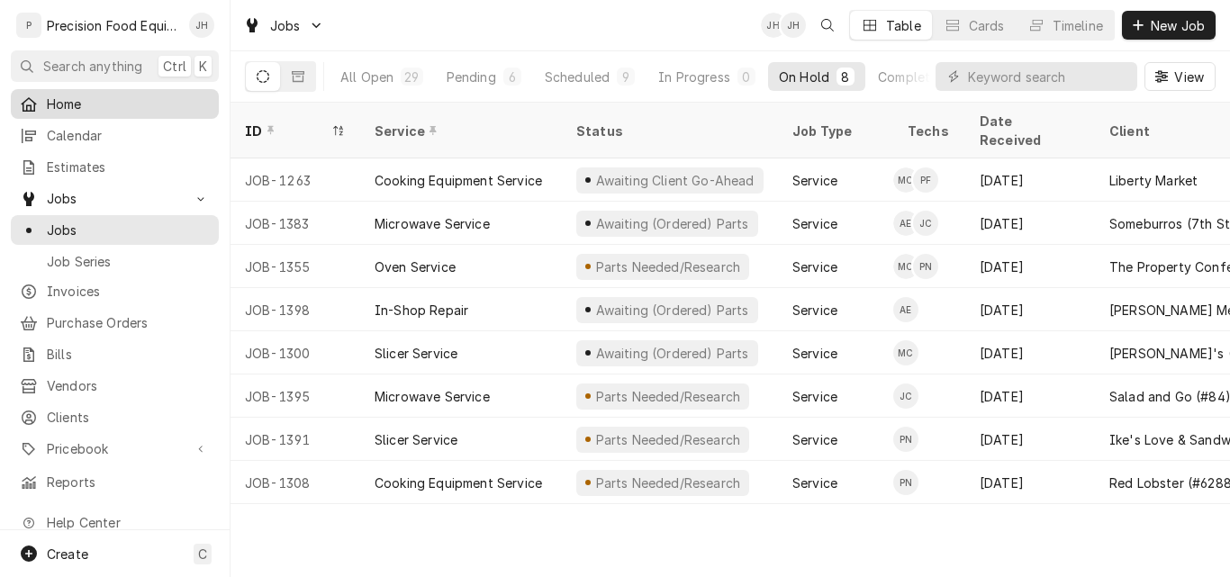
click at [67, 97] on span "Home" at bounding box center [128, 104] width 163 height 19
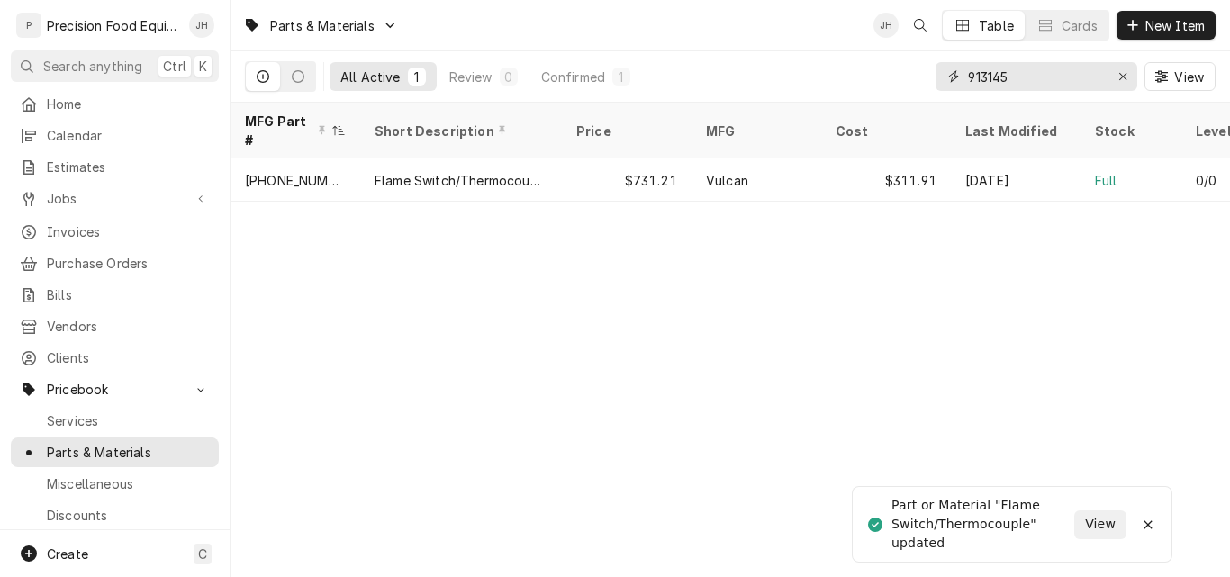
drag, startPoint x: 1021, startPoint y: 70, endPoint x: 869, endPoint y: 82, distance: 152.6
click at [869, 82] on div "All Active 1 Review 0 Confirmed 1 913145 View" at bounding box center [730, 76] width 970 height 50
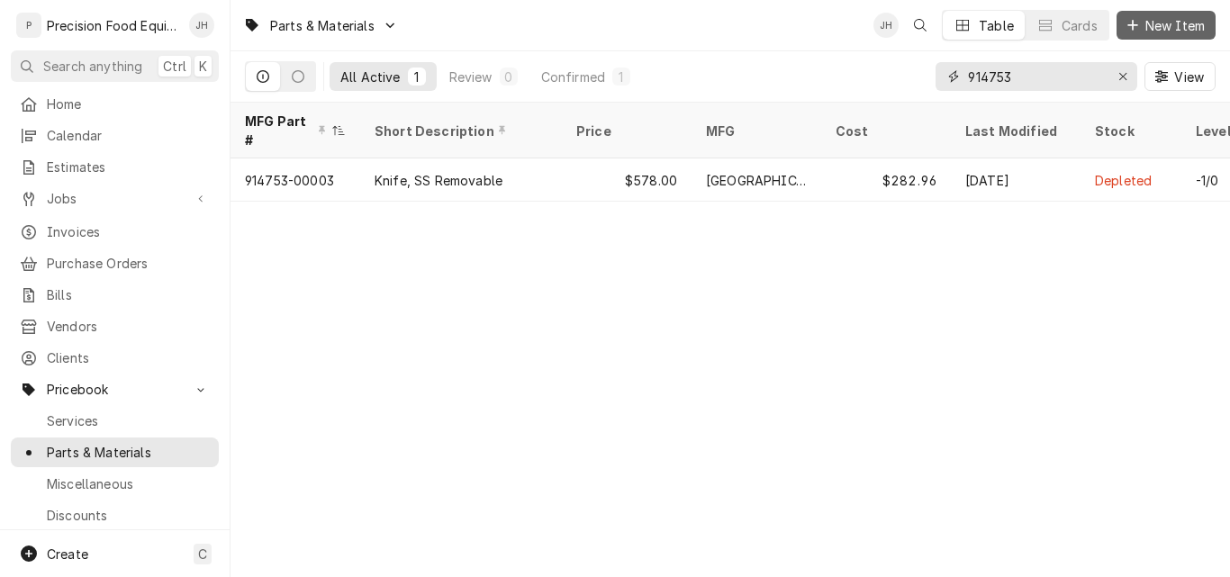
type input "914753"
click at [1174, 26] on span "New Item" at bounding box center [1175, 25] width 67 height 19
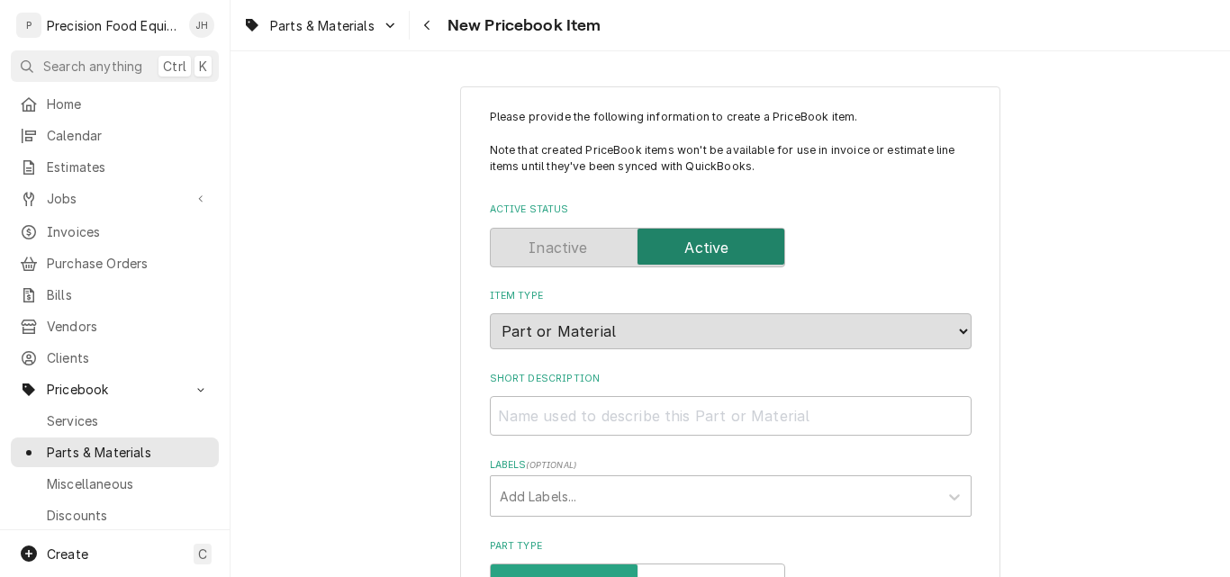
scroll to position [180, 0]
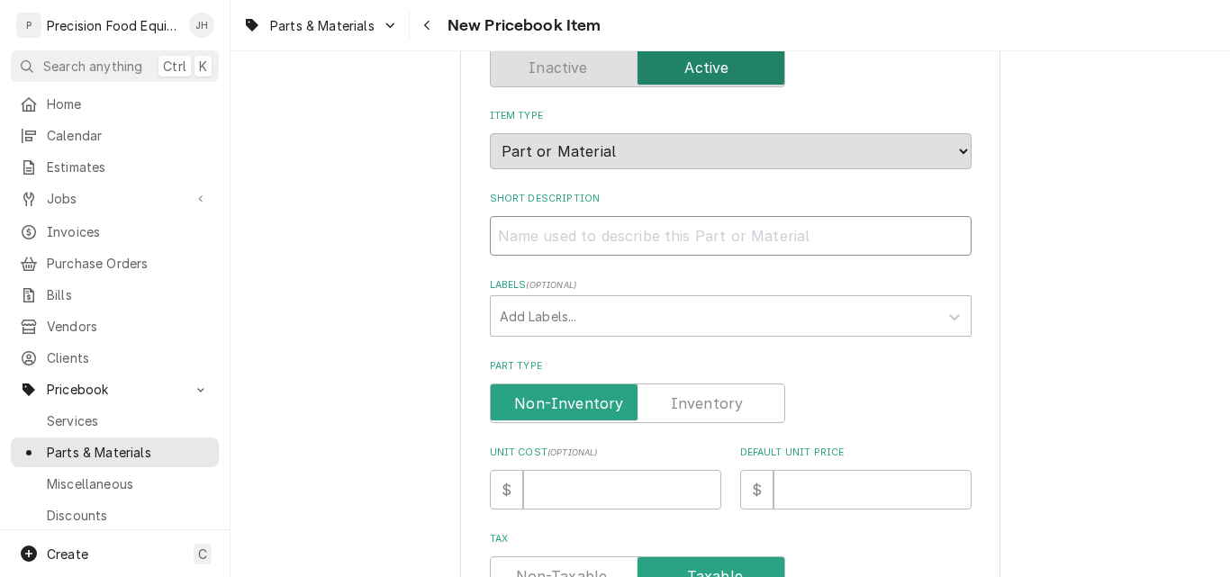
click at [577, 231] on input "Short Description" at bounding box center [731, 236] width 482 height 40
paste input "Knife/Blade, Slicer"
type textarea "x"
type input "Knife/Blade, Slicer"
click at [528, 234] on input "Knife/Blade, Slicer" at bounding box center [731, 236] width 482 height 40
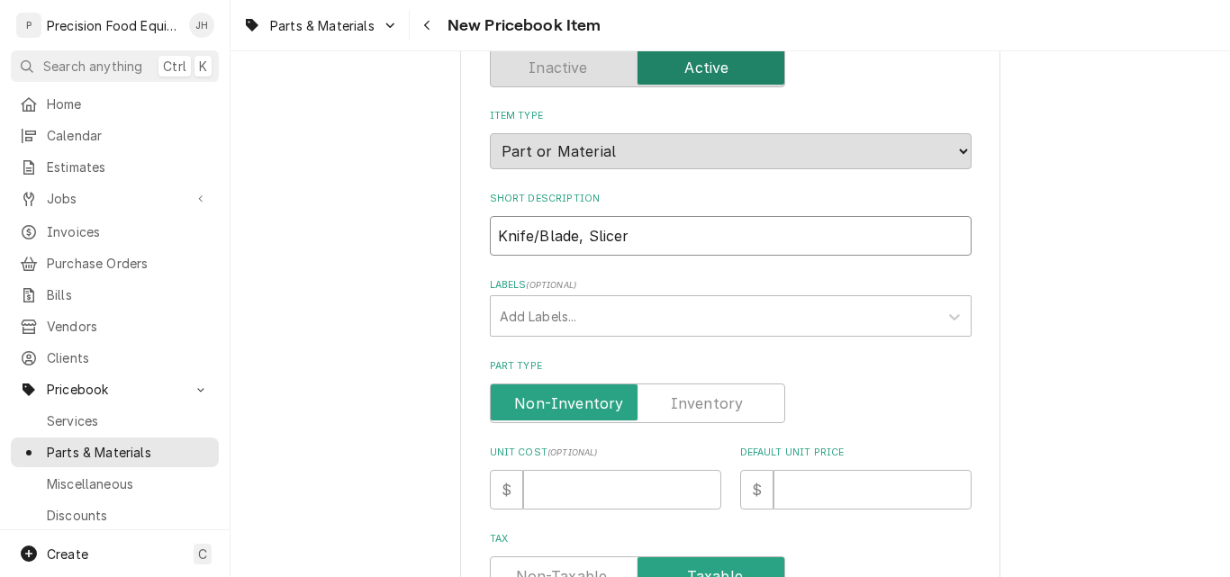
type textarea "x"
type input "Knife /Blade, Slicer"
click at [535, 236] on input "Knife /Blade, Slicer" at bounding box center [731, 236] width 482 height 40
type textarea "x"
type input "Knife / Blade, Slicer"
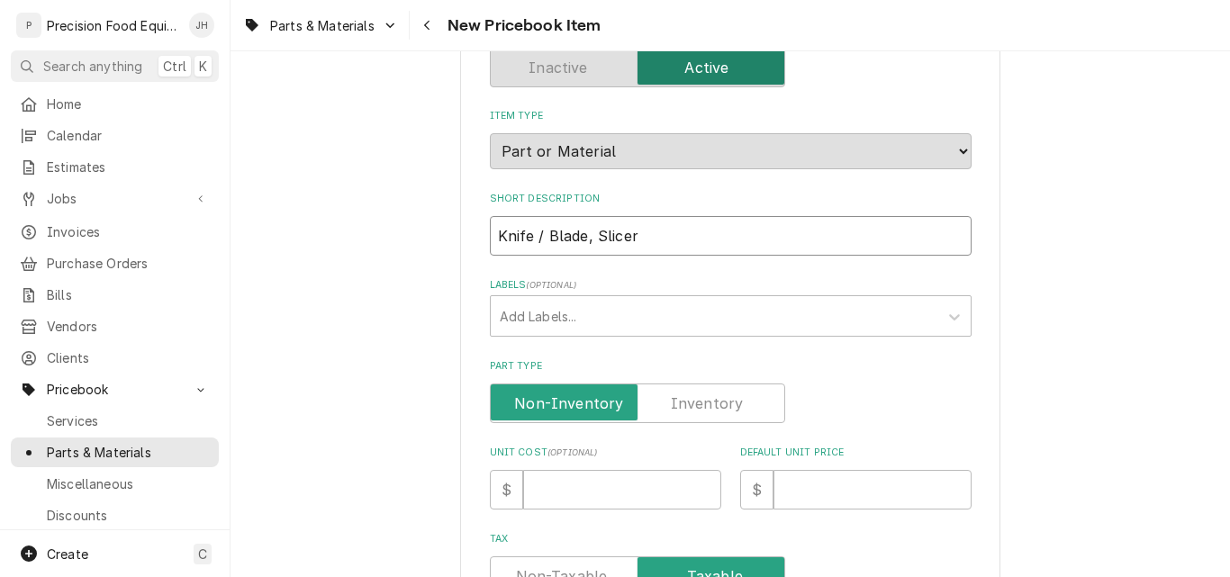
click at [634, 235] on input "Knife / Blade, Slicer" at bounding box center [731, 236] width 482 height 40
type textarea "x"
type input "Knife / Blade, Slicer"
type textarea "x"
type input "Knife / Blade, Slicer 4"
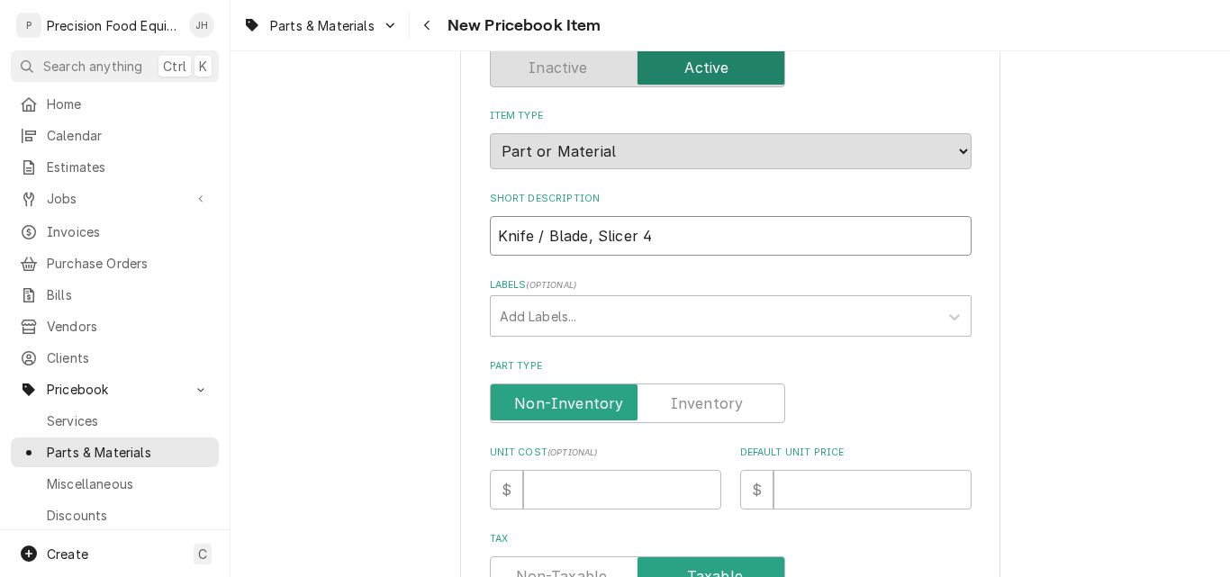
type textarea "x"
type input "Knife / Blade, Slicer 4"
type textarea "x"
type input "Knife / Blade, Slicer 4 H"
type textarea "x"
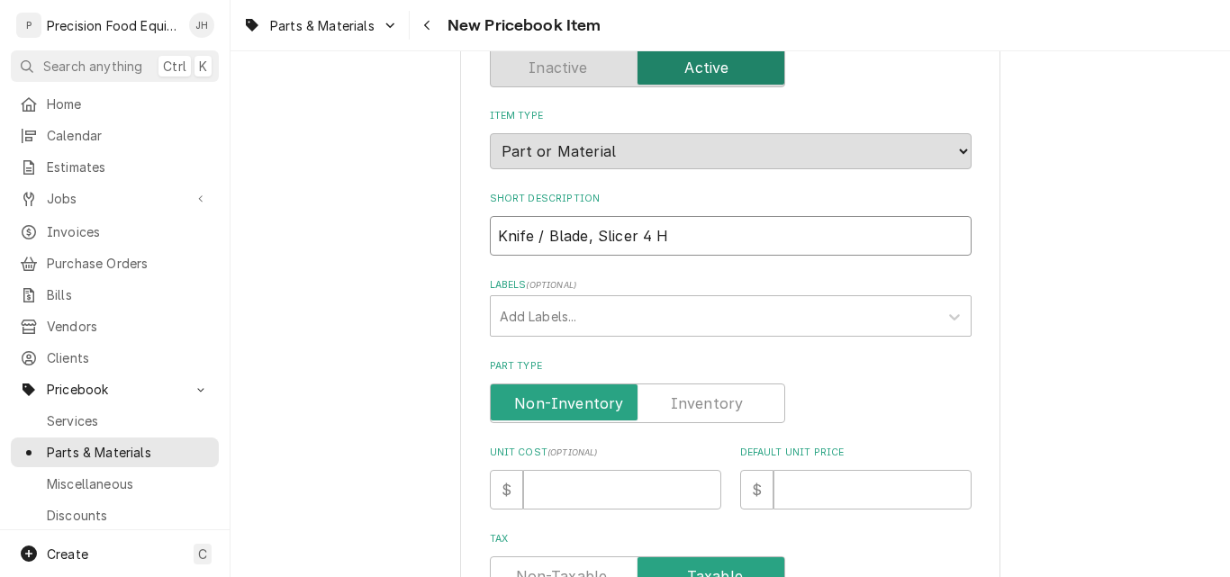
type input "Knife / Blade, Slicer 4 Ho"
type textarea "x"
type input "Knife / Blade, Slicer 4 Hol"
type textarea "x"
type input "Knife / Blade, Slicer 4 Hole"
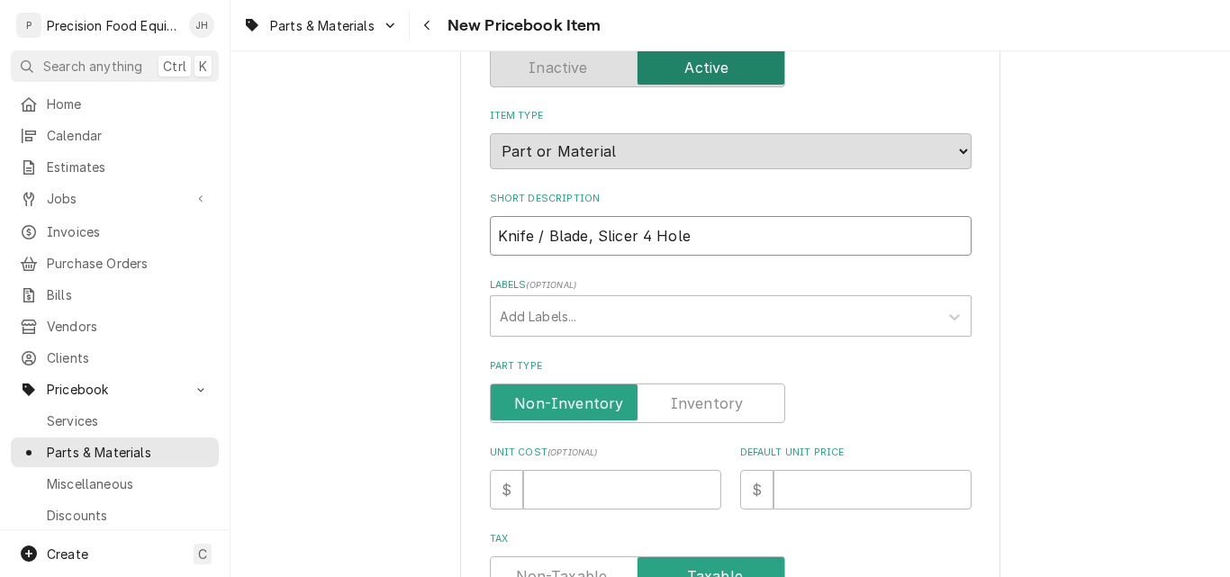
type textarea "x"
type input "Knife / Blade, Slicer 4 Hole R"
type textarea "x"
type input "Knife / Blade, Slicer 4 Hole Re"
type textarea "x"
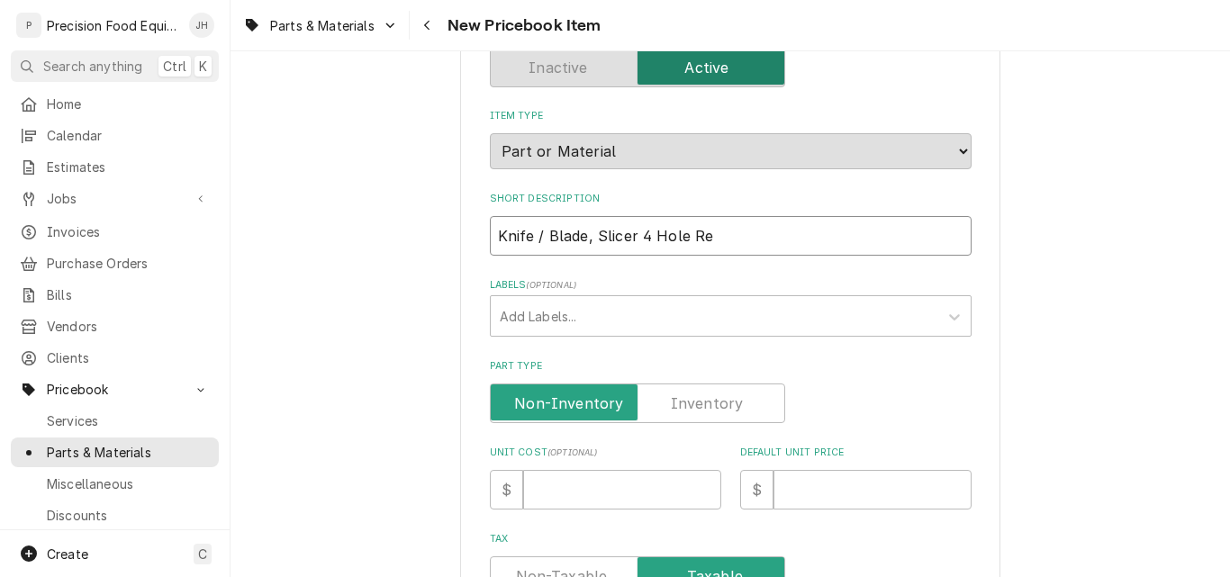
type input "Knife / Blade, Slicer 4 Hole Rem"
type textarea "x"
type input "Knife / Blade, Slicer 4 Hole Remo"
type textarea "x"
type input "Knife / Blade, Slicer 4 Hole Remov"
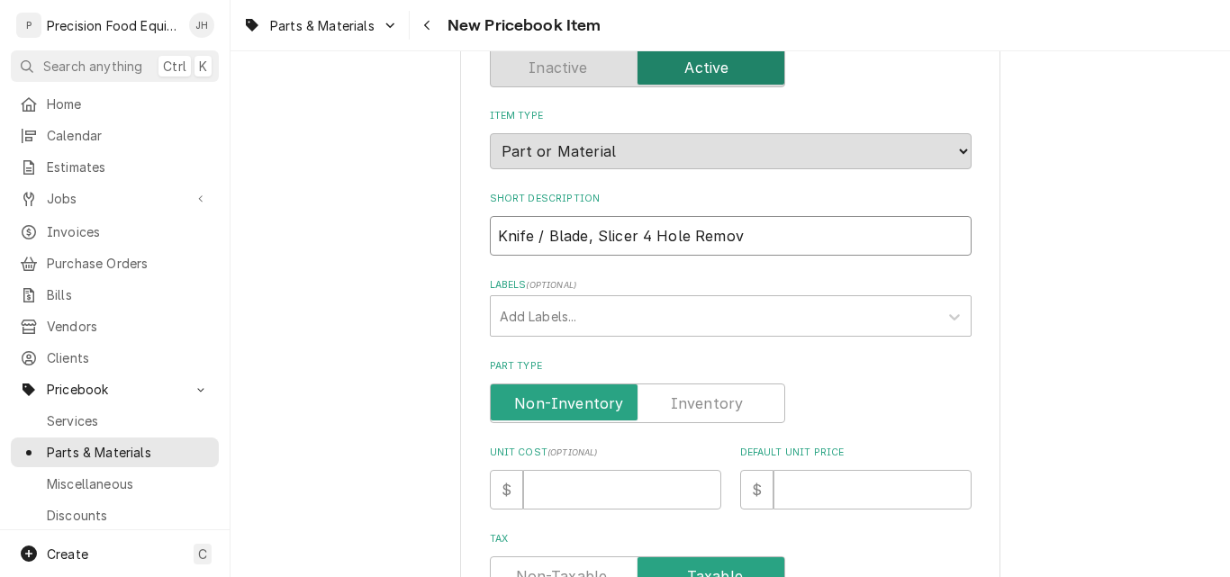
type textarea "x"
type input "Knife / Blade, Slicer 4 Hole Remove"
type textarea "x"
type input "Knife / Blade, Slicer 4 Hole Removea"
type textarea "x"
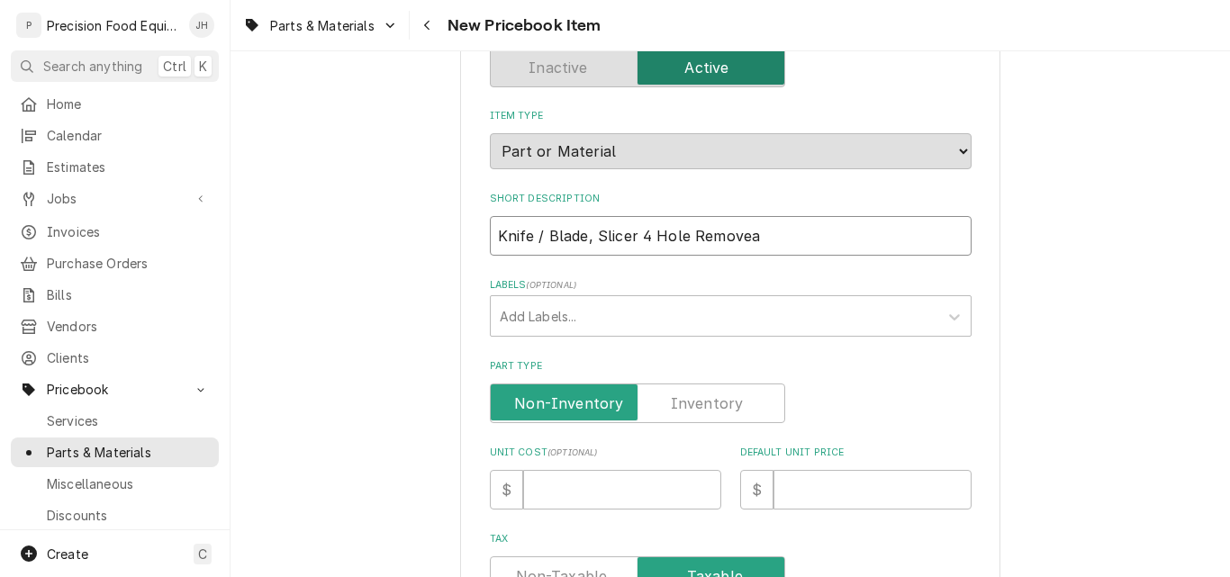
type input "Knife / Blade, Slicer 4 Hole Removeab"
type textarea "x"
type input "Knife / Blade, Slicer 4 Hole Removeabl"
type textarea "x"
type input "Knife / Blade, Slicer 4 Hole Removeable"
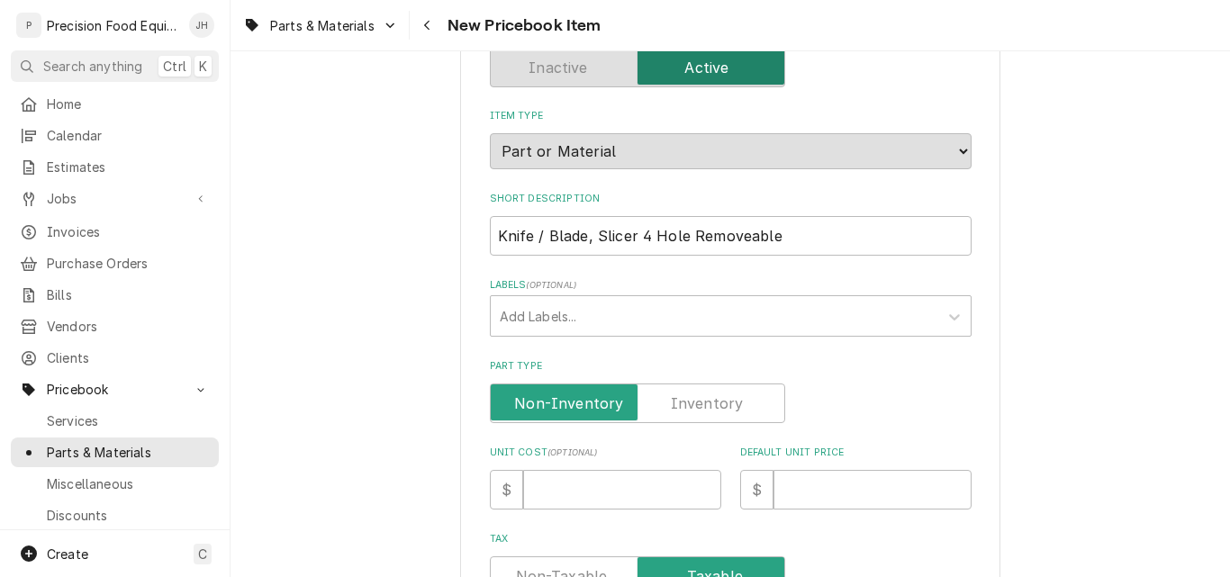
click at [675, 404] on label "Part Type" at bounding box center [637, 404] width 295 height 40
click at [675, 404] on input "Part Type" at bounding box center [637, 404] width 279 height 40
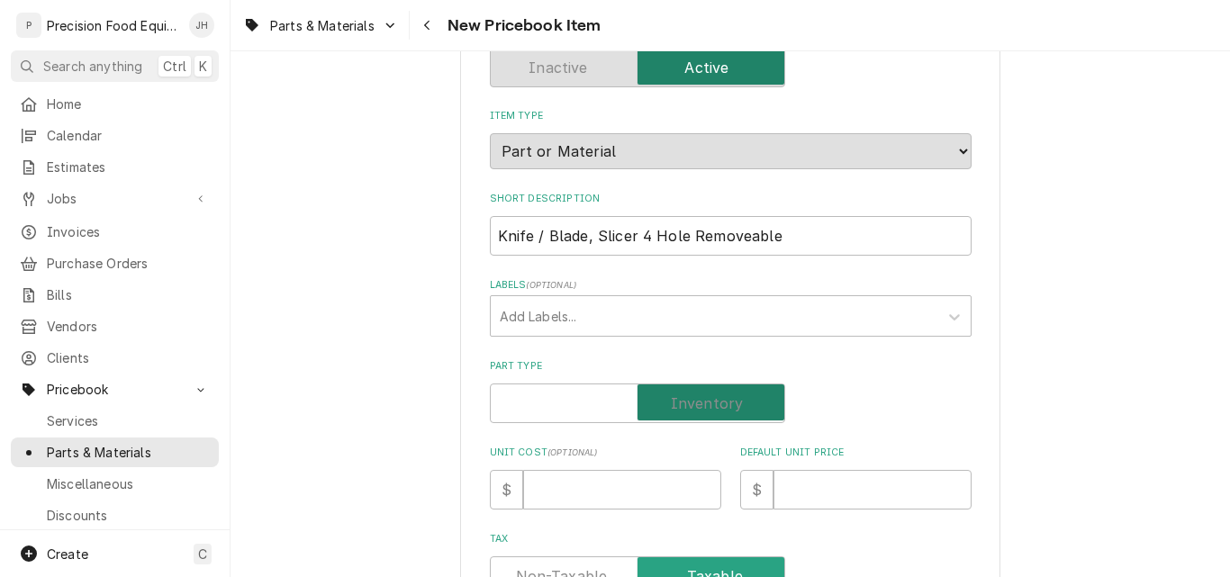
checkbox input "true"
click at [570, 500] on input "Unit Cost ( optional )" at bounding box center [622, 490] width 198 height 40
type textarea "x"
type input "4"
type textarea "x"
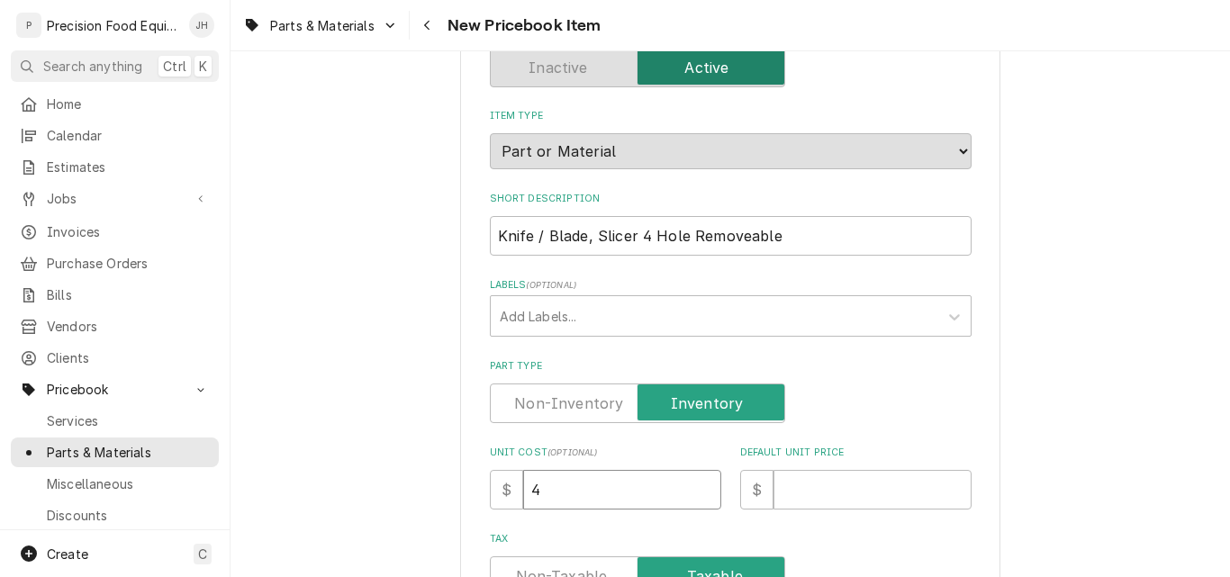
type input "41"
type textarea "x"
type input "418"
type textarea "x"
type input "418.9"
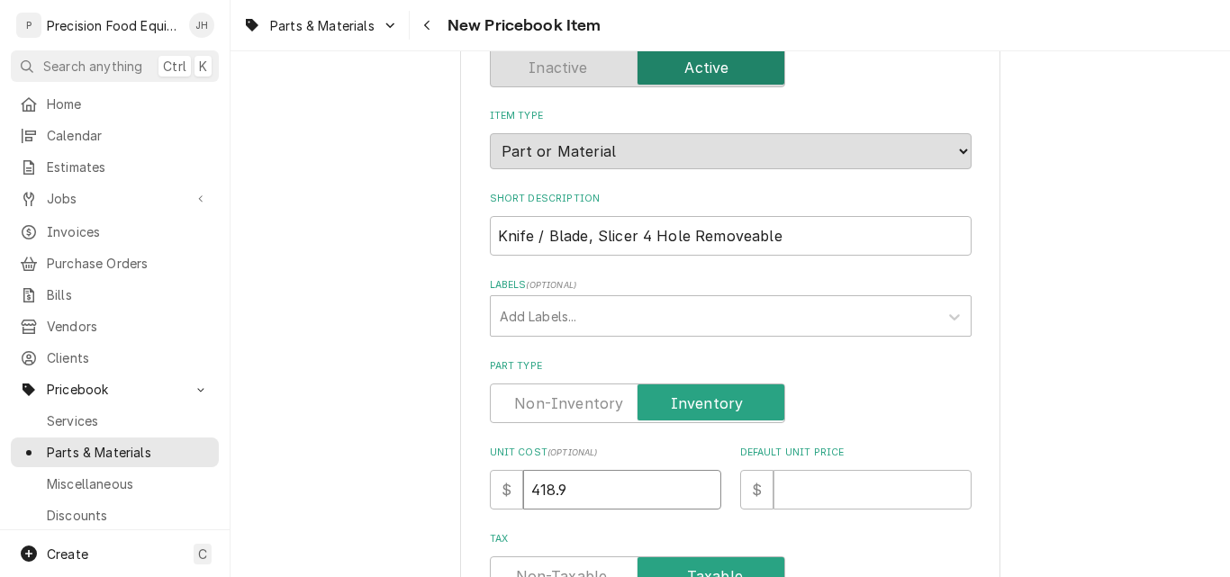
type textarea "x"
type input "418.95"
type textarea "x"
type input "6"
type textarea "x"
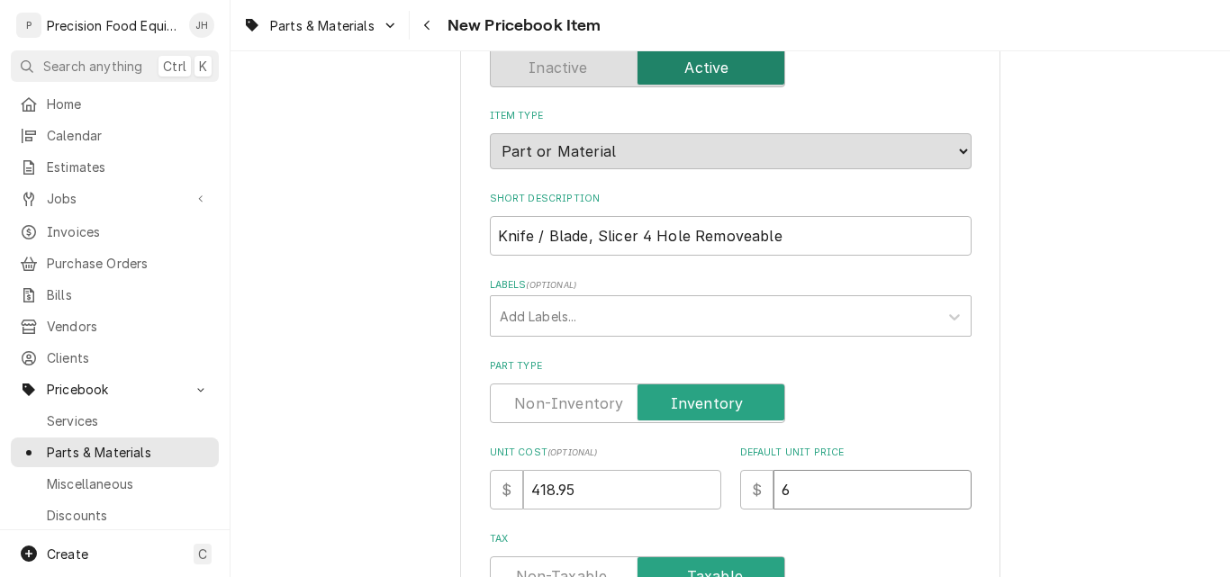
type input "62"
type textarea "x"
type input "624"
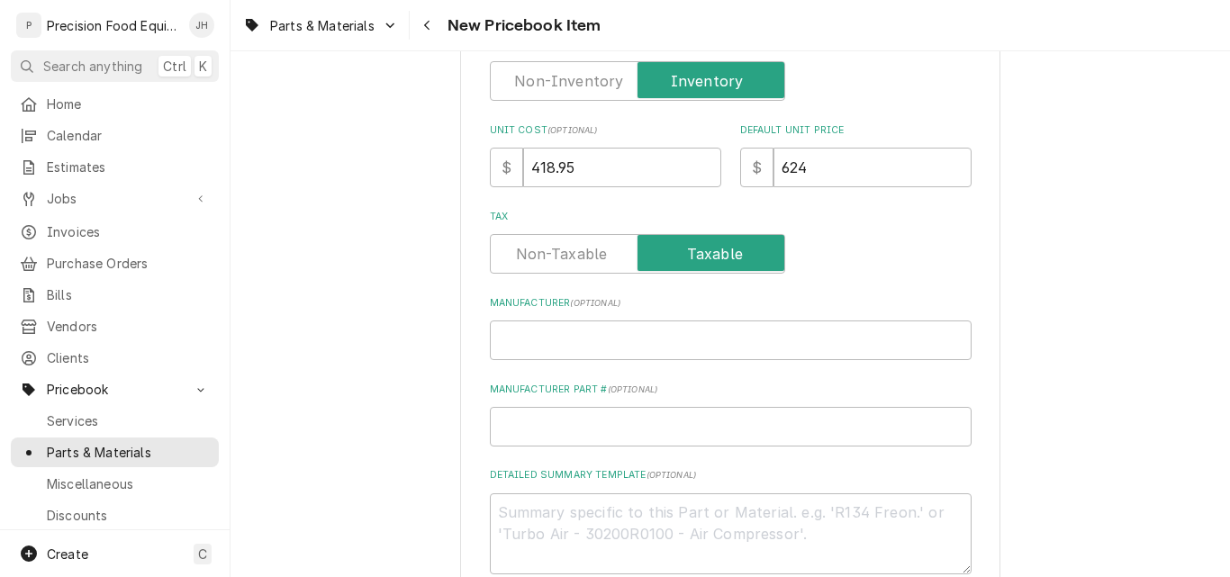
scroll to position [540, 0]
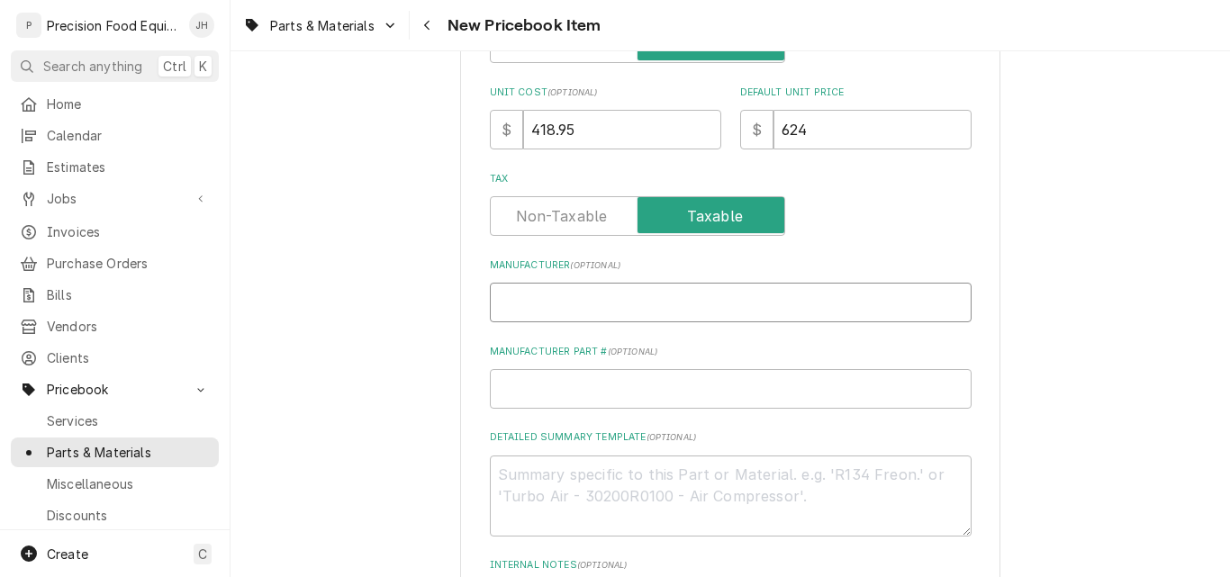
click at [578, 304] on input "Manufacturer ( optional )" at bounding box center [731, 303] width 482 height 40
type textarea "x"
type input "H"
type textarea "x"
type input "Ho"
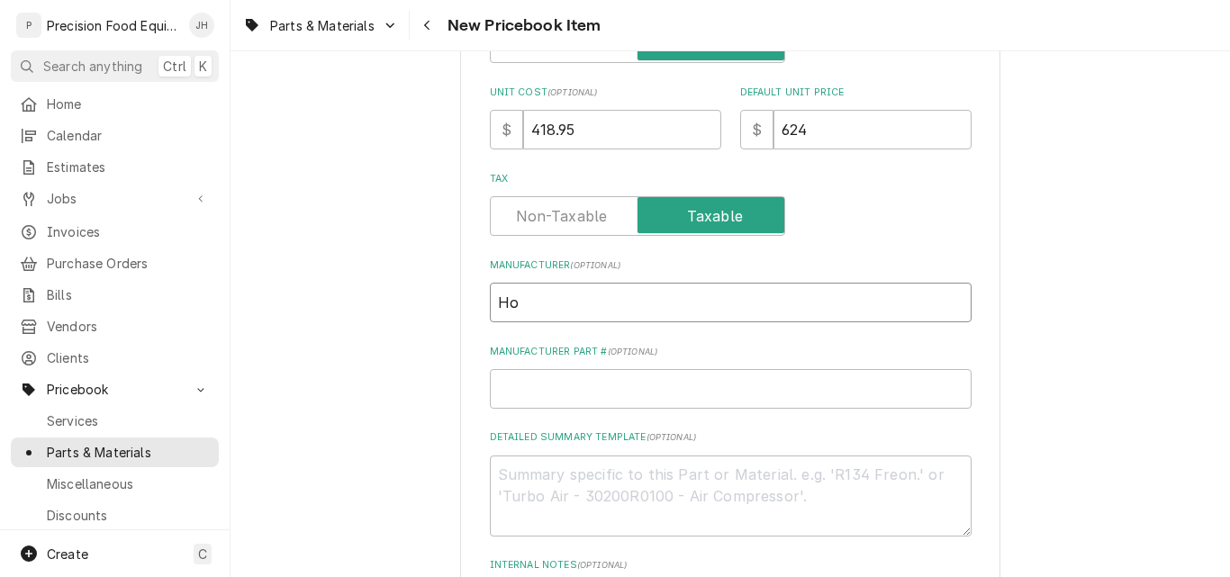
type textarea "x"
type input "Hob"
type textarea "x"
type input "Hoba"
type textarea "x"
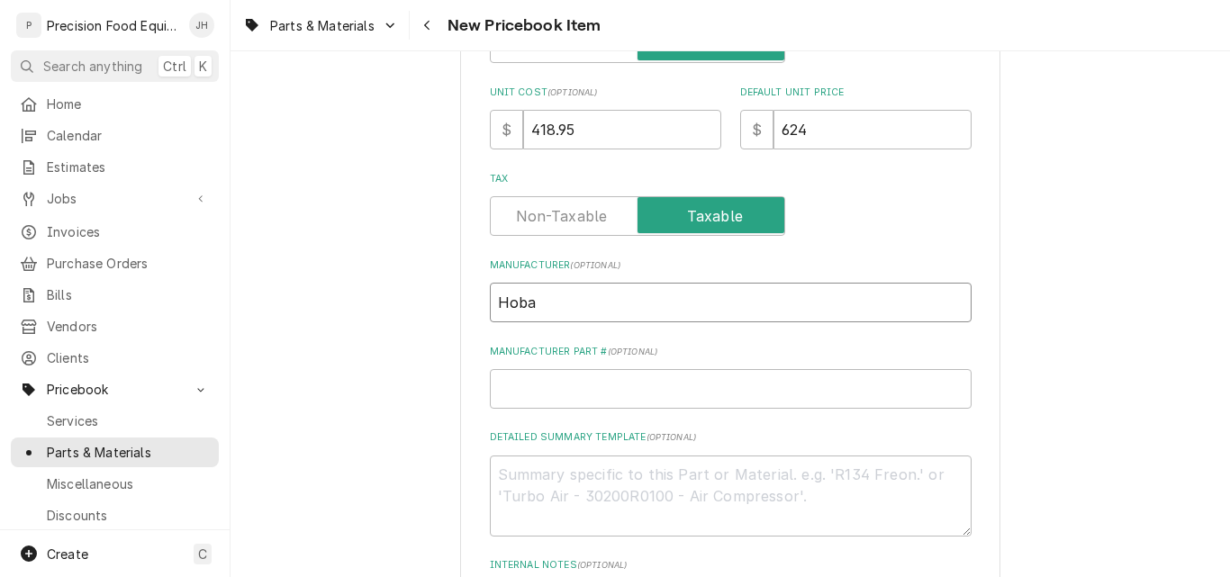
type input "Hobar"
type textarea "x"
type input "Hobart"
type textarea "x"
type input "0"
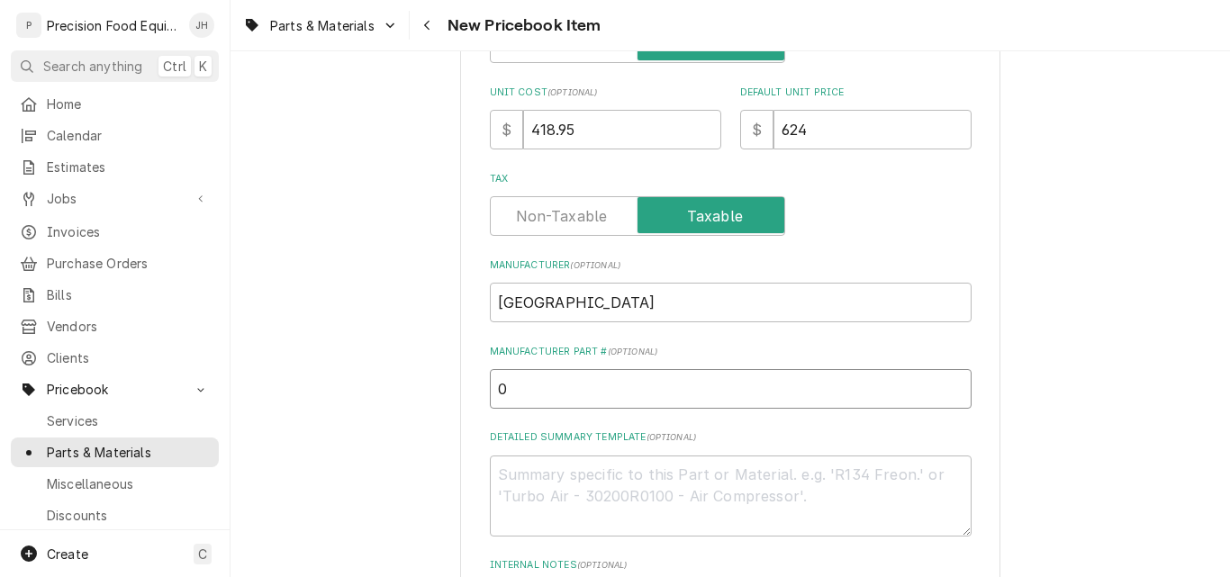
type textarea "x"
type input "00"
type textarea "x"
type input "00-"
type textarea "x"
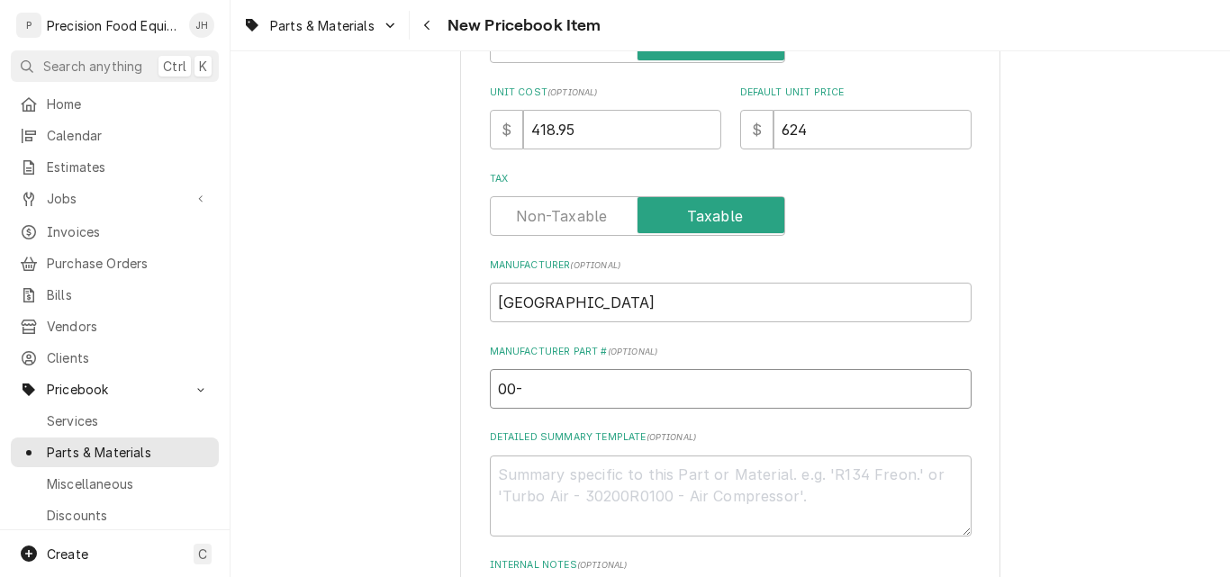
type input "00-9"
type textarea "x"
type input "00-91"
type textarea "x"
type input "00-914"
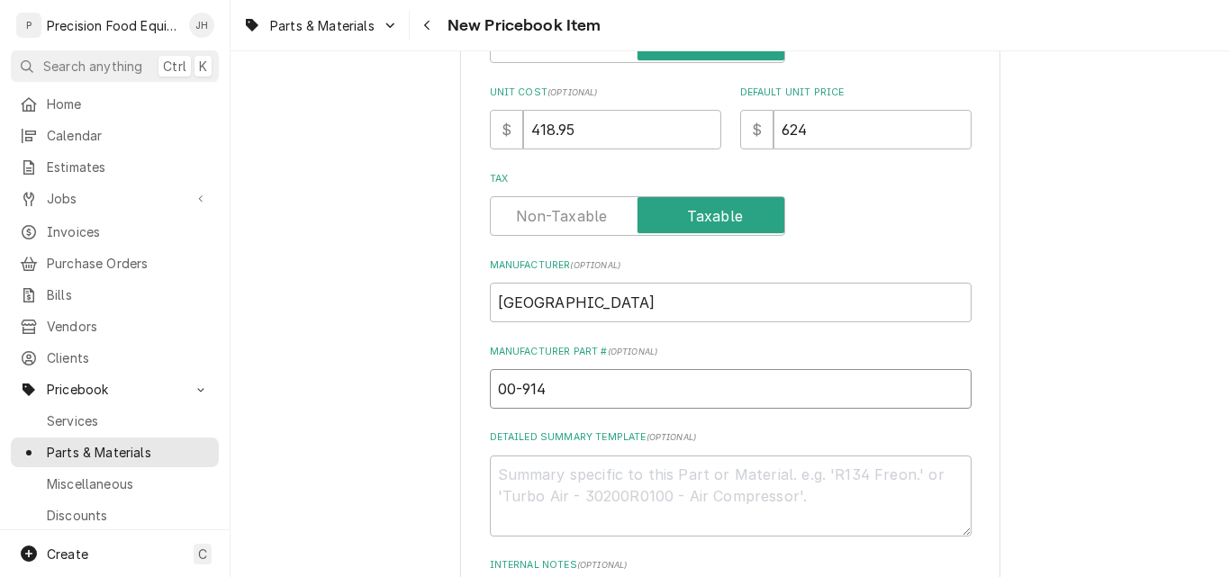
type textarea "x"
type input "00-9147"
type textarea "x"
type input "00-91475"
type textarea "x"
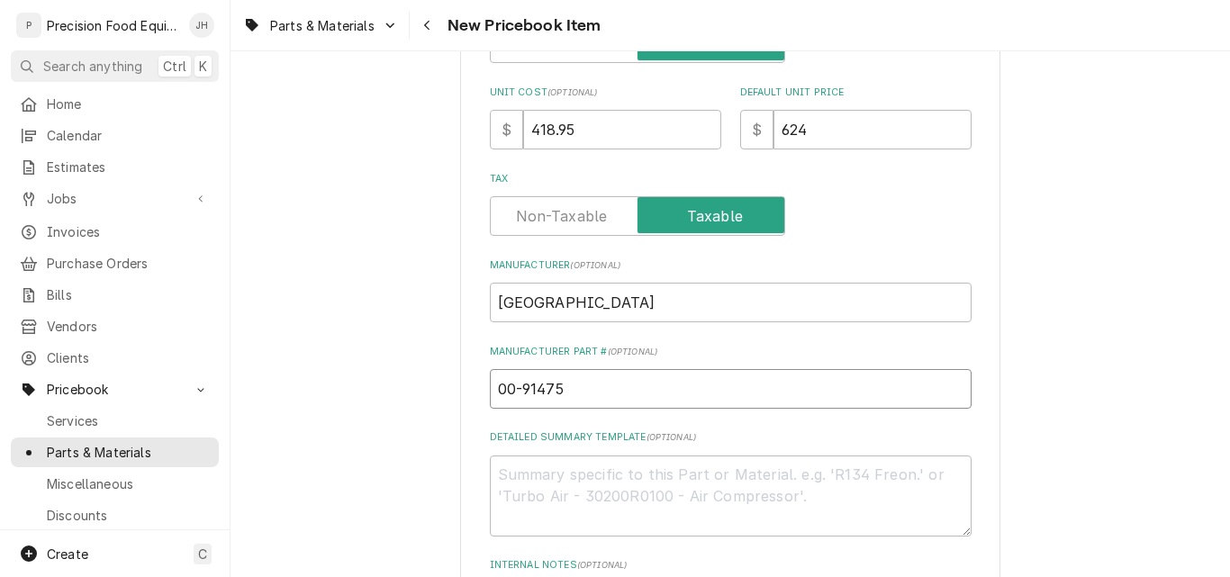
type input "00-914753"
type textarea "x"
type input "00-914753-"
type textarea "x"
type input "00-914753-0"
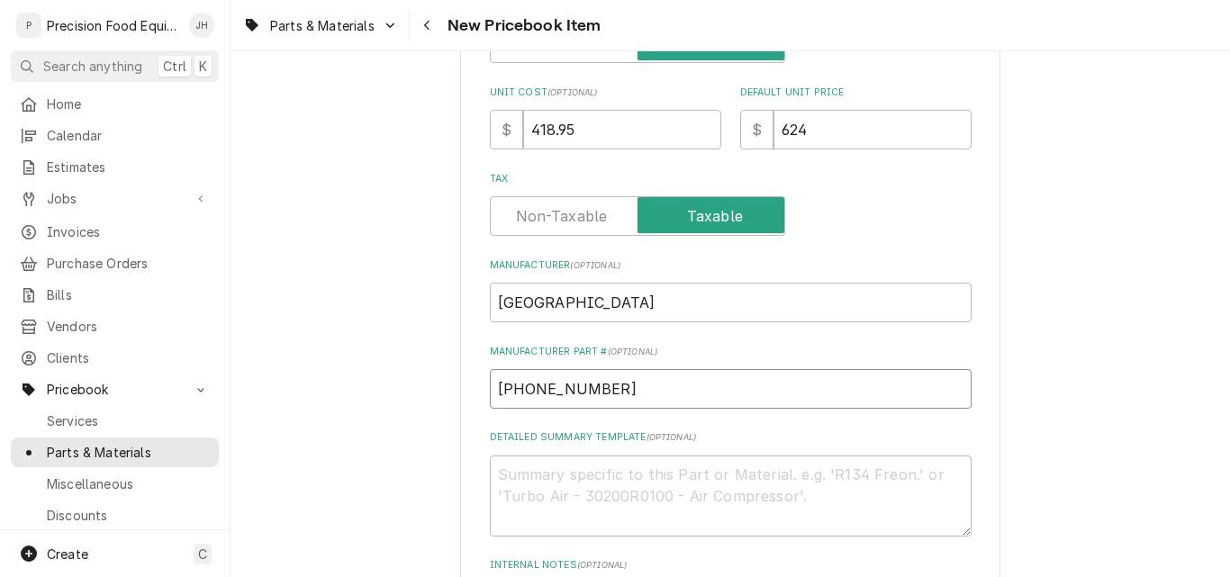
type textarea "x"
type input "00-914753-00"
type textarea "x"
type input "00-914753-000"
type textarea "x"
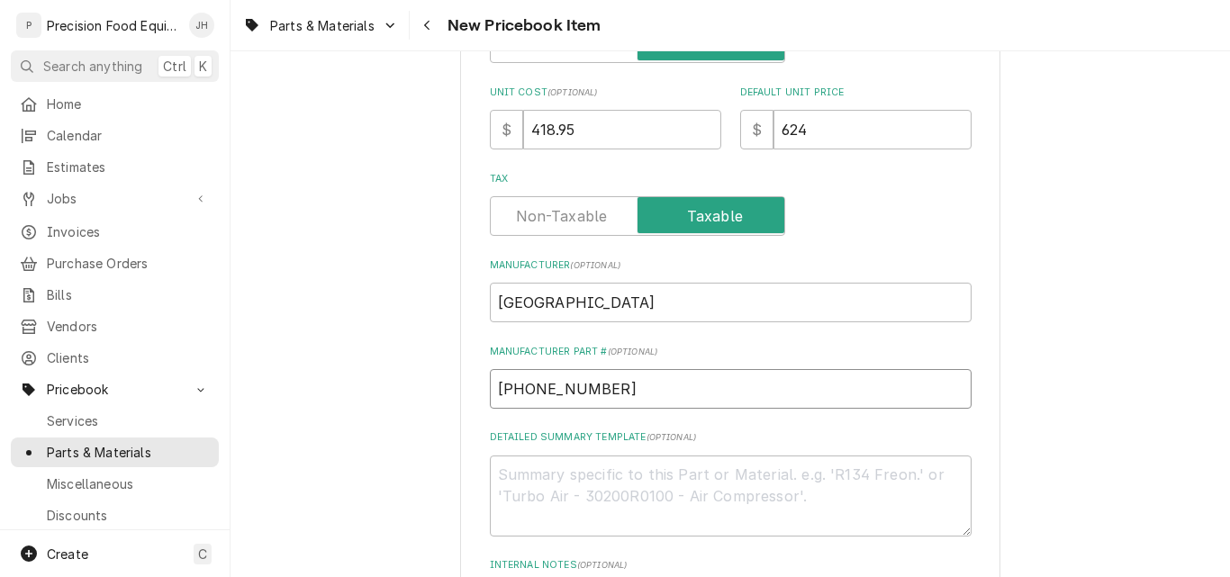
type input "00-914753-0000"
type textarea "x"
type input "00-914753-00002"
paste textarea "Knife/Blade, Slicer"
type textarea "x"
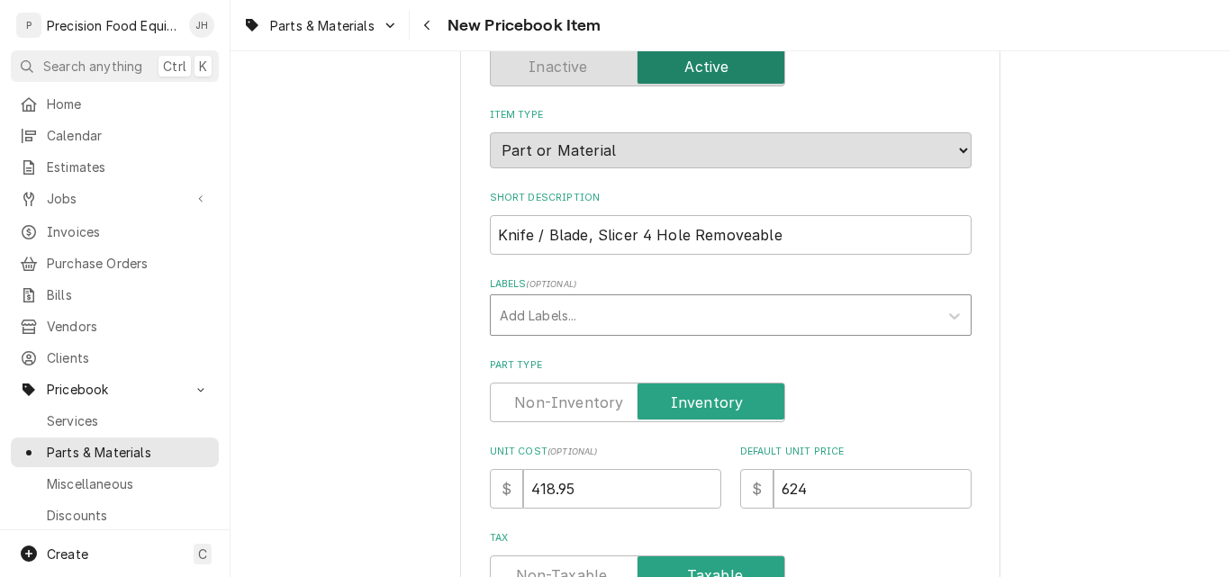
scroll to position [180, 0]
type textarea "Knife/Blade, Slicer"
drag, startPoint x: 808, startPoint y: 246, endPoint x: 627, endPoint y: 233, distance: 180.5
click at [627, 233] on input "Knife / Blade, Slicer 4 Hole Removeable" at bounding box center [731, 236] width 482 height 40
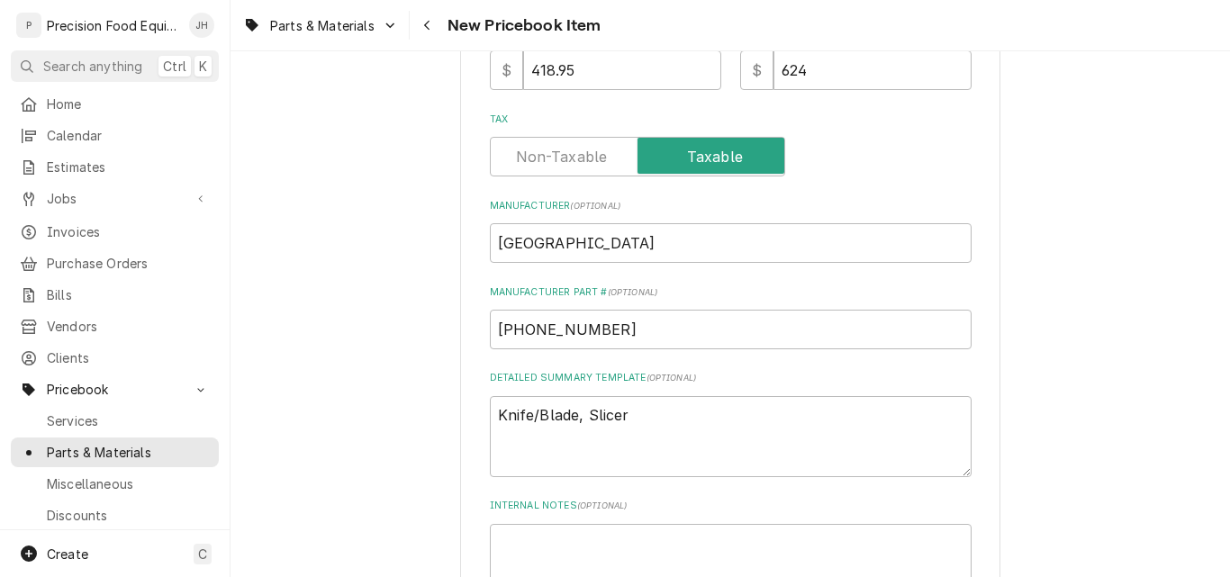
scroll to position [630, 0]
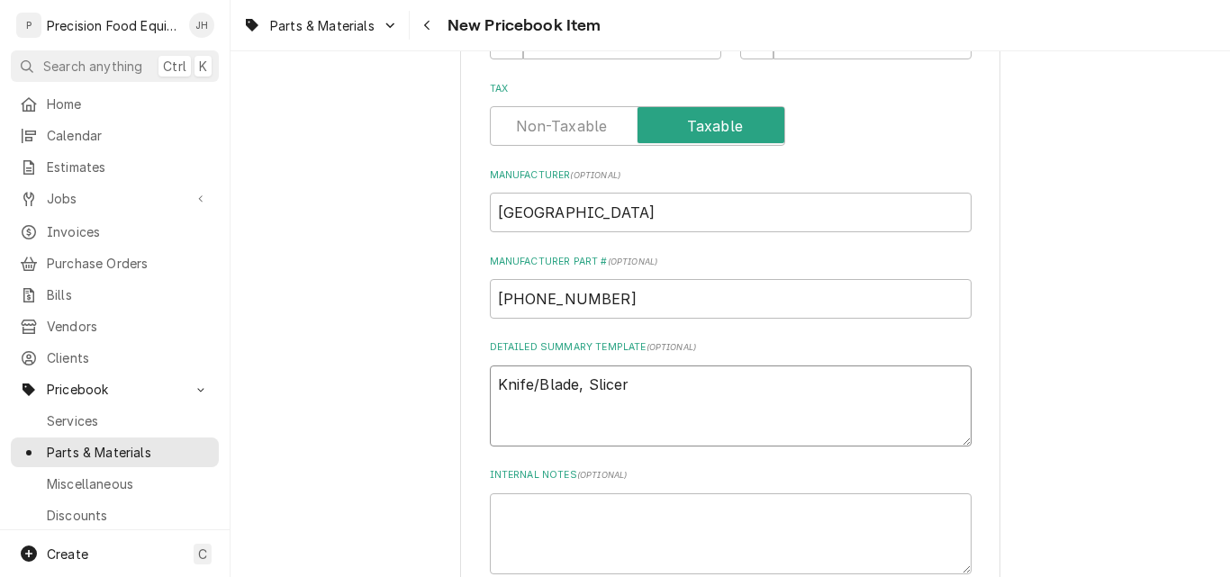
click at [678, 389] on textarea "Knife/Blade, Slicer" at bounding box center [731, 406] width 482 height 81
paste textarea "4 Hole Removeable"
type textarea "x"
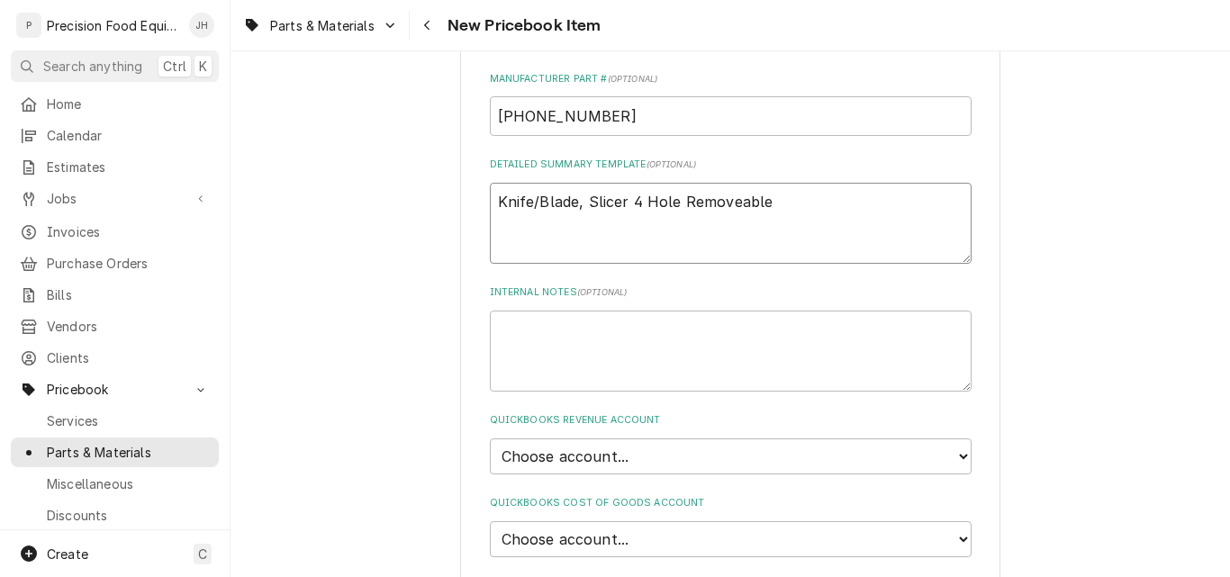
scroll to position [900, 0]
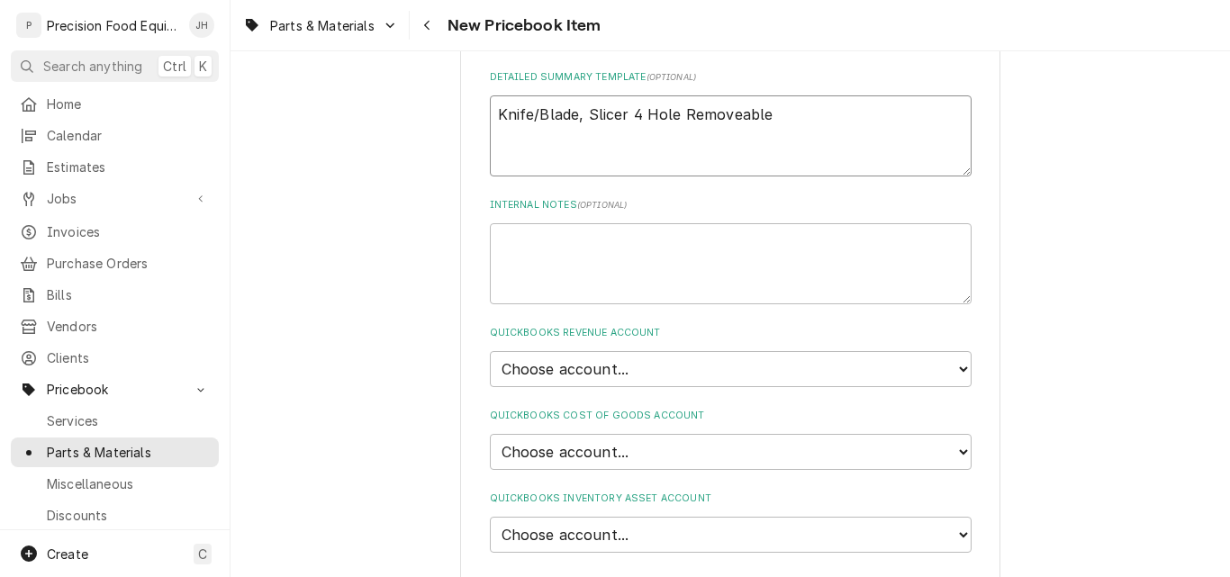
type textarea "Knife/Blade, Slicer 4 Hole Removeable"
click at [582, 360] on select "Choose account... Discount Income Misc Income Non taxable issues 46600: Parts a…" at bounding box center [731, 369] width 482 height 36
select select "8000000A-1210141275"
click at [490, 351] on select "Choose account... Discount Income Misc Income Non taxable issues 46600: Parts a…" at bounding box center [731, 369] width 482 height 36
type textarea "x"
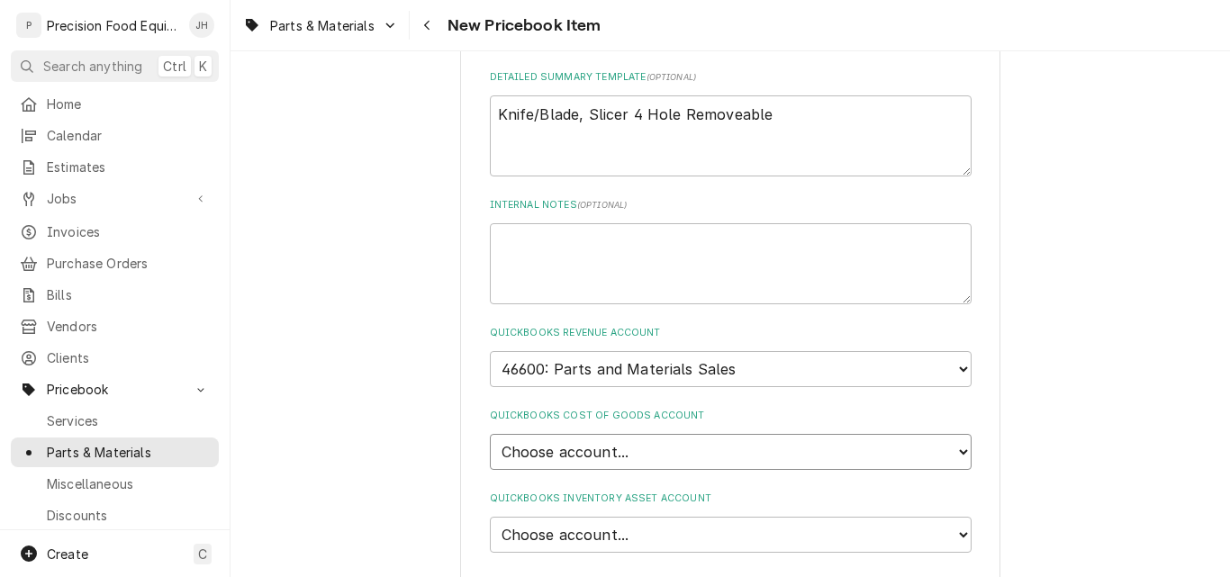
click at [602, 455] on select "Choose account... Loss Expense Loss Expense 11/3/2014 Loss Expense 11/4/2014 Co…" at bounding box center [731, 452] width 482 height 36
select select "80000023-1210145225"
click at [490, 434] on select "Choose account... Loss Expense Loss Expense 11/3/2014 Loss Expense 11/4/2014 Co…" at bounding box center [731, 452] width 482 height 36
type textarea "x"
click at [599, 527] on select "Choose account... Undeposited Funds Inventory Asset Payroll Asset" at bounding box center [731, 535] width 482 height 36
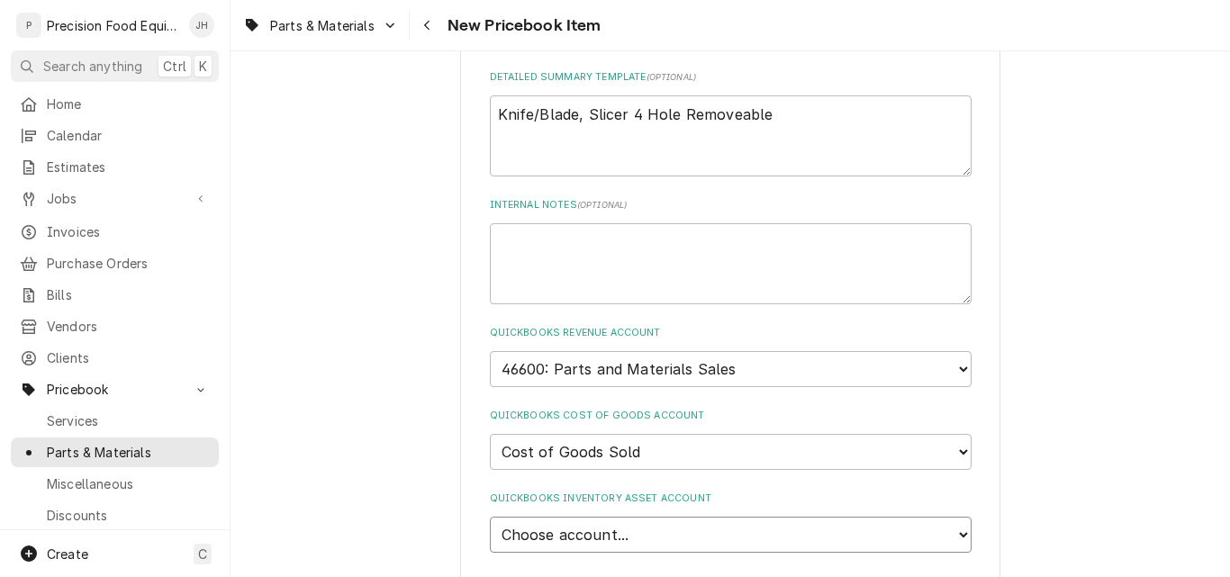
select select "80000022-1210145225"
click at [490, 517] on select "Choose account... Undeposited Funds Inventory Asset Payroll Asset" at bounding box center [731, 535] width 482 height 36
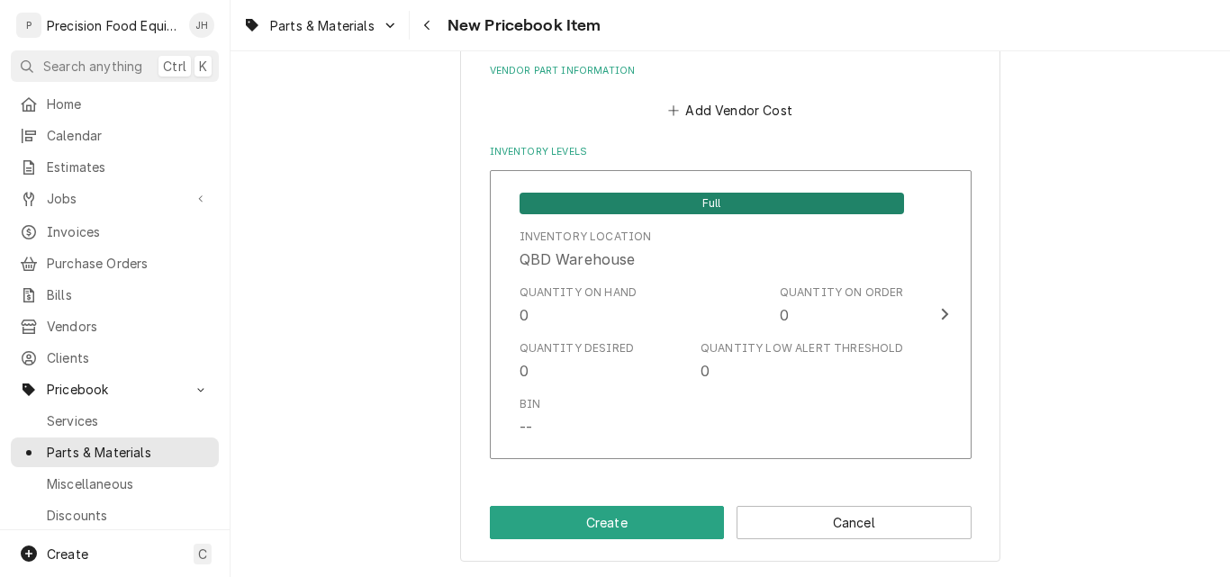
scroll to position [1412, 0]
click at [756, 110] on button "Add Vendor Cost" at bounding box center [730, 109] width 131 height 25
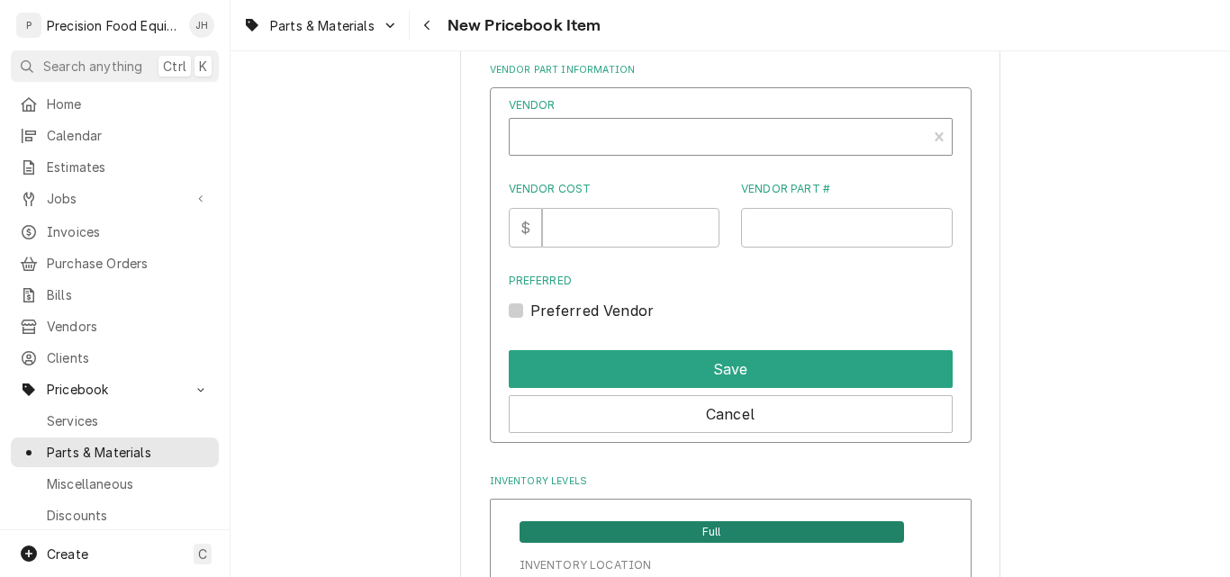
type textarea "x"
click at [609, 137] on div "Vendor" at bounding box center [718, 138] width 399 height 43
type input "glob"
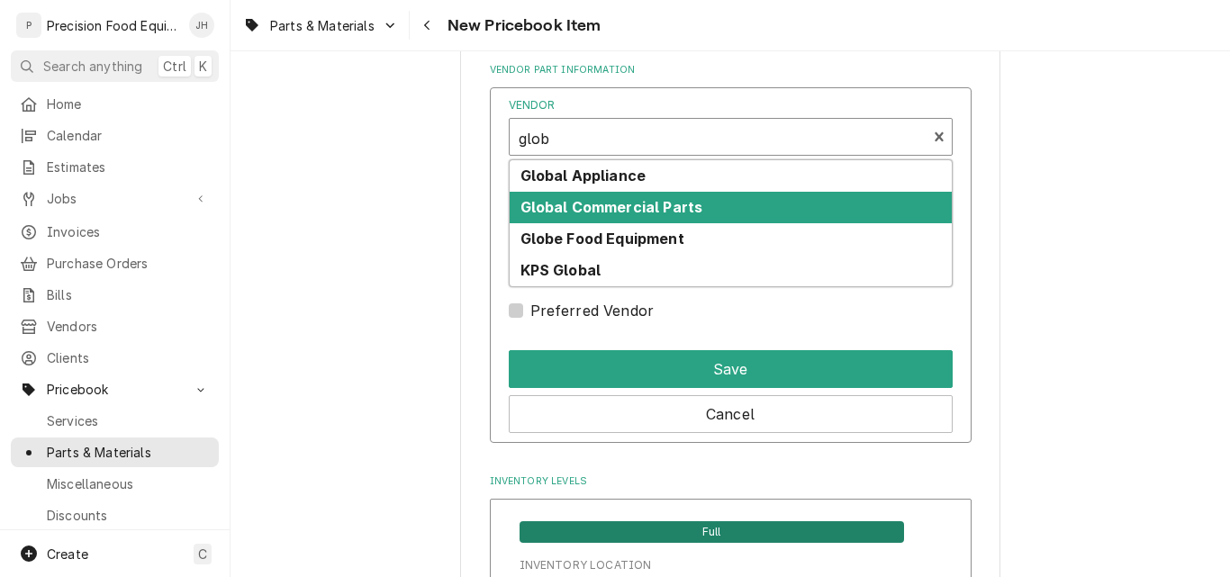
click at [620, 202] on strong "Global Commercial Parts" at bounding box center [611, 207] width 183 height 18
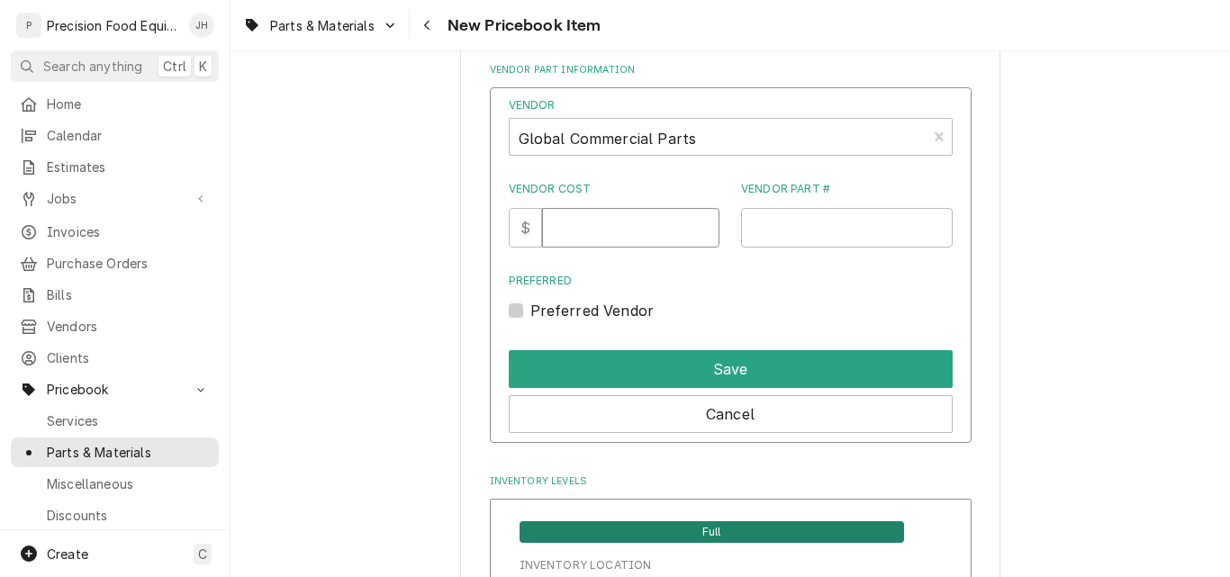
click at [566, 233] on input "Vendor Cost" at bounding box center [630, 228] width 177 height 40
type input "418.95"
type input "00-914753-00002"
click at [537, 308] on div "Preferred Vendor" at bounding box center [731, 311] width 444 height 22
click at [530, 311] on label "Preferred Vendor" at bounding box center [592, 311] width 124 height 22
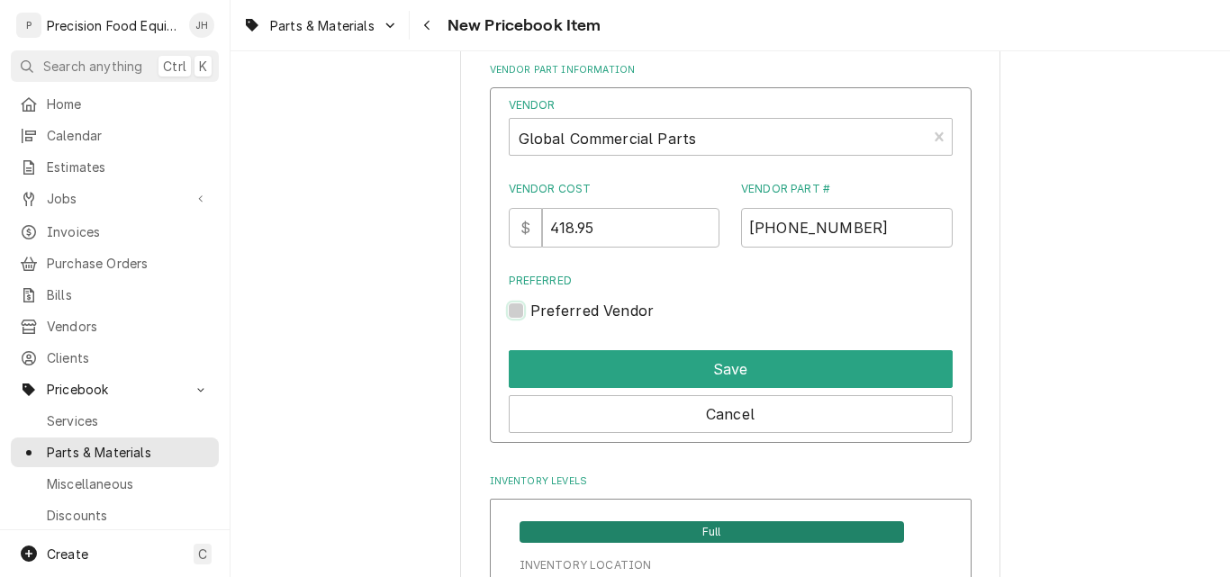
click at [530, 311] on input "Preferred" at bounding box center [752, 320] width 444 height 40
checkbox input "true"
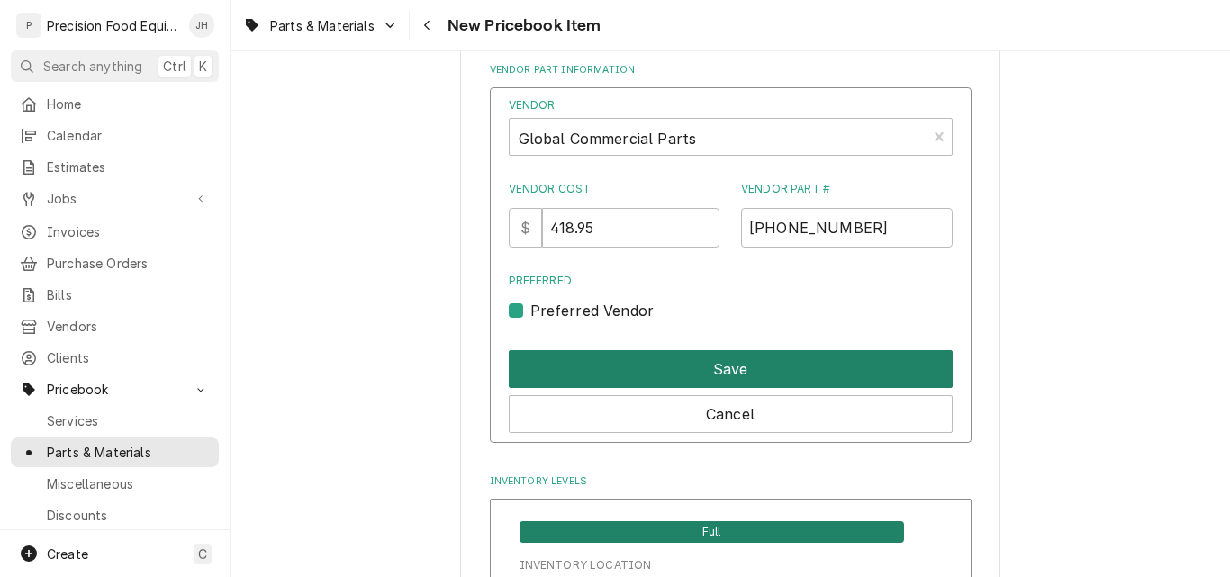
click at [673, 367] on button "Save" at bounding box center [731, 369] width 444 height 38
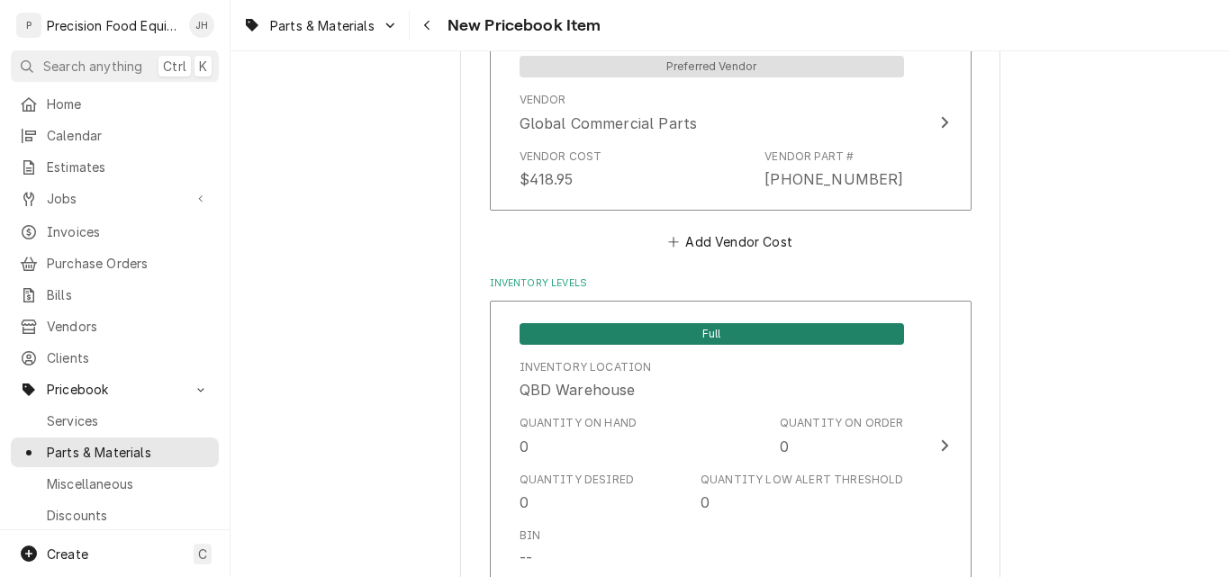
scroll to position [1592, 0]
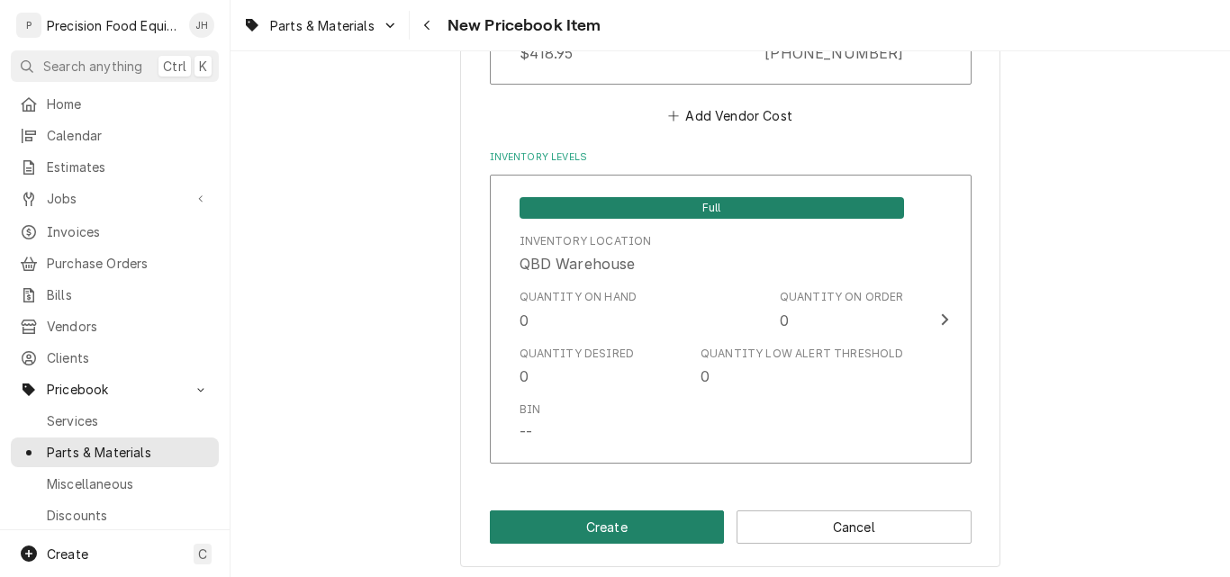
click at [636, 530] on button "Create" at bounding box center [607, 526] width 235 height 33
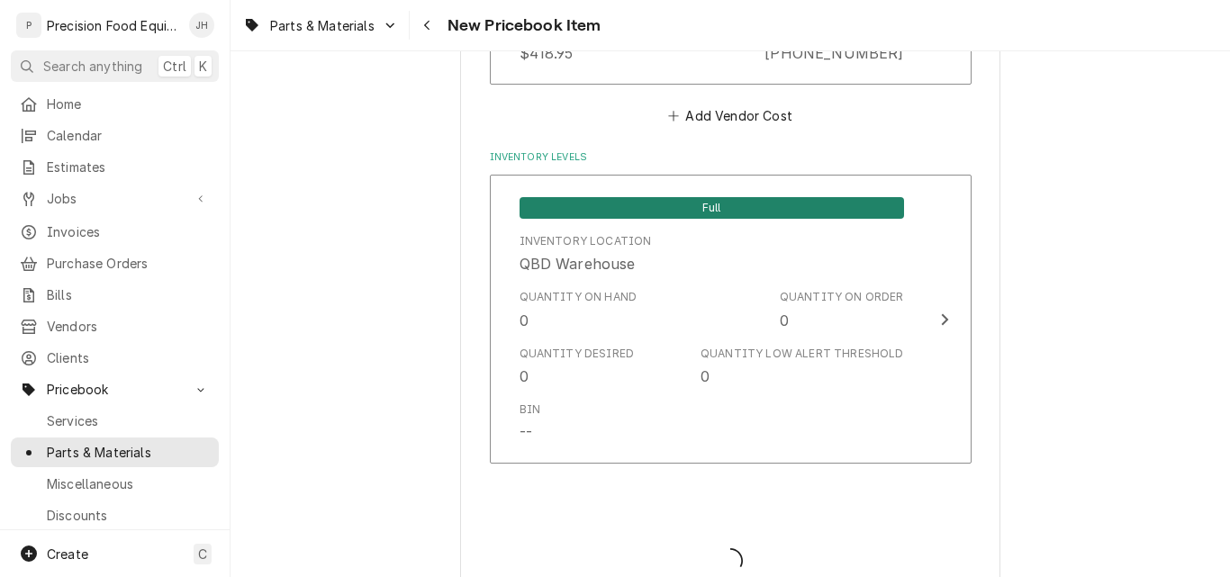
type textarea "x"
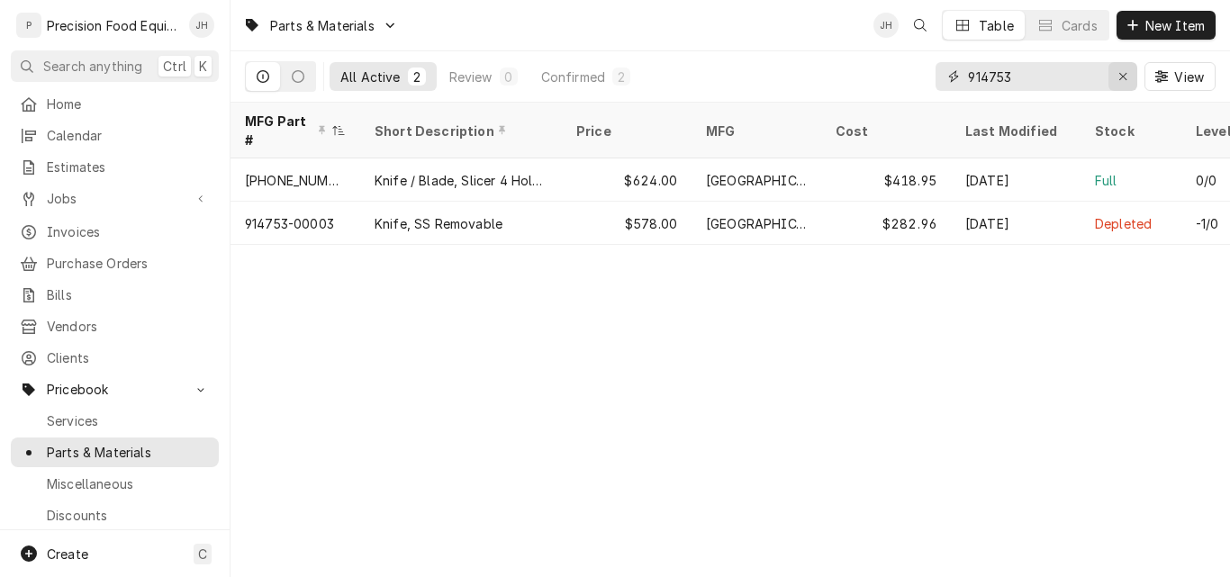
click at [1120, 74] on icon "Erase input" at bounding box center [1123, 76] width 10 height 13
